Goal: Task Accomplishment & Management: Complete application form

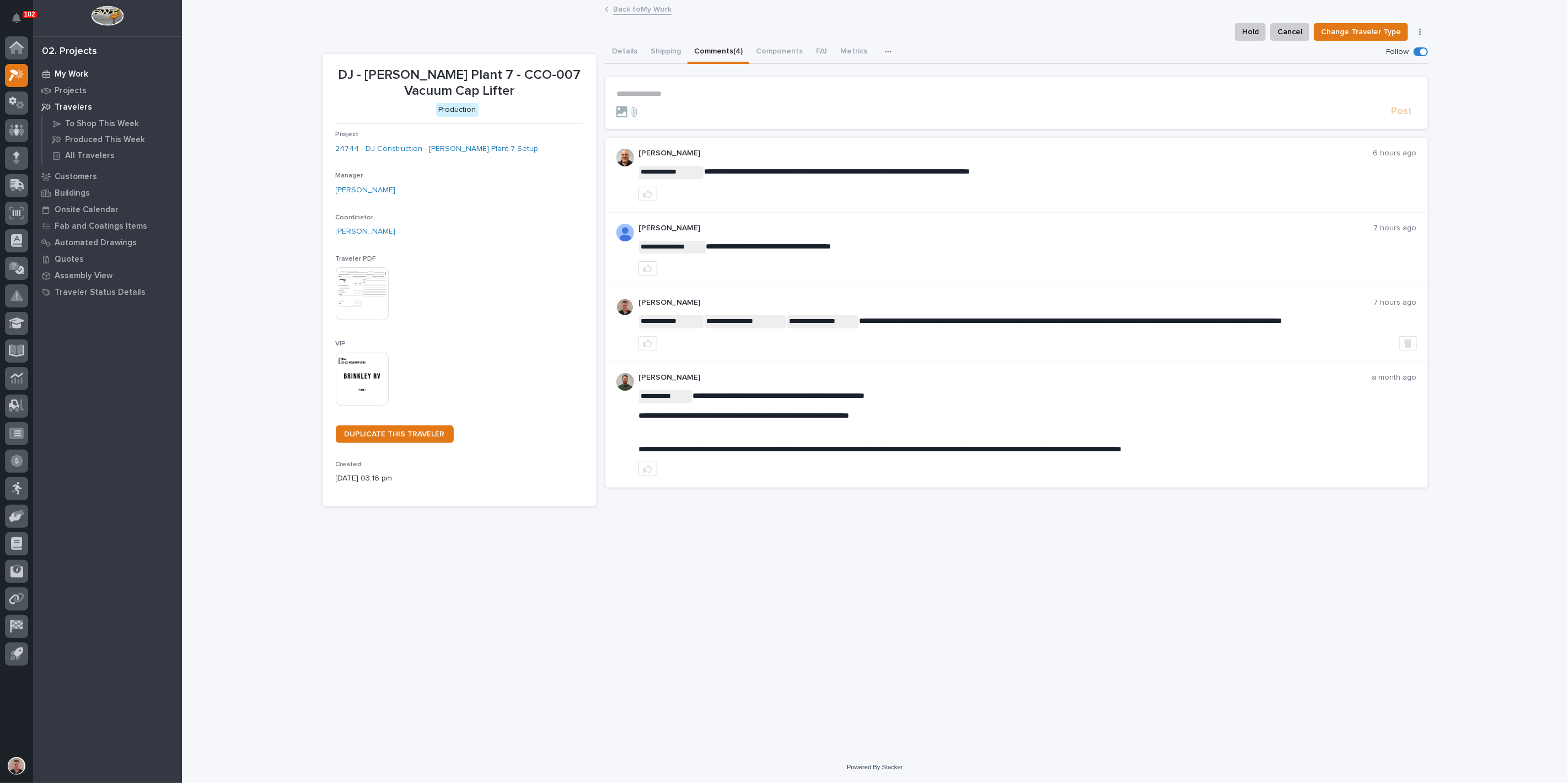
click at [80, 76] on p "My Work" at bounding box center [71, 74] width 33 height 10
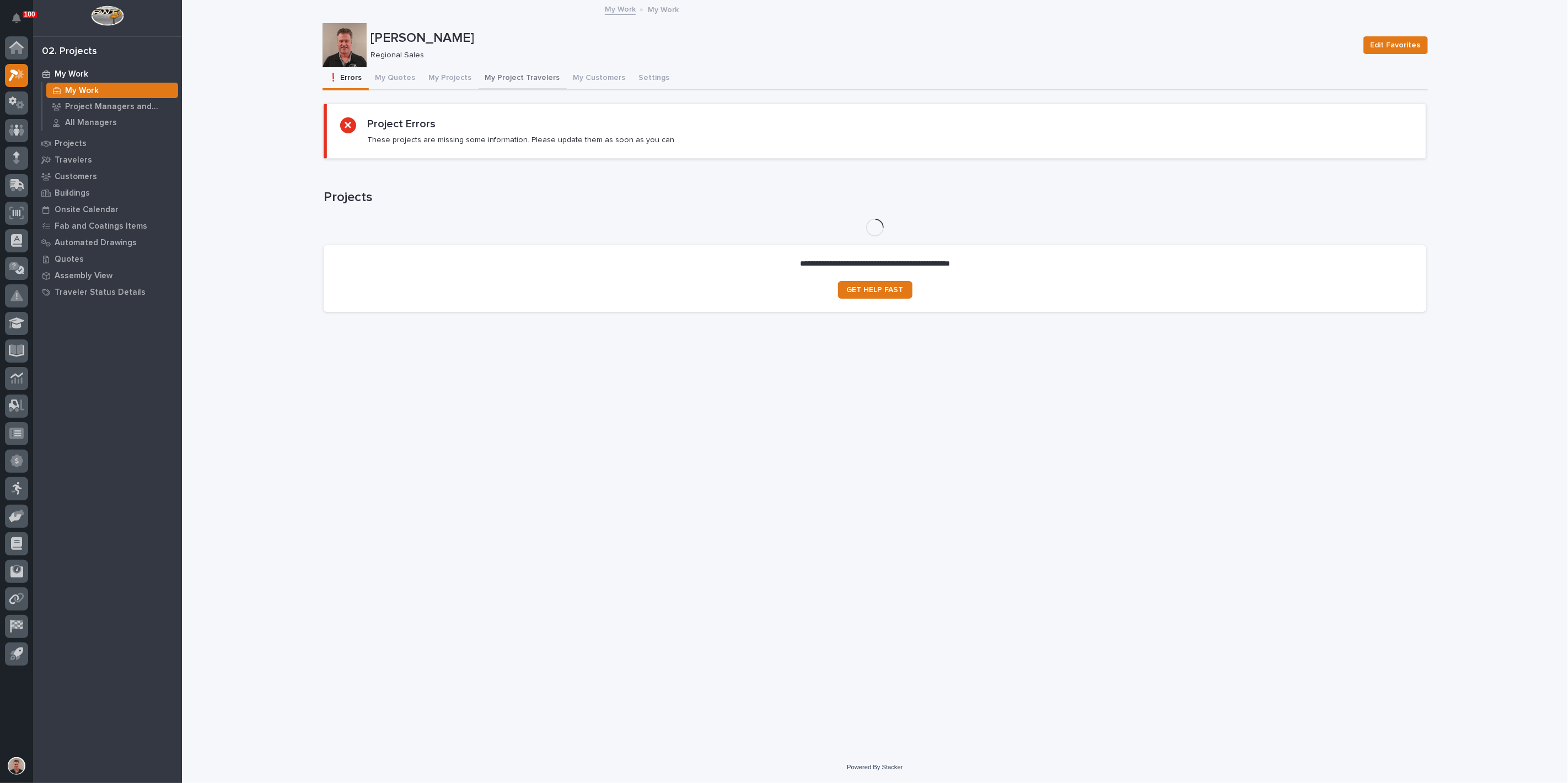
click at [548, 85] on button "My Project Travelers" at bounding box center [522, 79] width 88 height 23
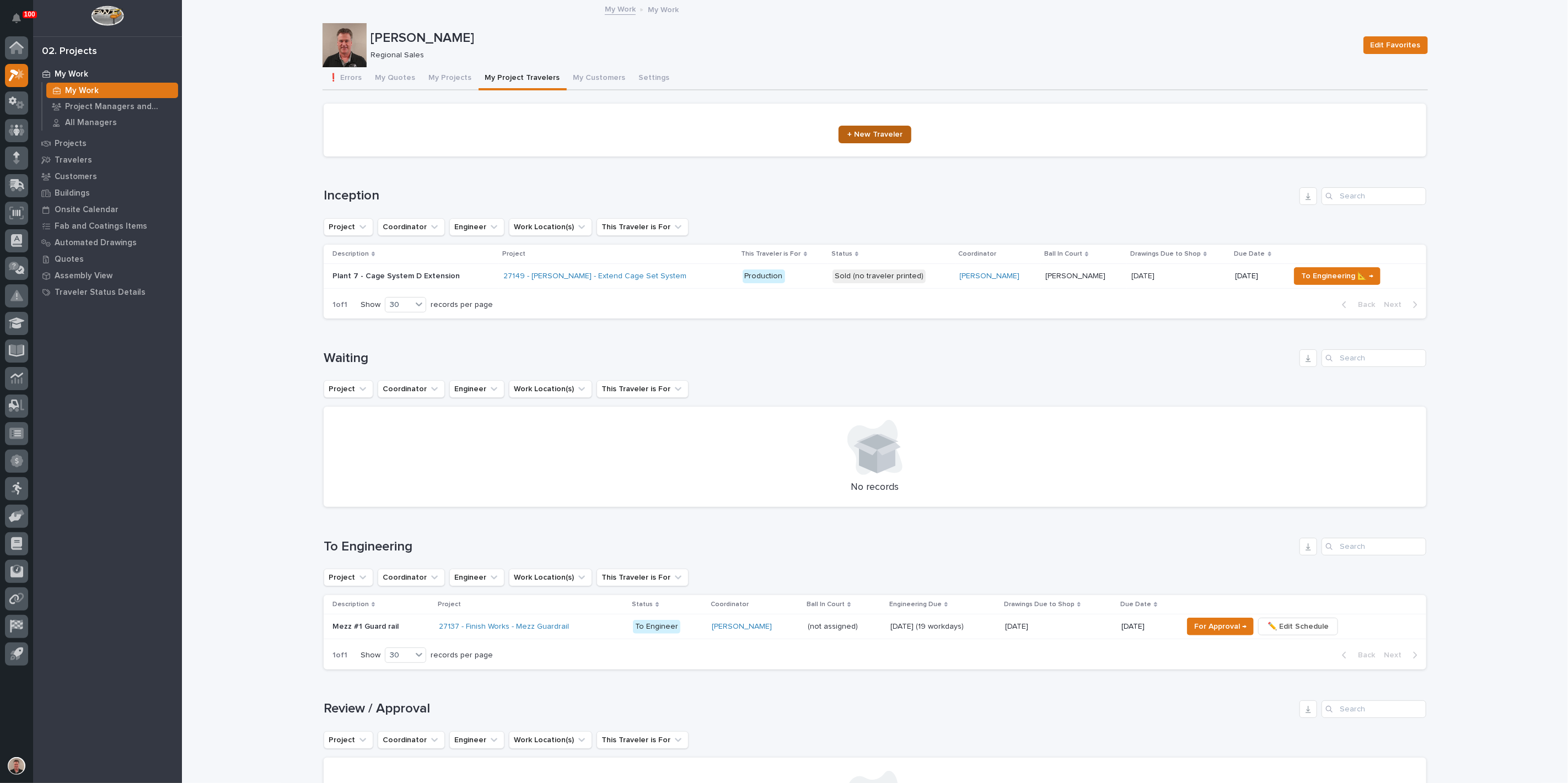
click at [869, 138] on span "+ New Traveler" at bounding box center [875, 134] width 55 height 8
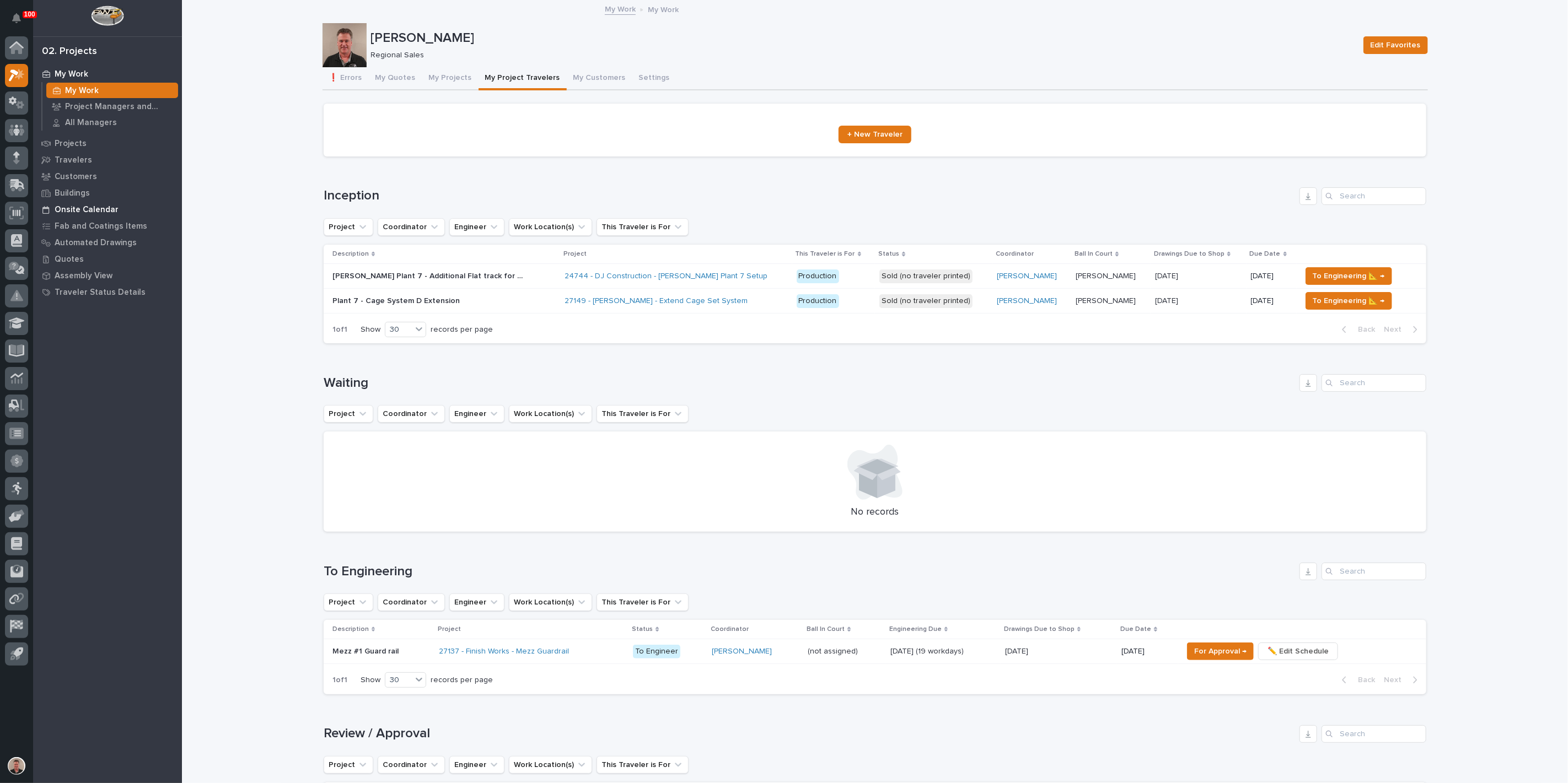
click at [88, 210] on p "Onsite Calendar" at bounding box center [86, 210] width 64 height 10
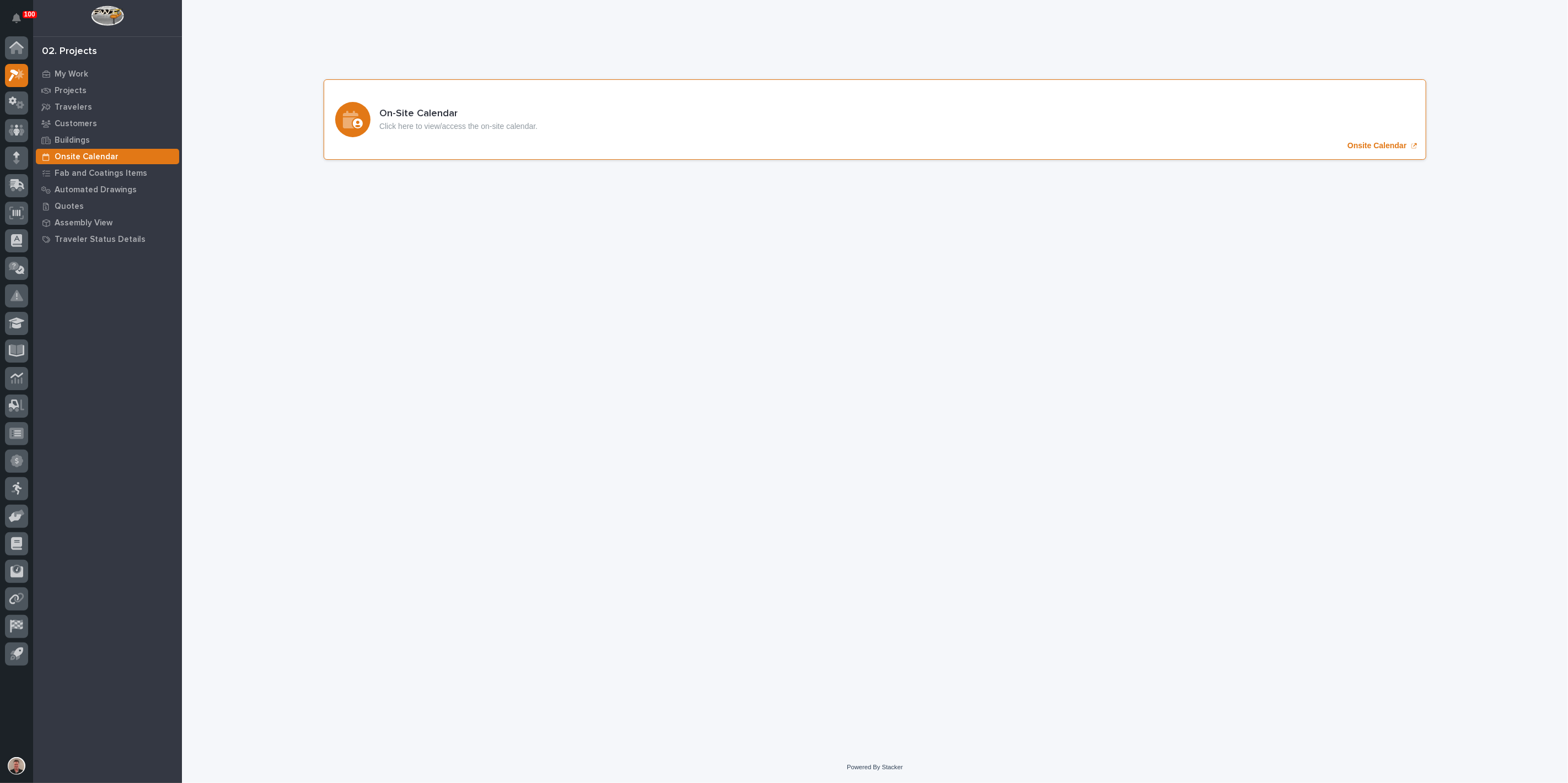
click at [1361, 150] on p "Onsite Calendar" at bounding box center [1377, 145] width 59 height 9
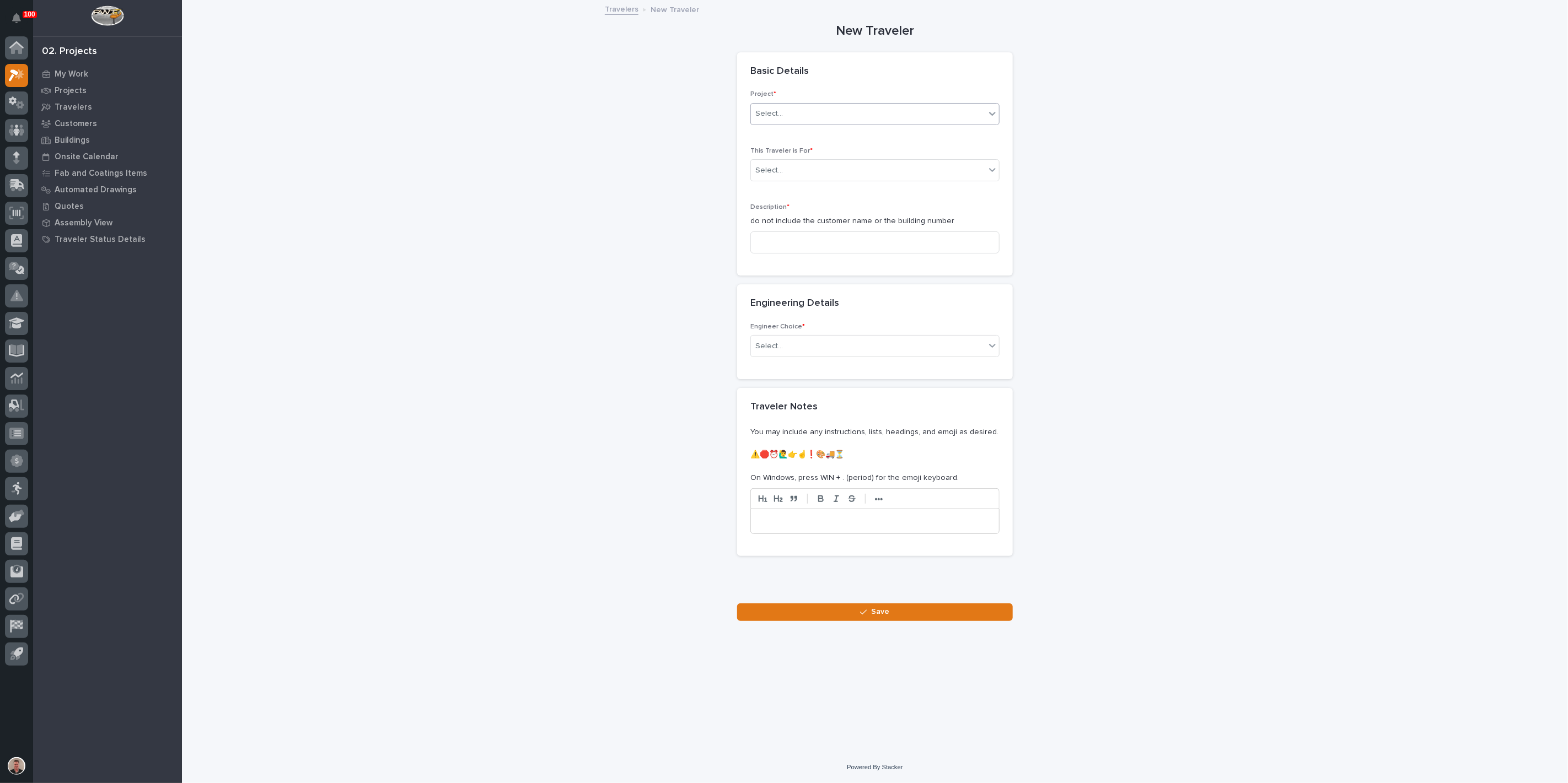
click at [783, 120] on div "Select..." at bounding box center [769, 114] width 27 height 12
type input "*****"
click at [783, 162] on div "24744 - DJ Construction - Brinkley Plant 7 Setup" at bounding box center [870, 162] width 242 height 19
click at [776, 179] on div "Select..." at bounding box center [868, 170] width 234 height 18
click at [779, 226] on span "Production" at bounding box center [775, 226] width 43 height 12
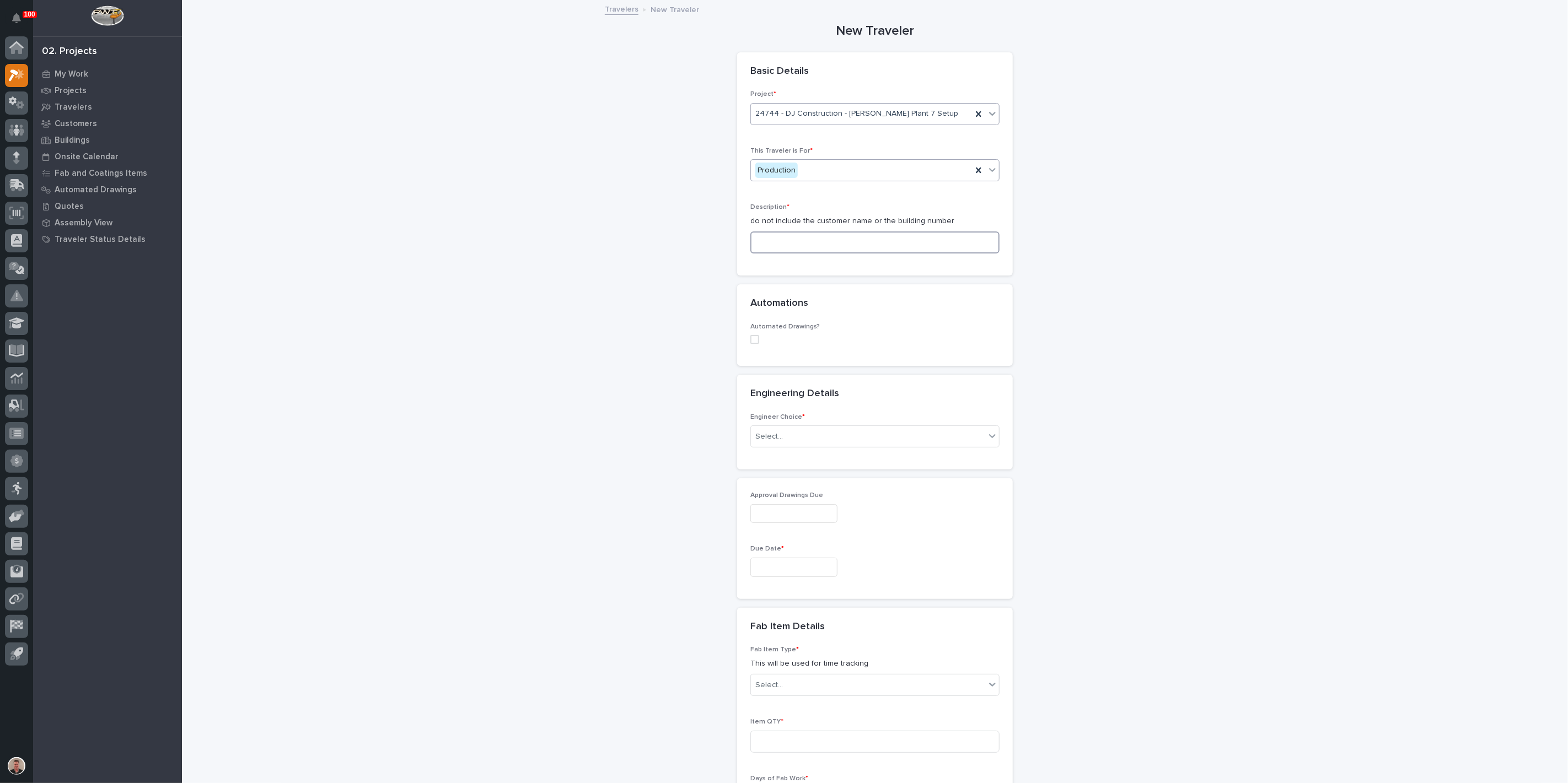
click at [769, 254] on input at bounding box center [875, 242] width 249 height 22
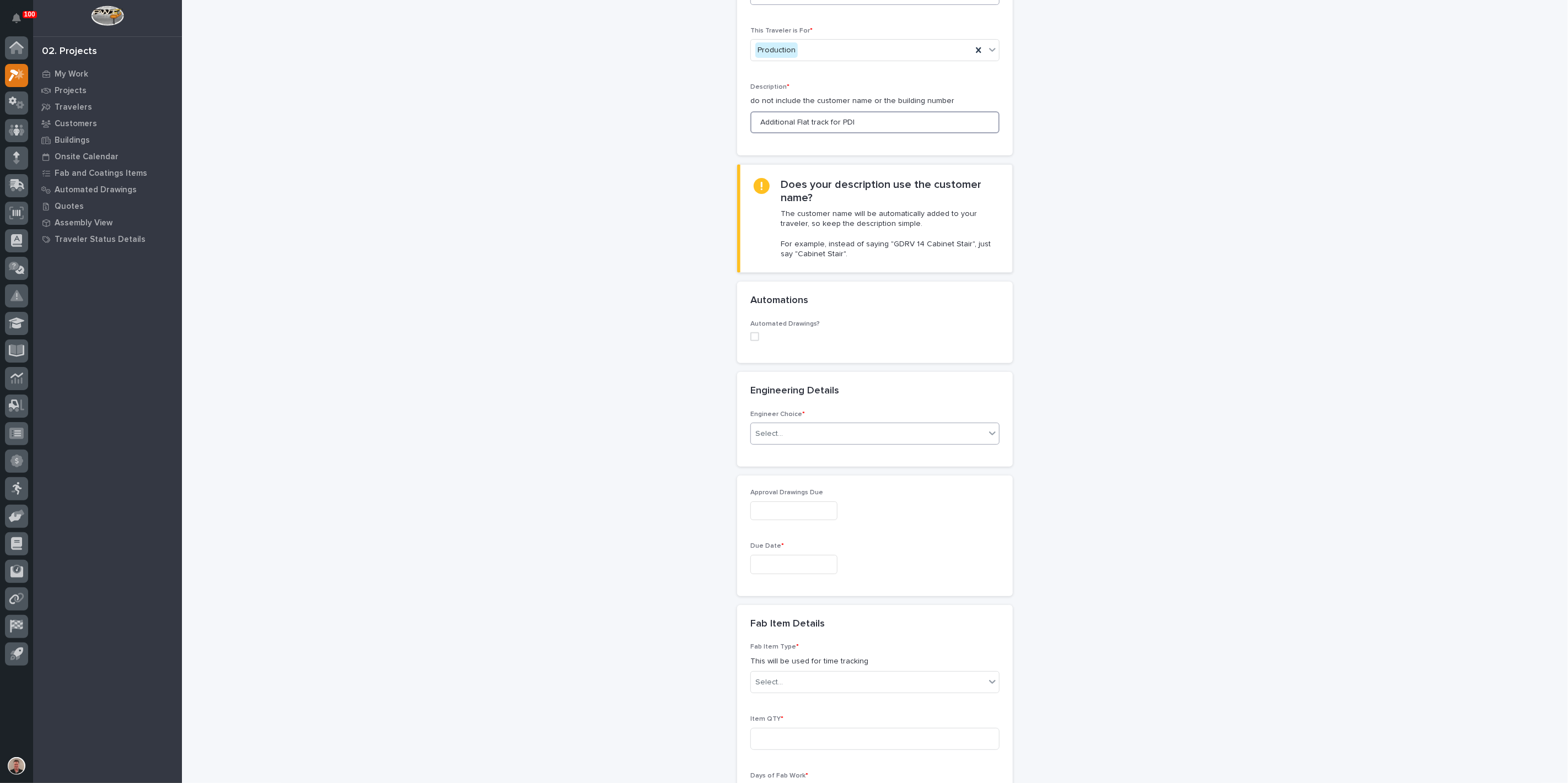
scroll to position [122, 0]
type input "Additional Flat track for PDI"
click at [821, 441] on div "Select..." at bounding box center [868, 432] width 234 height 18
click at [816, 613] on div "I want my coordinator to choose an engineer" at bounding box center [870, 613] width 242 height 19
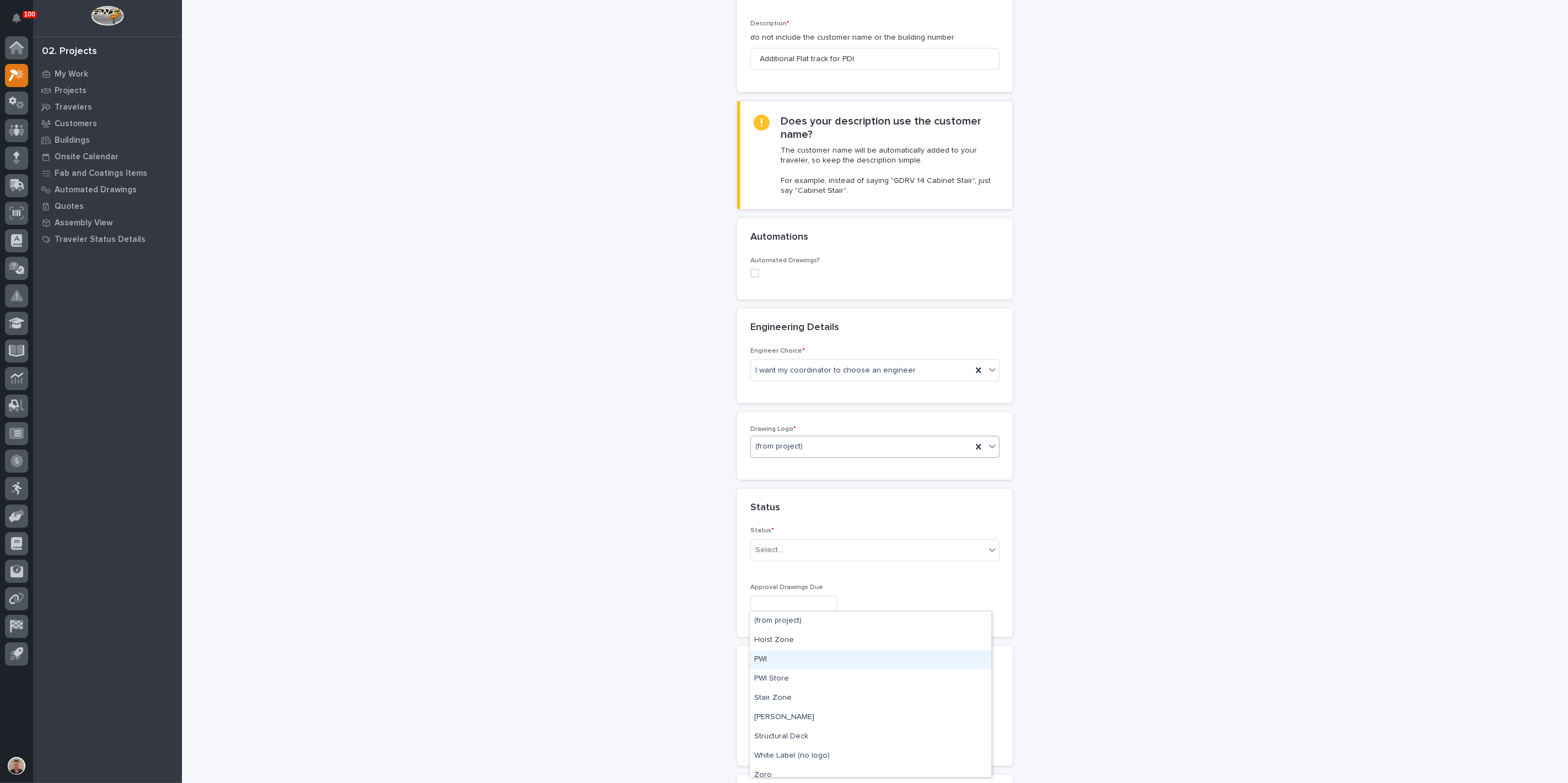
click at [775, 655] on div "PWI" at bounding box center [870, 660] width 242 height 19
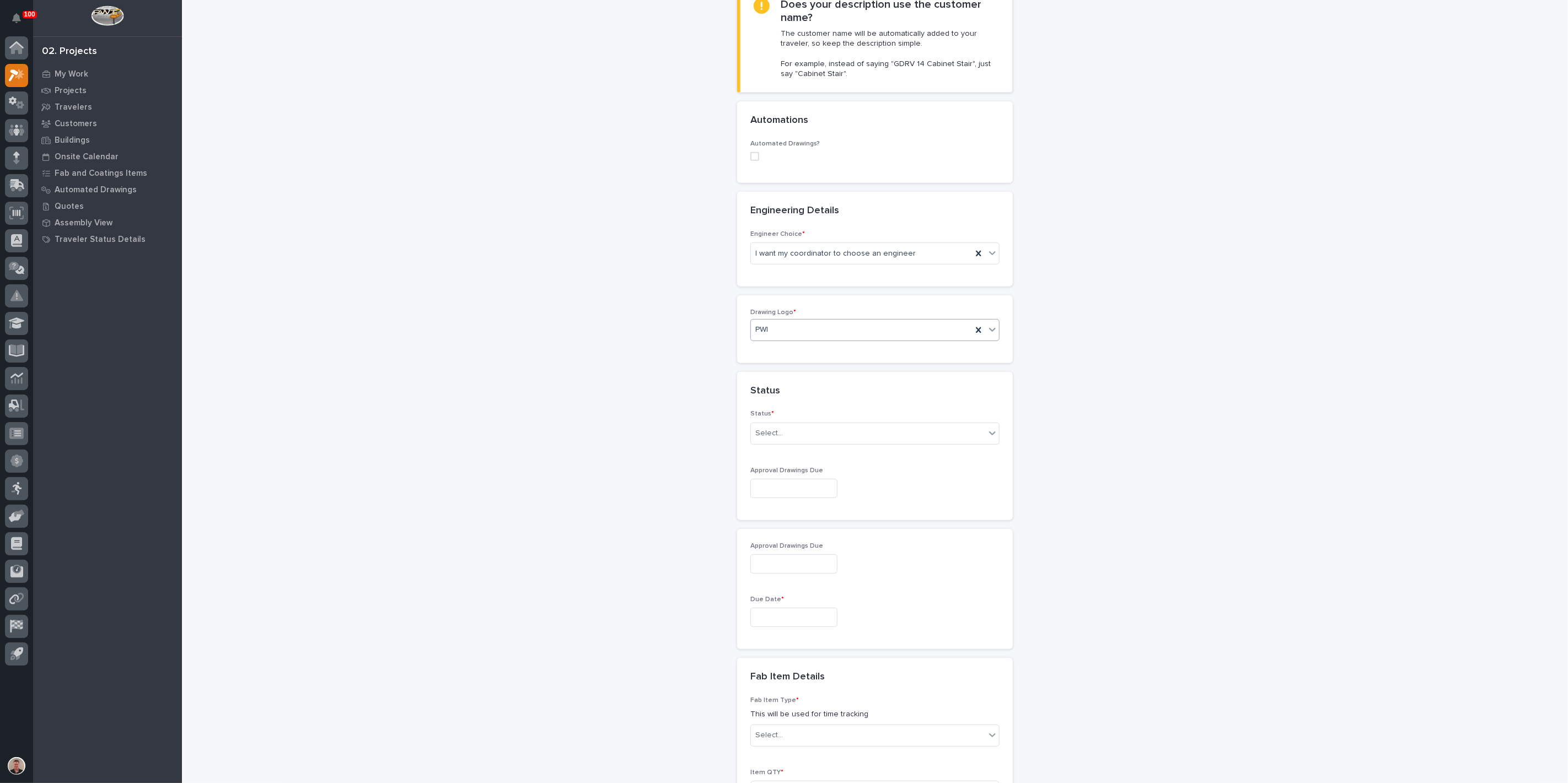
scroll to position [306, 0]
click at [783, 434] on div "Select..." at bounding box center [769, 428] width 27 height 12
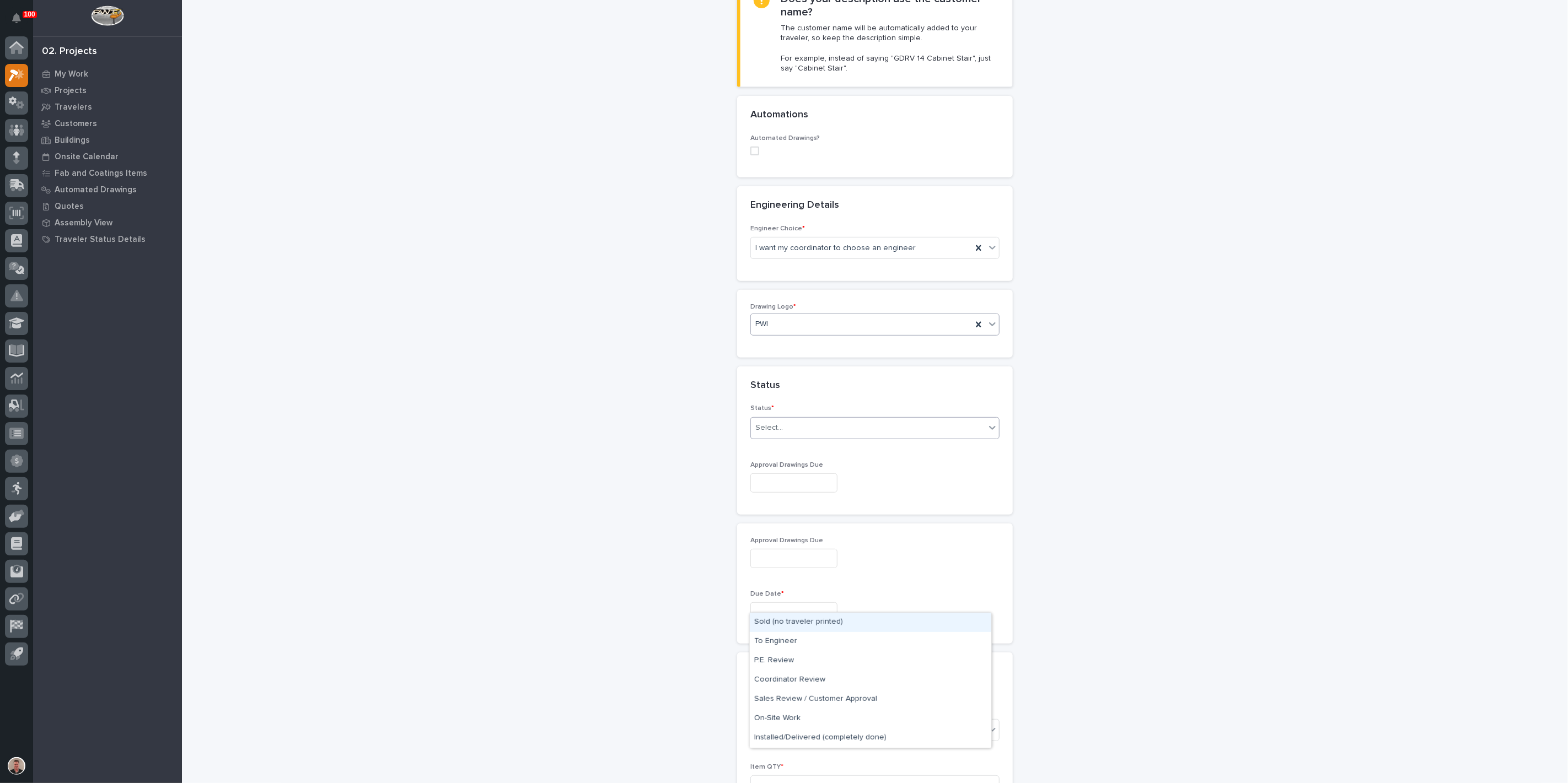
click at [783, 623] on div "Sold (no traveler printed)" at bounding box center [870, 622] width 242 height 19
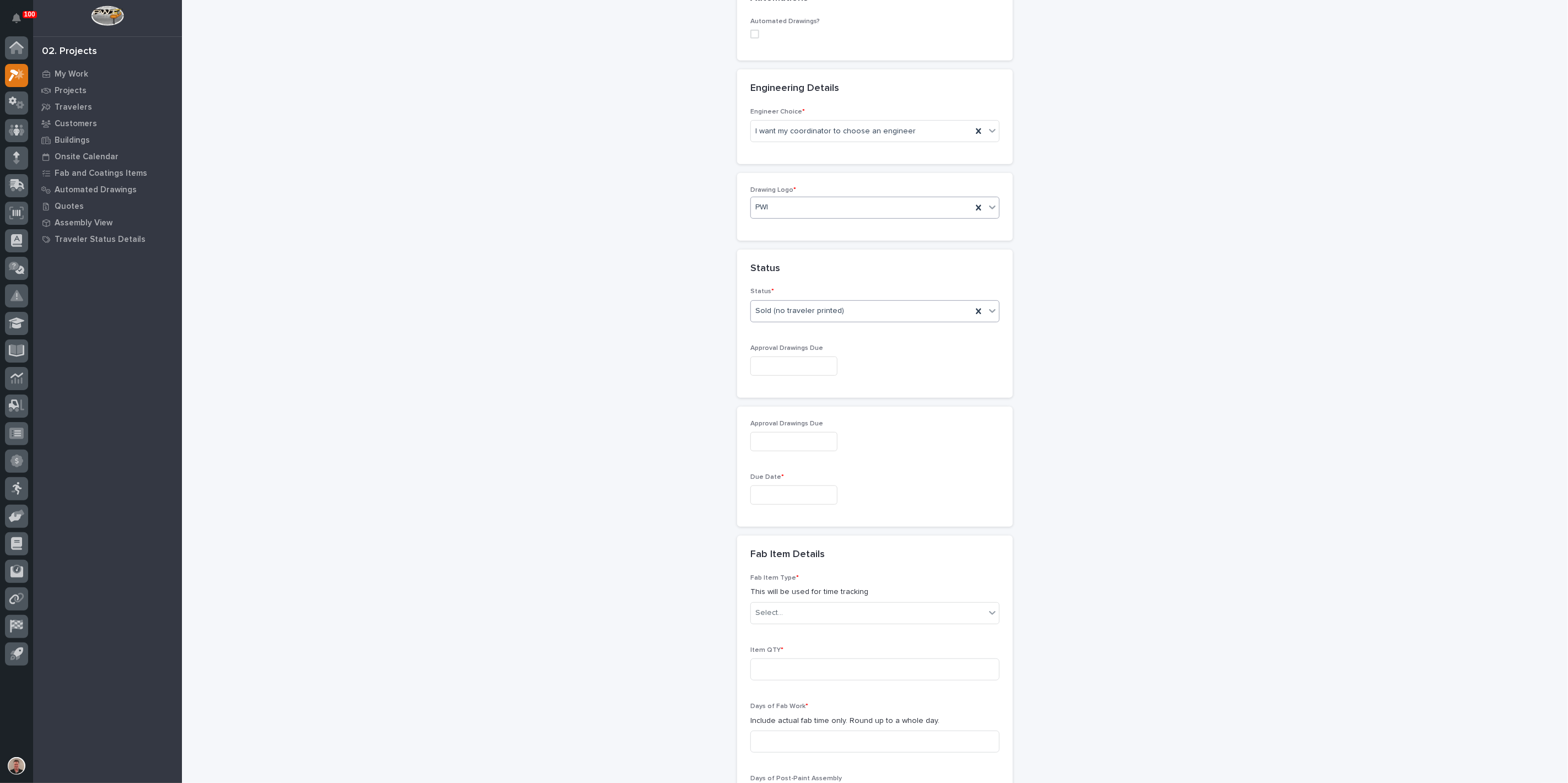
scroll to position [428, 0]
click at [781, 371] on input "text" at bounding box center [794, 361] width 87 height 19
click at [803, 427] on div "10" at bounding box center [811, 434] width 15 height 15
type input "**********"
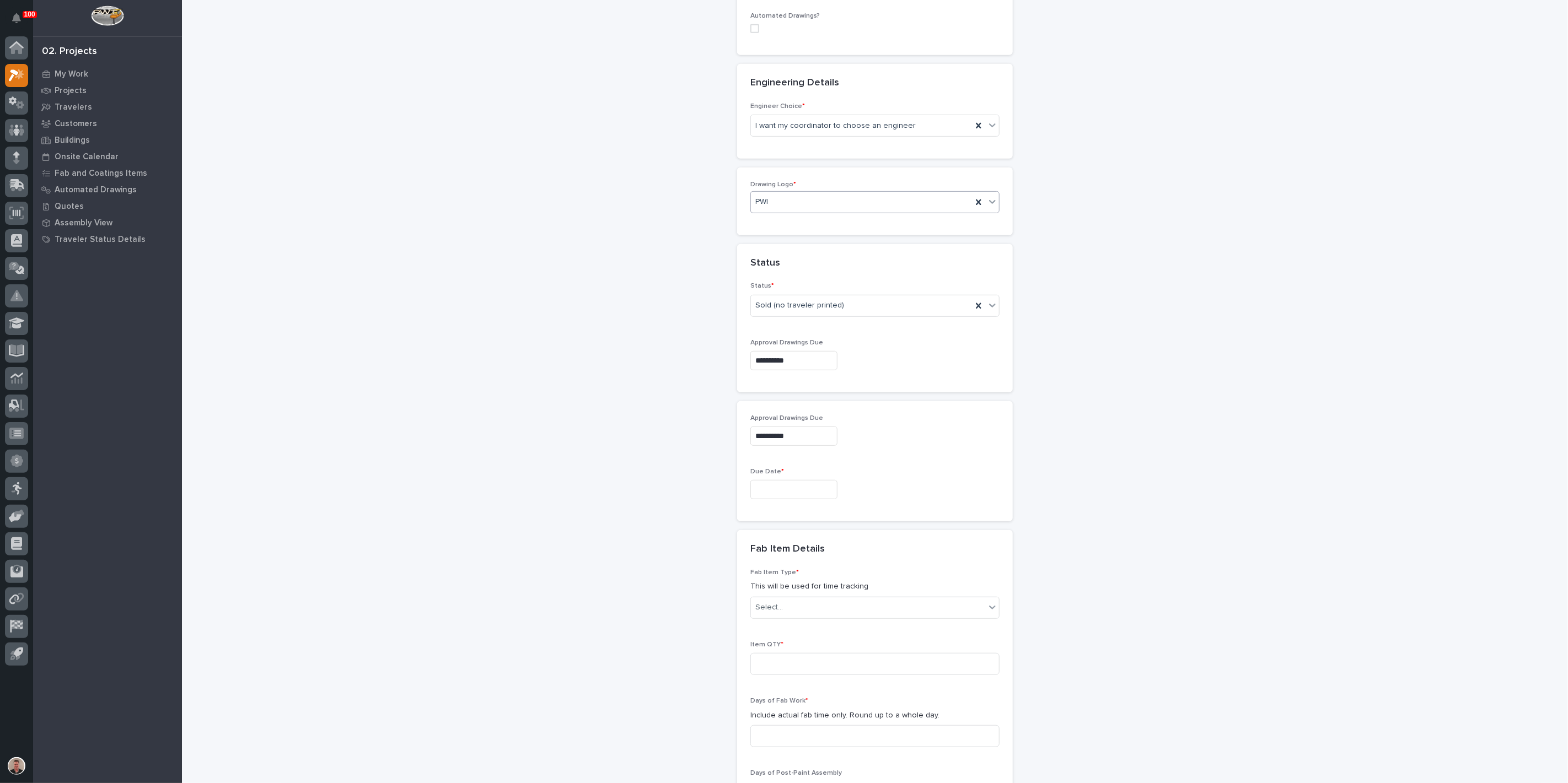
click at [786, 499] on input "text" at bounding box center [794, 490] width 87 height 19
click at [839, 600] on div "19" at bounding box center [847, 608] width 15 height 15
type input "**********"
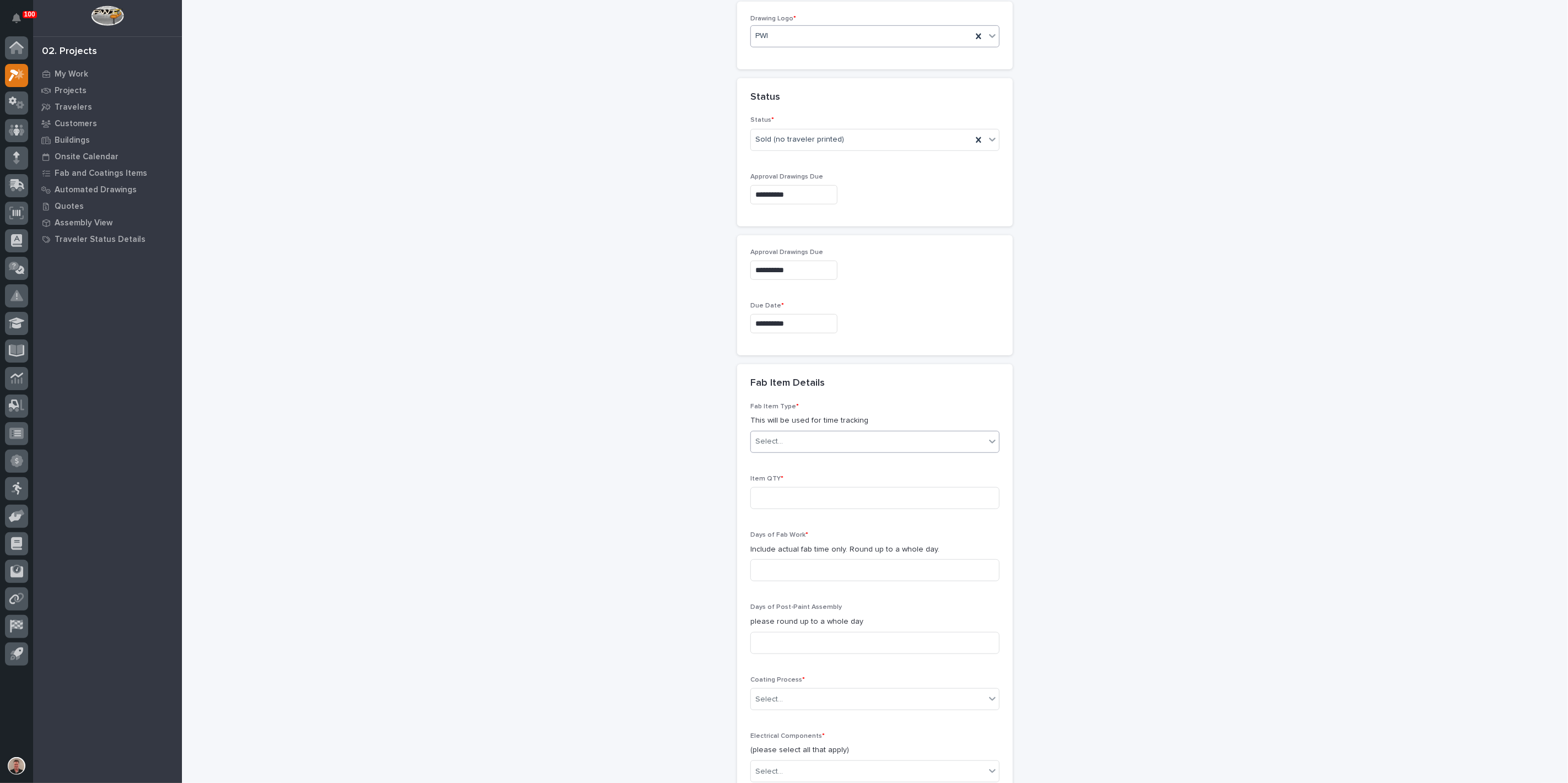
scroll to position [612, 0]
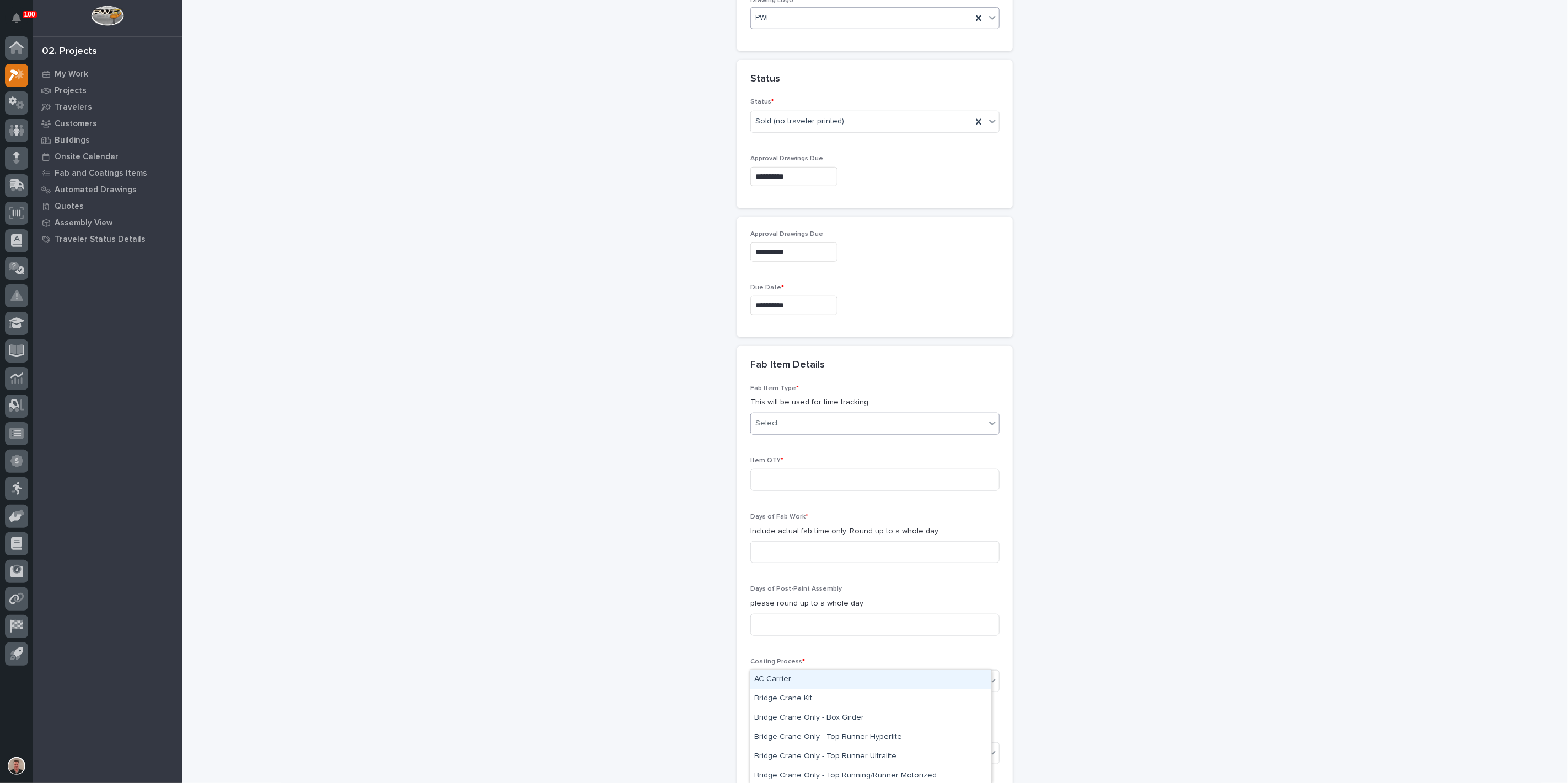
click at [780, 433] on div "Select..." at bounding box center [868, 423] width 234 height 18
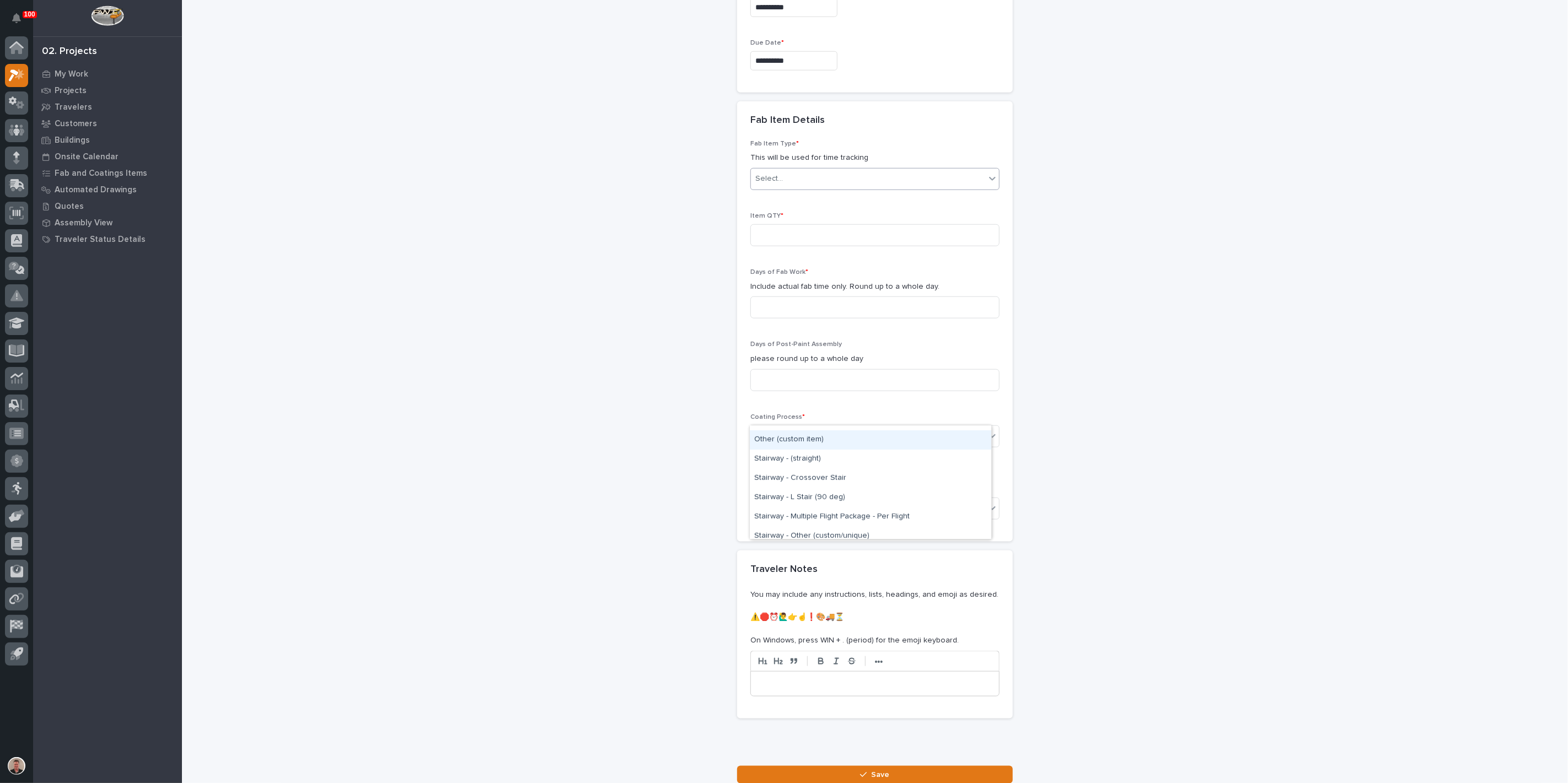
click at [810, 443] on div "Other (custom item)" at bounding box center [870, 440] width 242 height 19
click at [780, 246] on input at bounding box center [875, 235] width 249 height 22
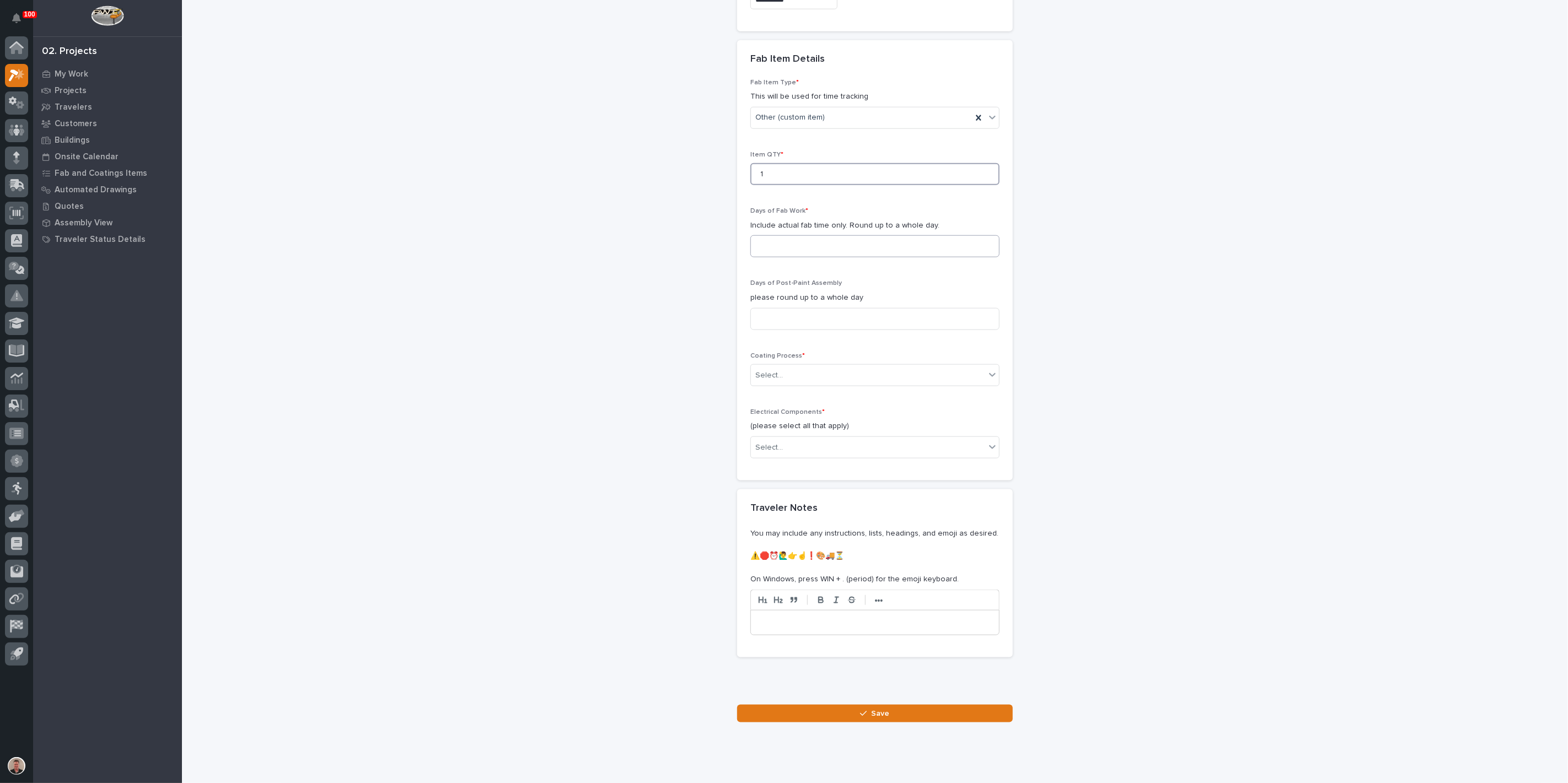
type input "1"
click at [774, 257] on input at bounding box center [875, 246] width 249 height 22
type input "1"
click at [770, 330] on input at bounding box center [875, 319] width 249 height 22
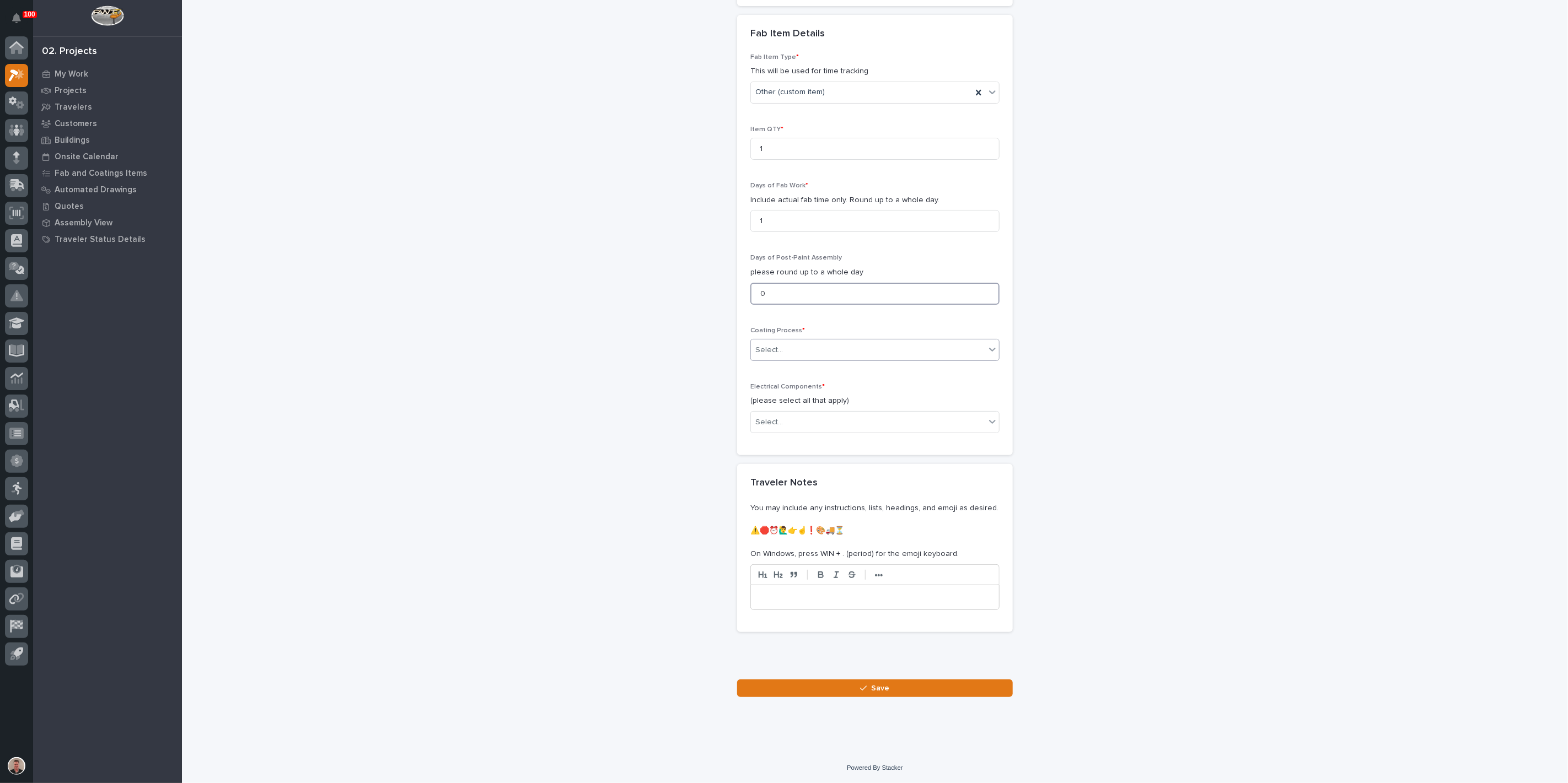
type input "0"
click at [772, 356] on div "Select..." at bounding box center [769, 350] width 27 height 12
click at [776, 645] on div "In-House Paint/Powder" at bounding box center [870, 648] width 242 height 19
click at [776, 428] on div "Select..." at bounding box center [769, 422] width 27 height 12
click at [773, 712] on div "None" at bounding box center [870, 713] width 242 height 19
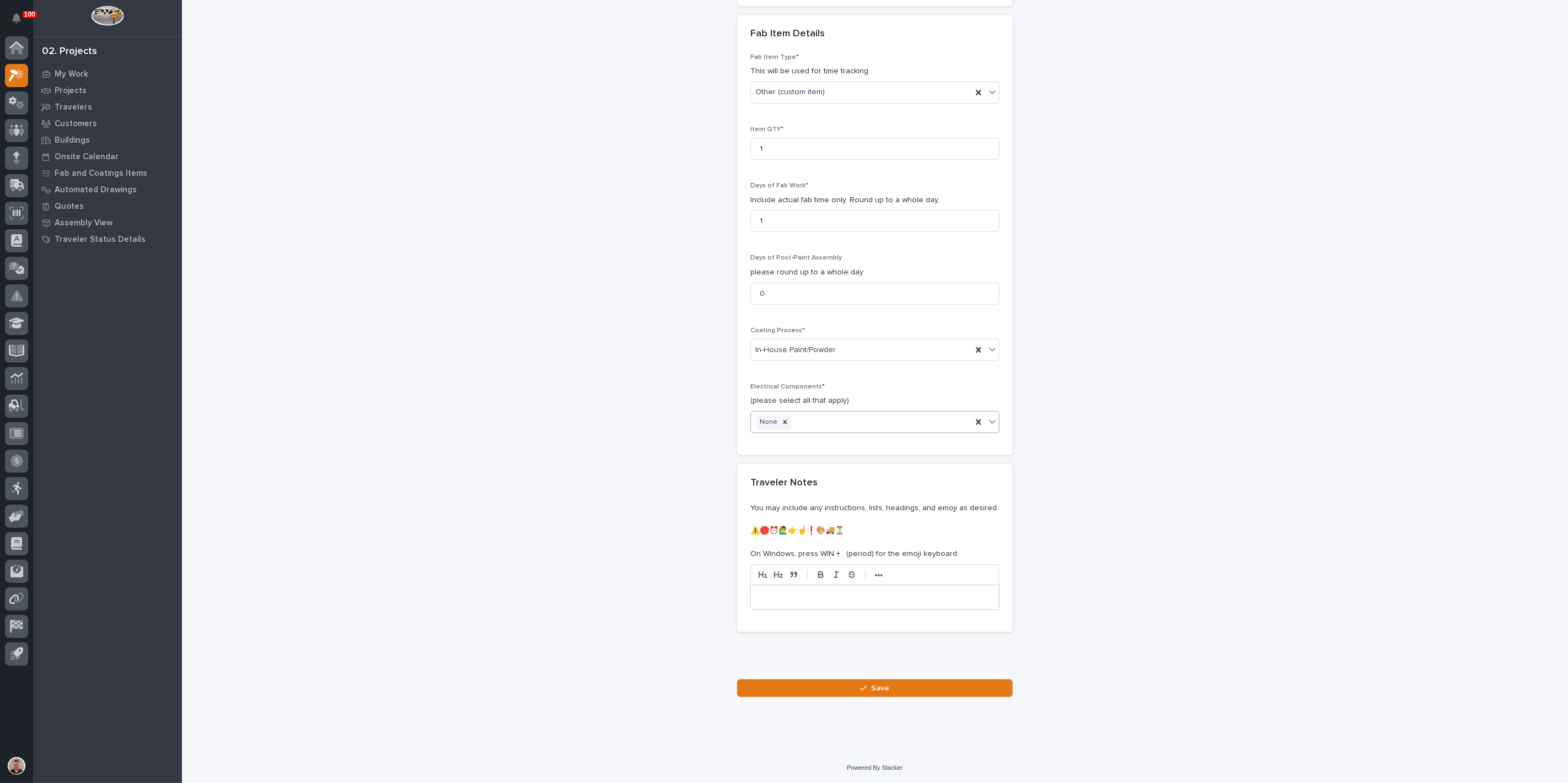
scroll to position [1286, 0]
click at [813, 697] on button "Save" at bounding box center [875, 688] width 276 height 18
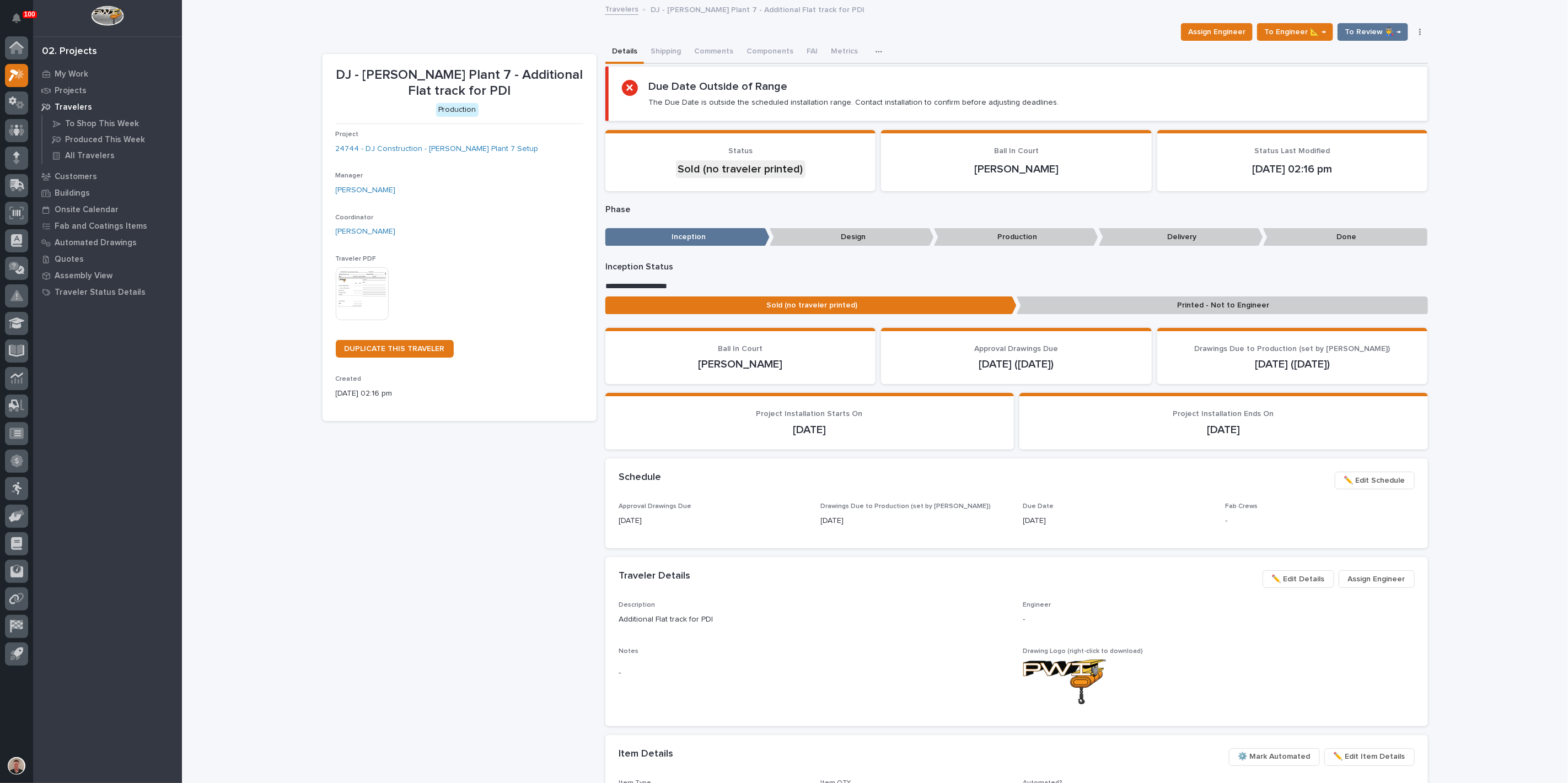
click at [372, 320] on img at bounding box center [362, 293] width 53 height 53
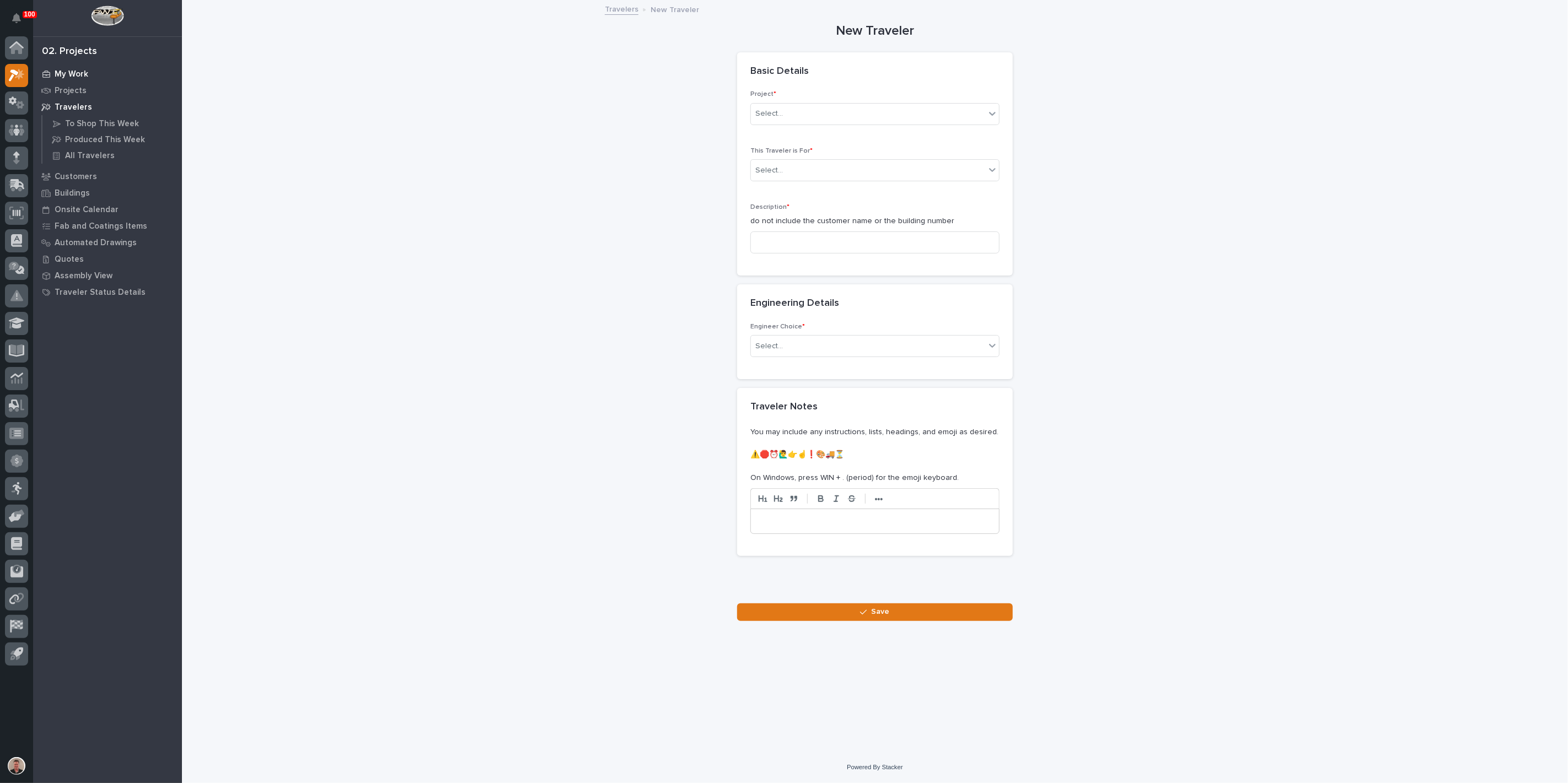
click at [75, 75] on p "My Work" at bounding box center [71, 74] width 33 height 10
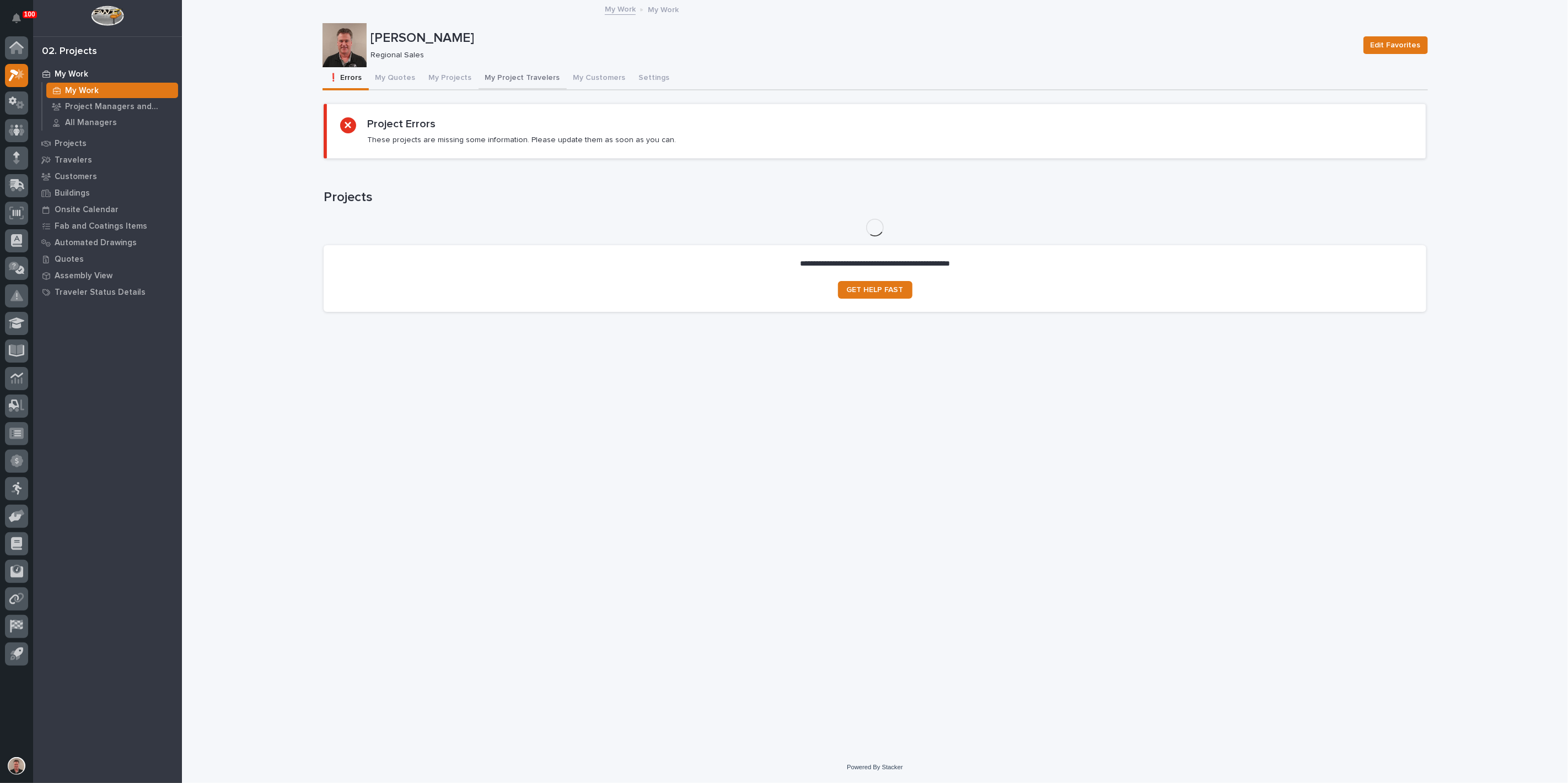
click at [535, 84] on button "My Project Travelers" at bounding box center [522, 79] width 88 height 23
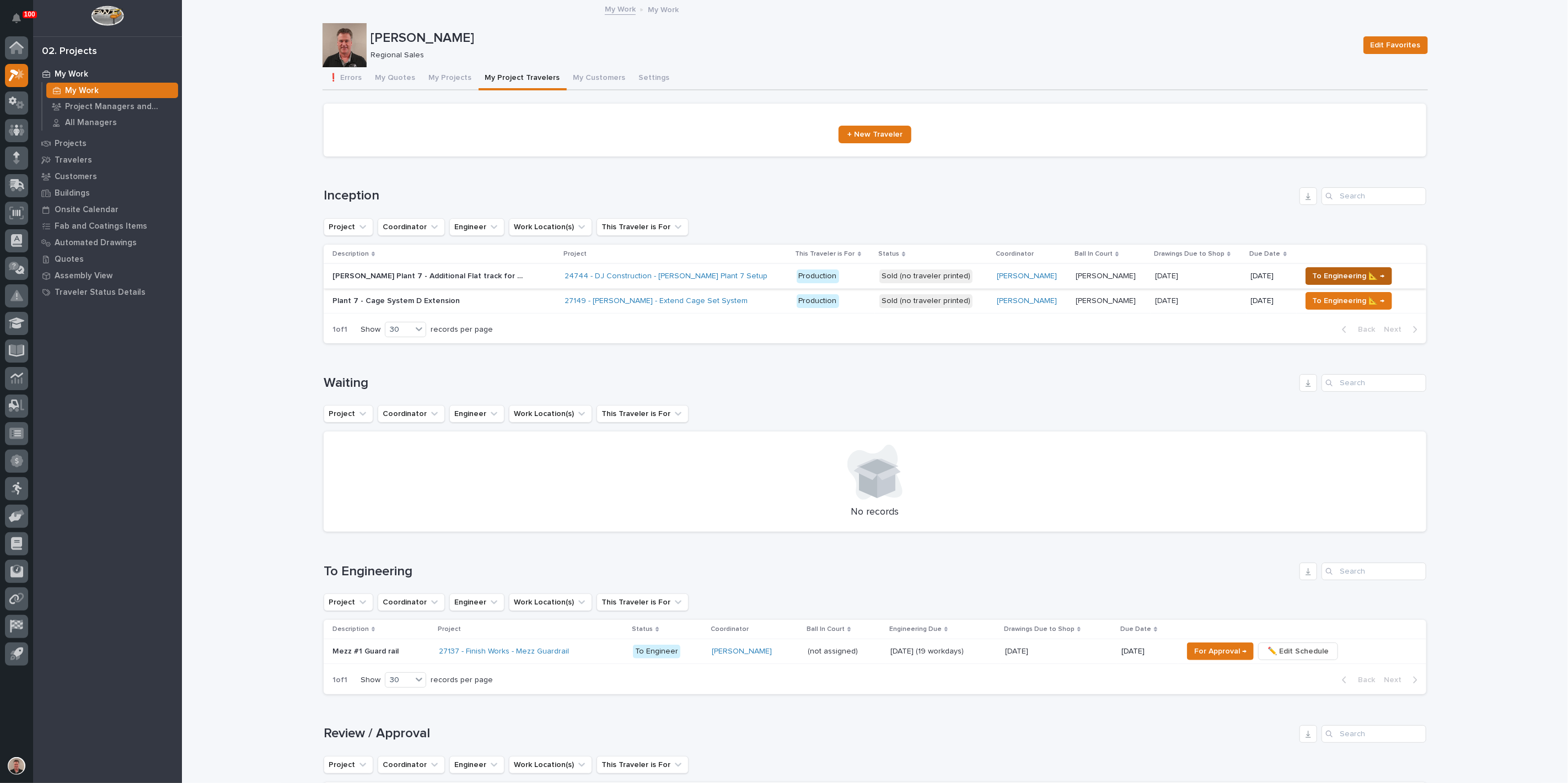
click at [1337, 283] on span "To Engineering 📐 →" at bounding box center [1349, 276] width 72 height 13
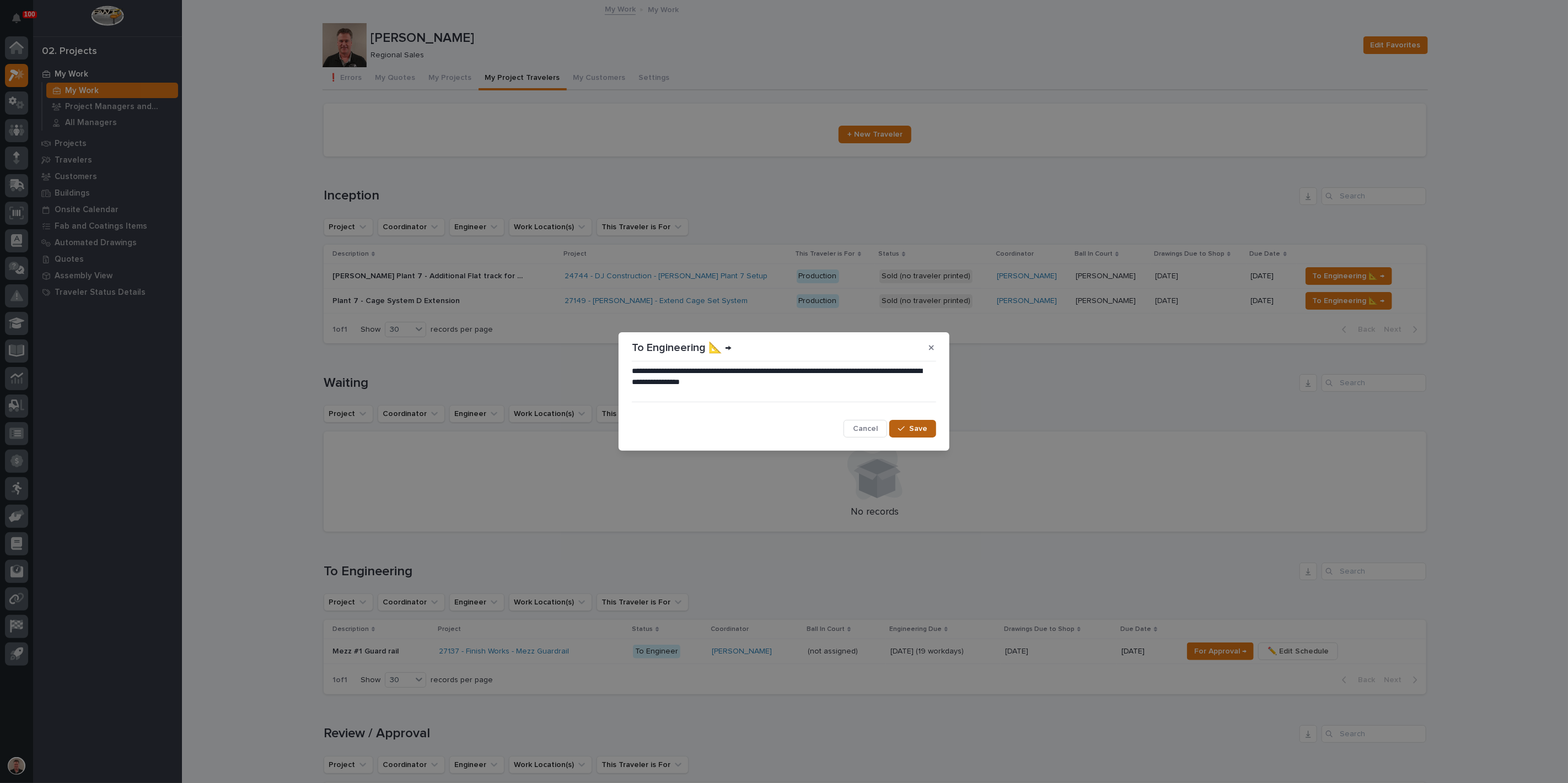
click at [914, 433] on span "Save" at bounding box center [919, 429] width 18 height 10
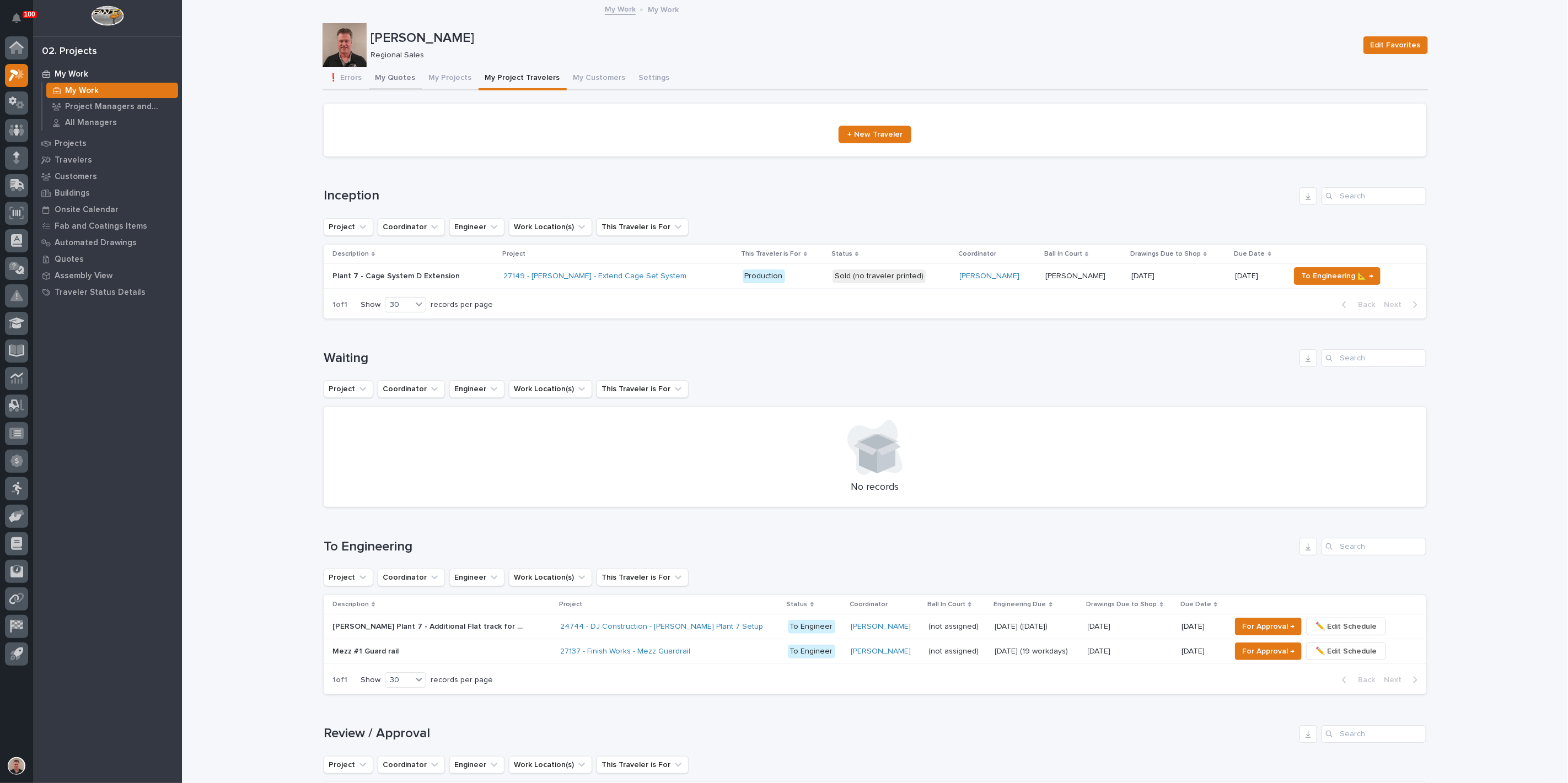
click at [407, 91] on button "My Quotes" at bounding box center [396, 79] width 54 height 23
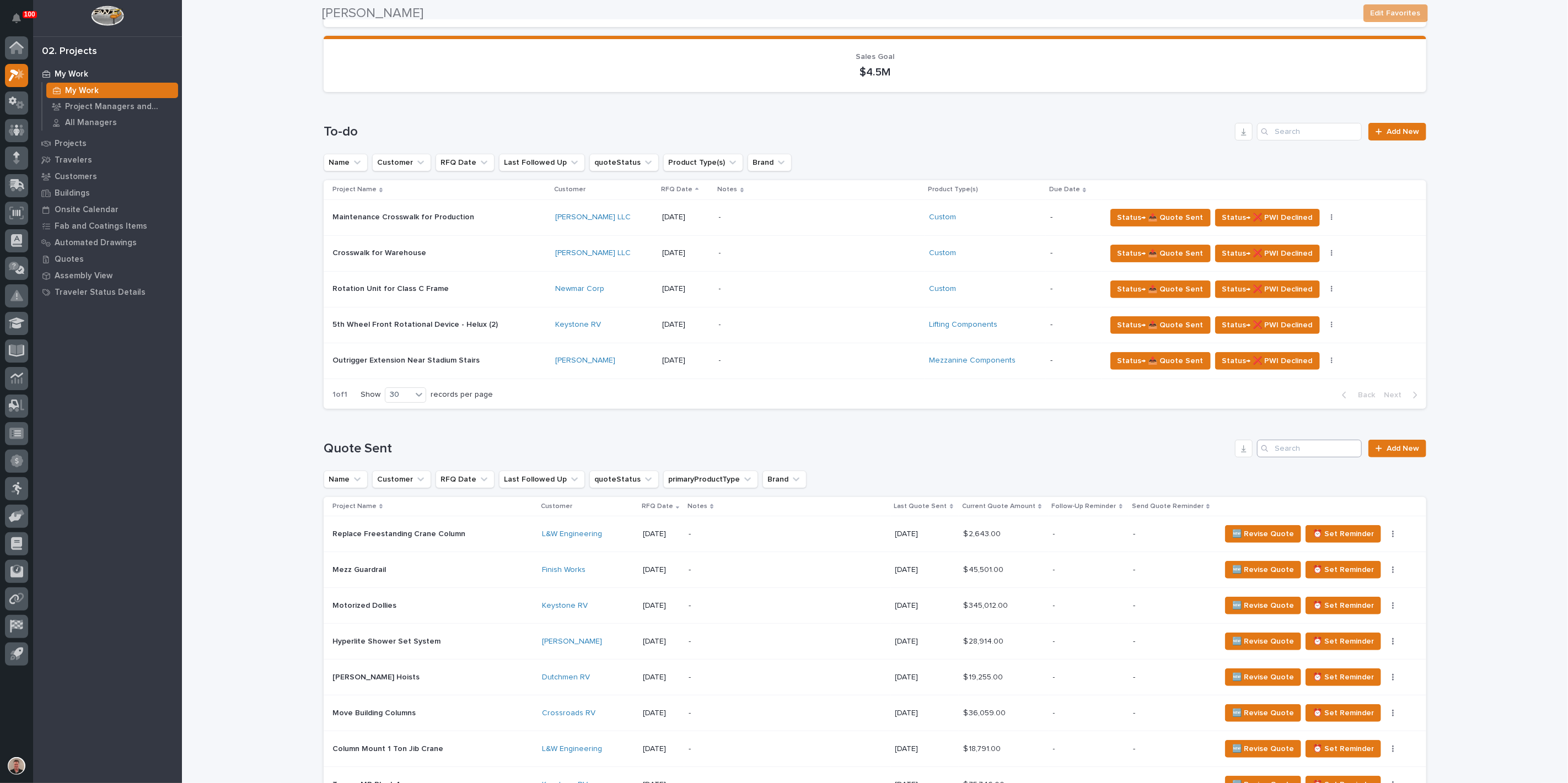
scroll to position [367, 0]
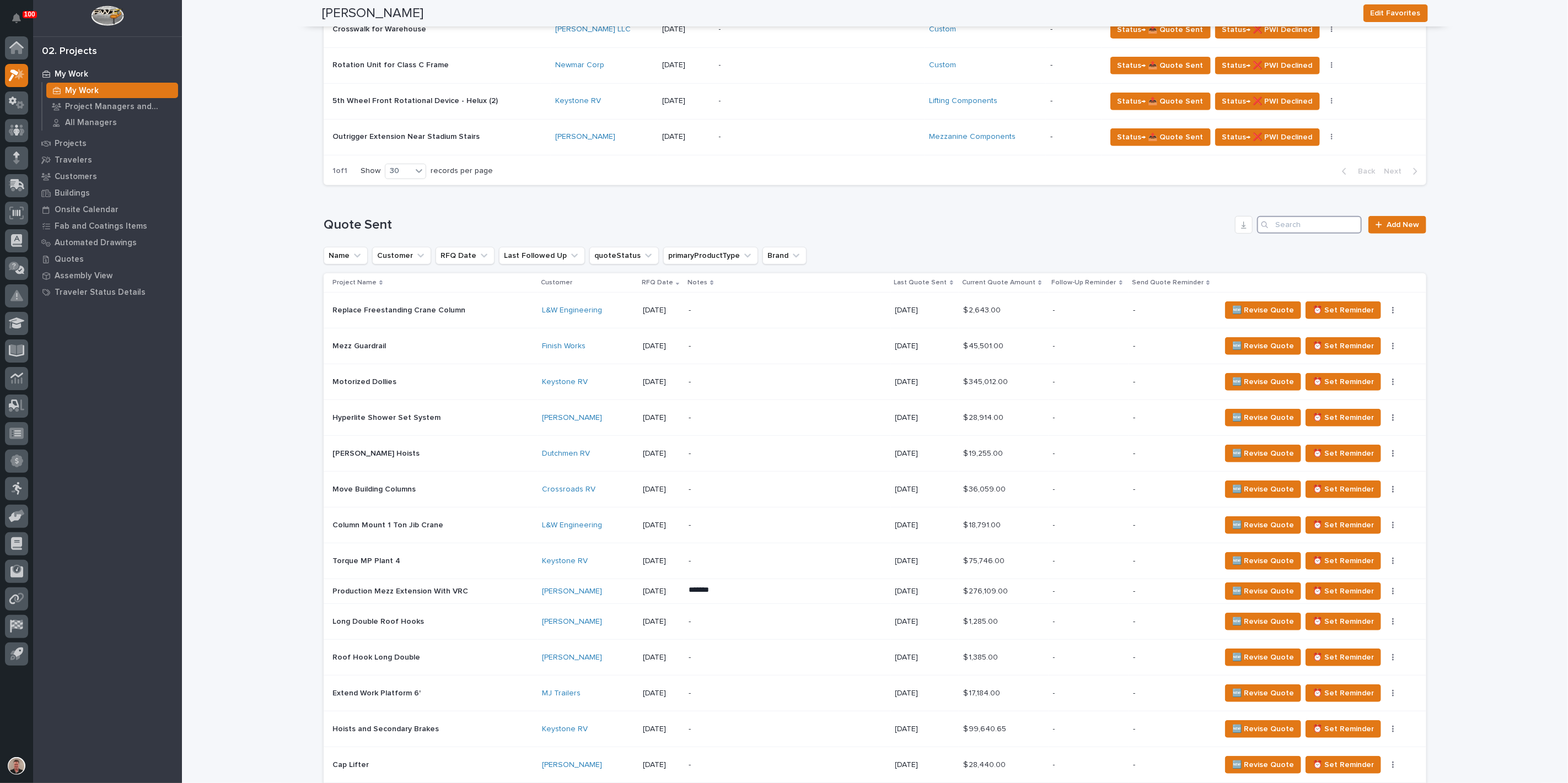
click at [1279, 234] on input "Search" at bounding box center [1309, 224] width 105 height 18
type input "frame"
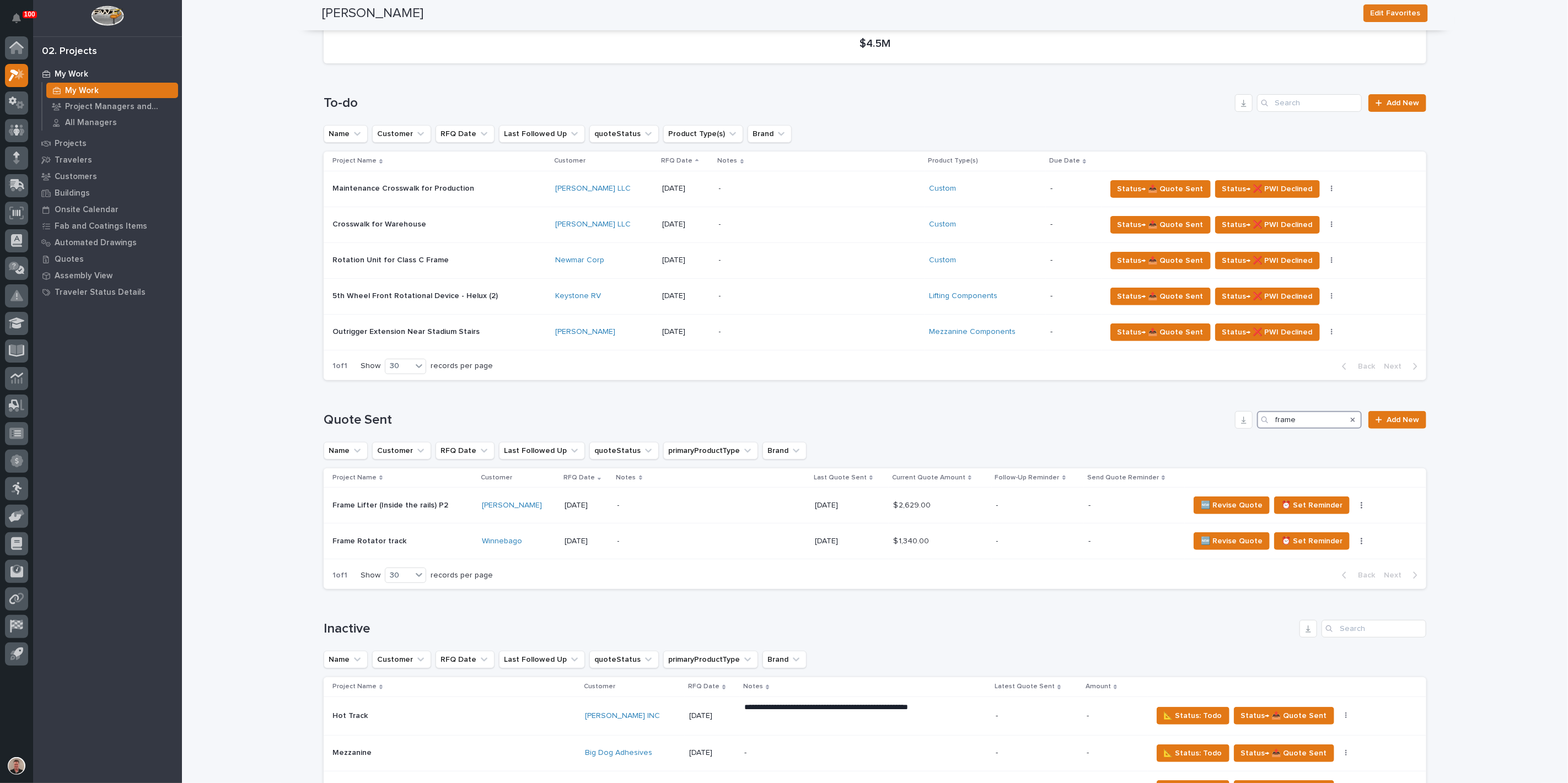
scroll to position [61, 0]
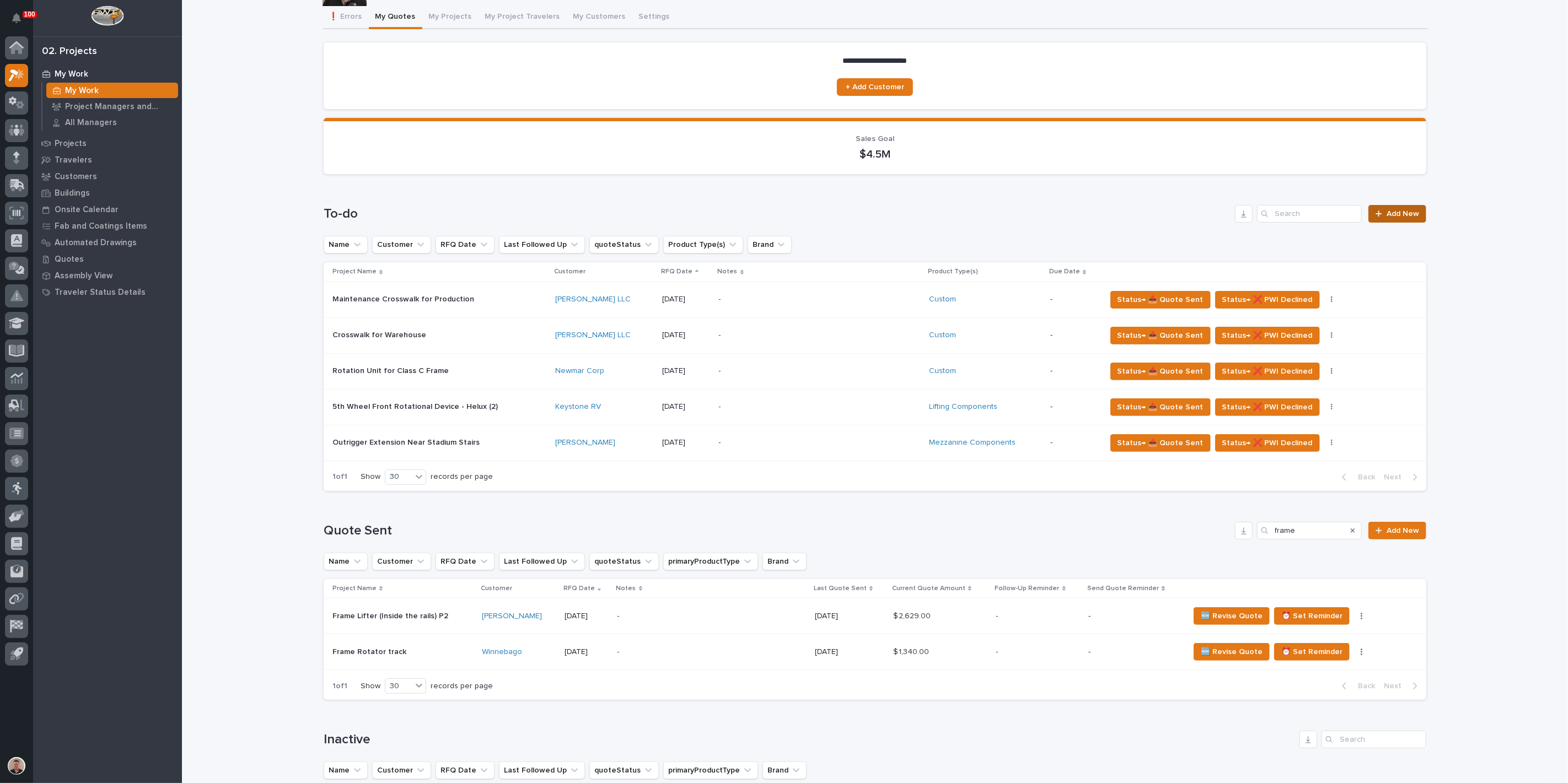
click at [1393, 218] on span "Add New" at bounding box center [1402, 214] width 32 height 8
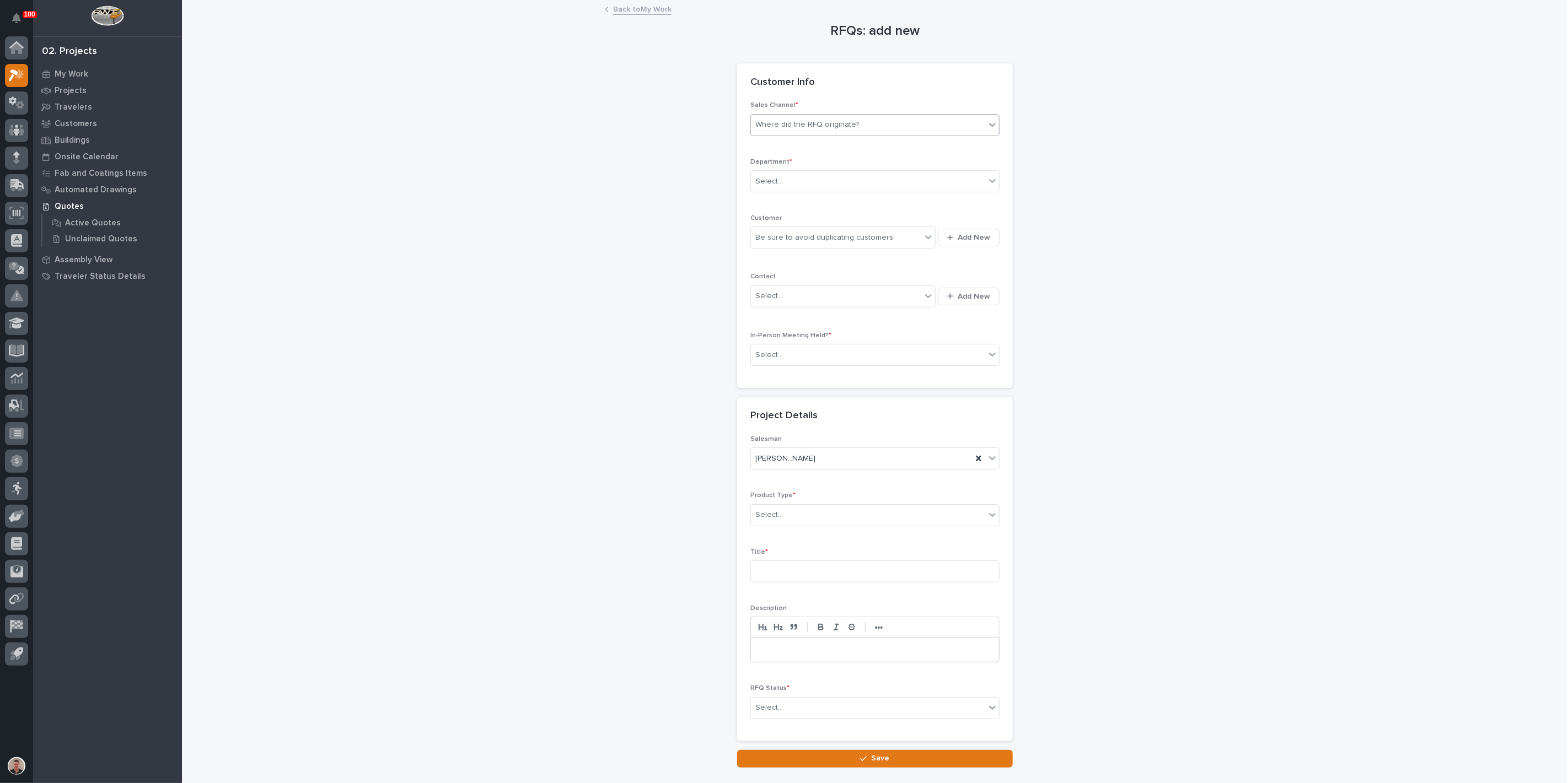
click at [806, 131] on div "Where did the RFQ originate?" at bounding box center [807, 125] width 103 height 12
click at [796, 193] on div "PWI" at bounding box center [870, 193] width 242 height 19
click at [799, 190] on div "Select..." at bounding box center [868, 182] width 234 height 18
click at [791, 257] on span "Regional Sales" at bounding box center [783, 257] width 58 height 12
click at [789, 243] on div "Be sure to avoid duplicating customers" at bounding box center [824, 237] width 138 height 12
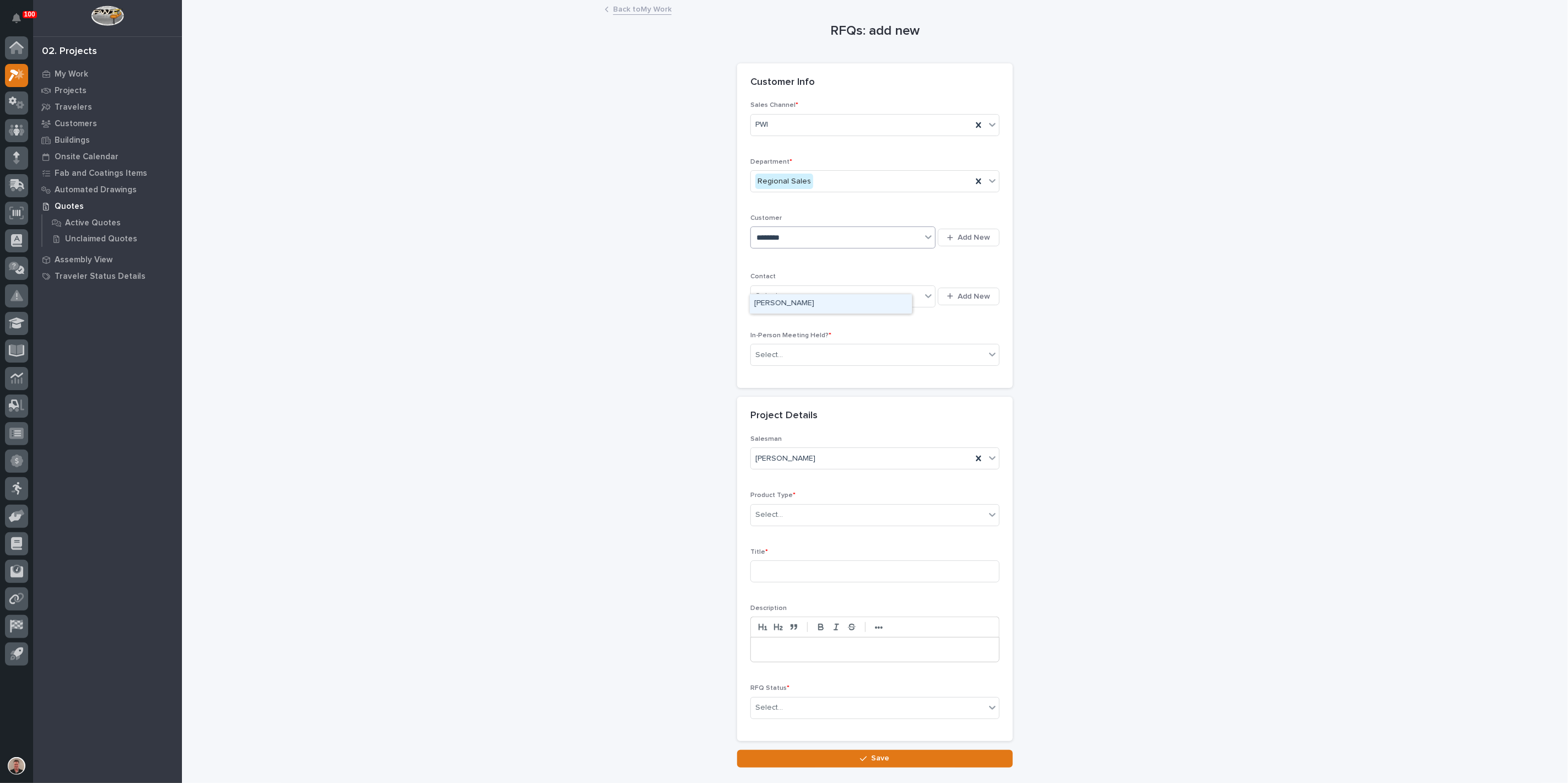
type input "********"
click at [791, 309] on div "[PERSON_NAME]" at bounding box center [831, 304] width 162 height 19
click at [807, 305] on div "Select..." at bounding box center [836, 296] width 170 height 18
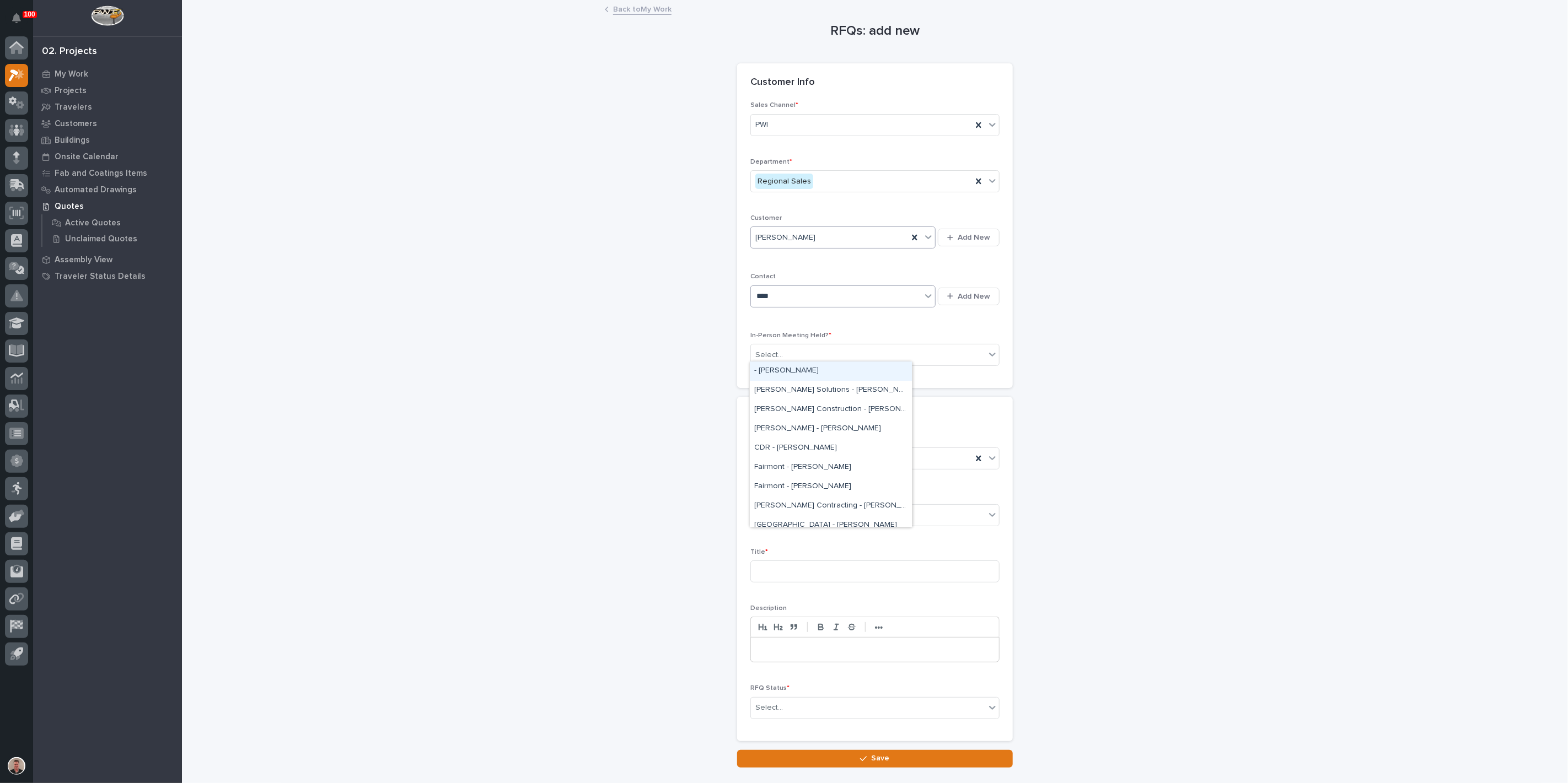
type input "*****"
click at [814, 415] on div "Brinkley - Shawn Swinehart" at bounding box center [831, 410] width 162 height 19
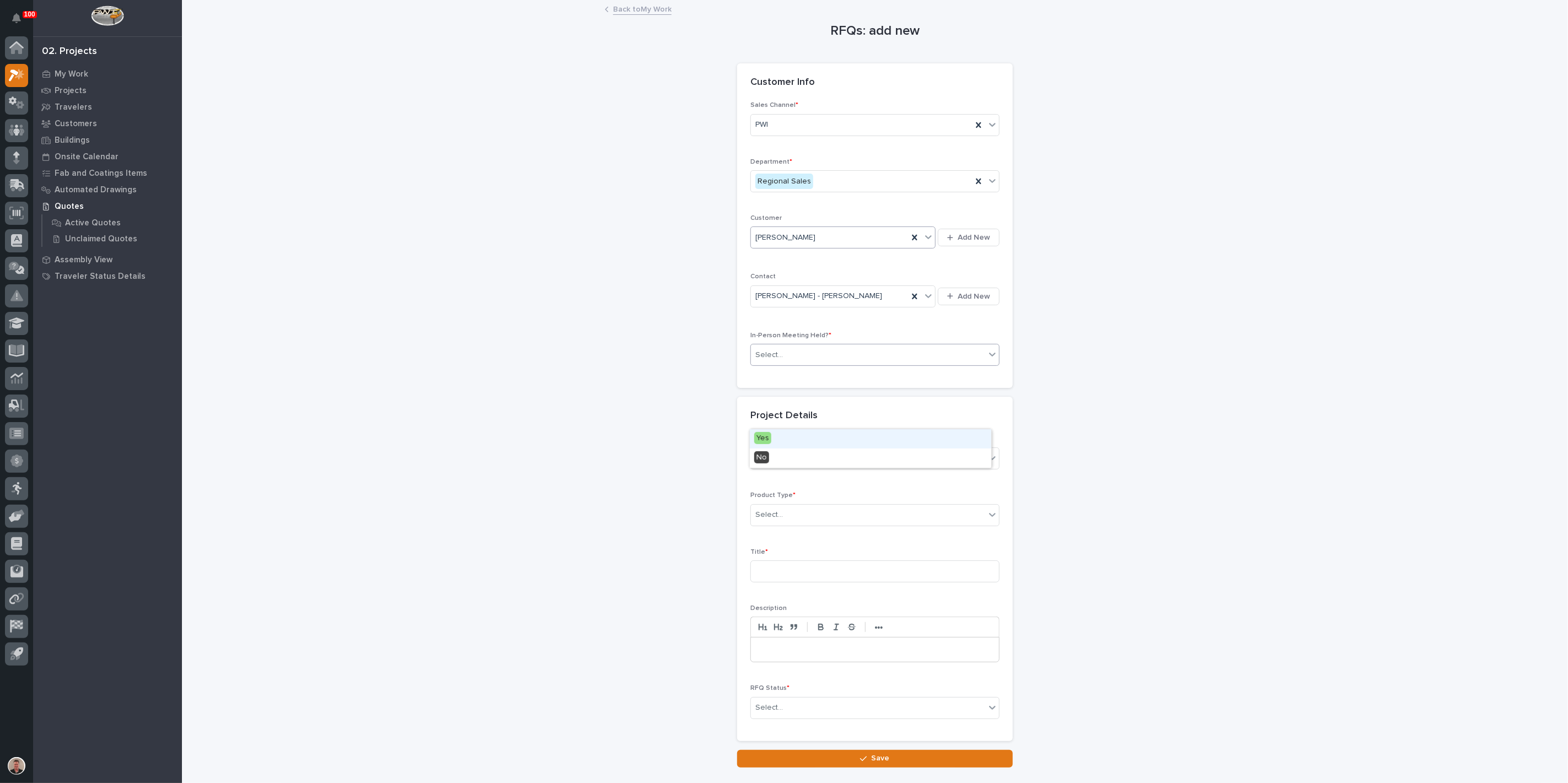
click at [814, 364] on div "Select..." at bounding box center [868, 355] width 234 height 18
click at [809, 440] on div "Yes" at bounding box center [870, 439] width 242 height 19
click at [797, 524] on div "Select..." at bounding box center [868, 515] width 234 height 18
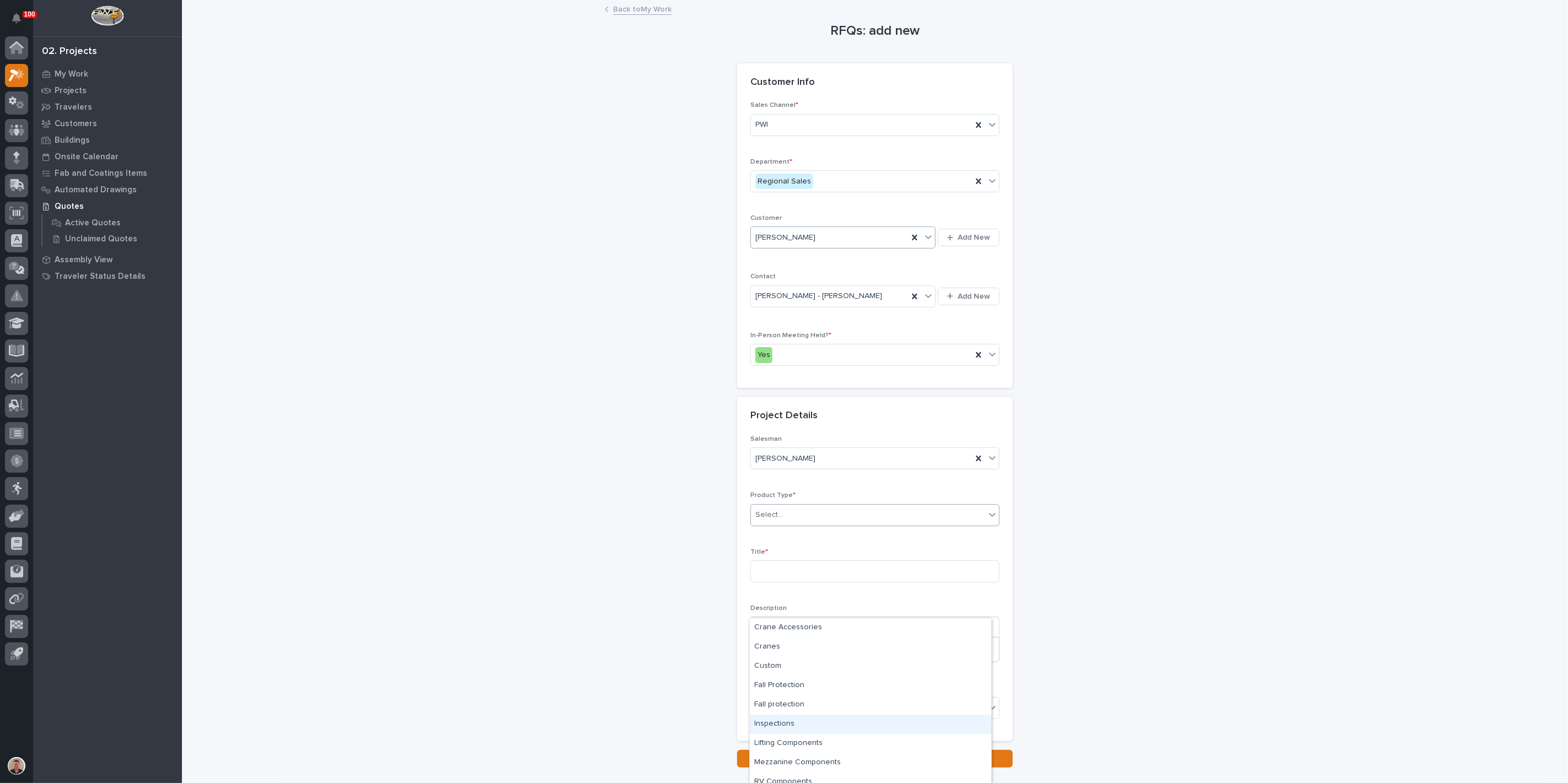
scroll to position [27, 0]
click at [825, 710] on div "Lifting Components" at bounding box center [870, 717] width 242 height 19
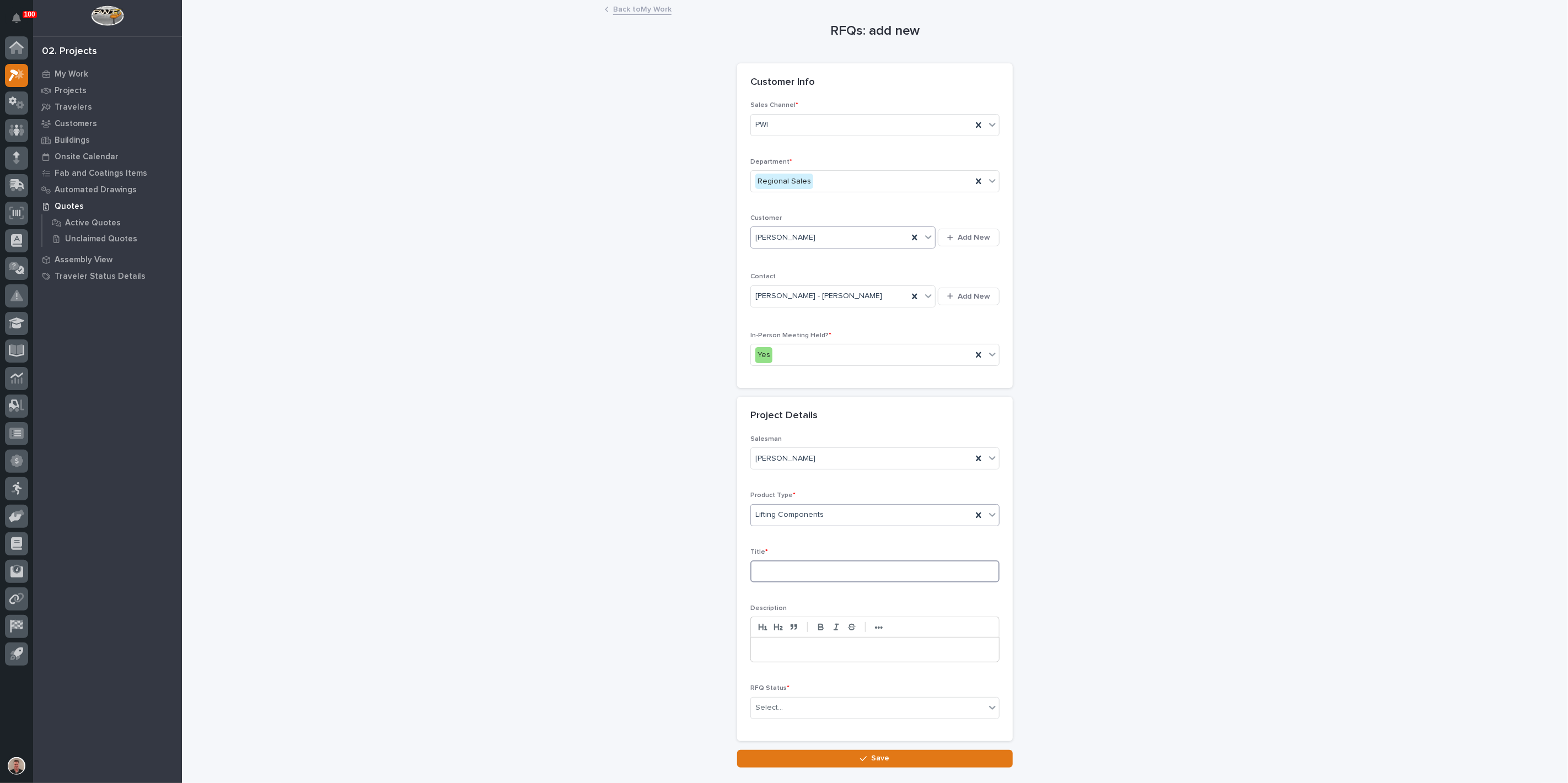
click at [805, 582] on input at bounding box center [875, 571] width 249 height 22
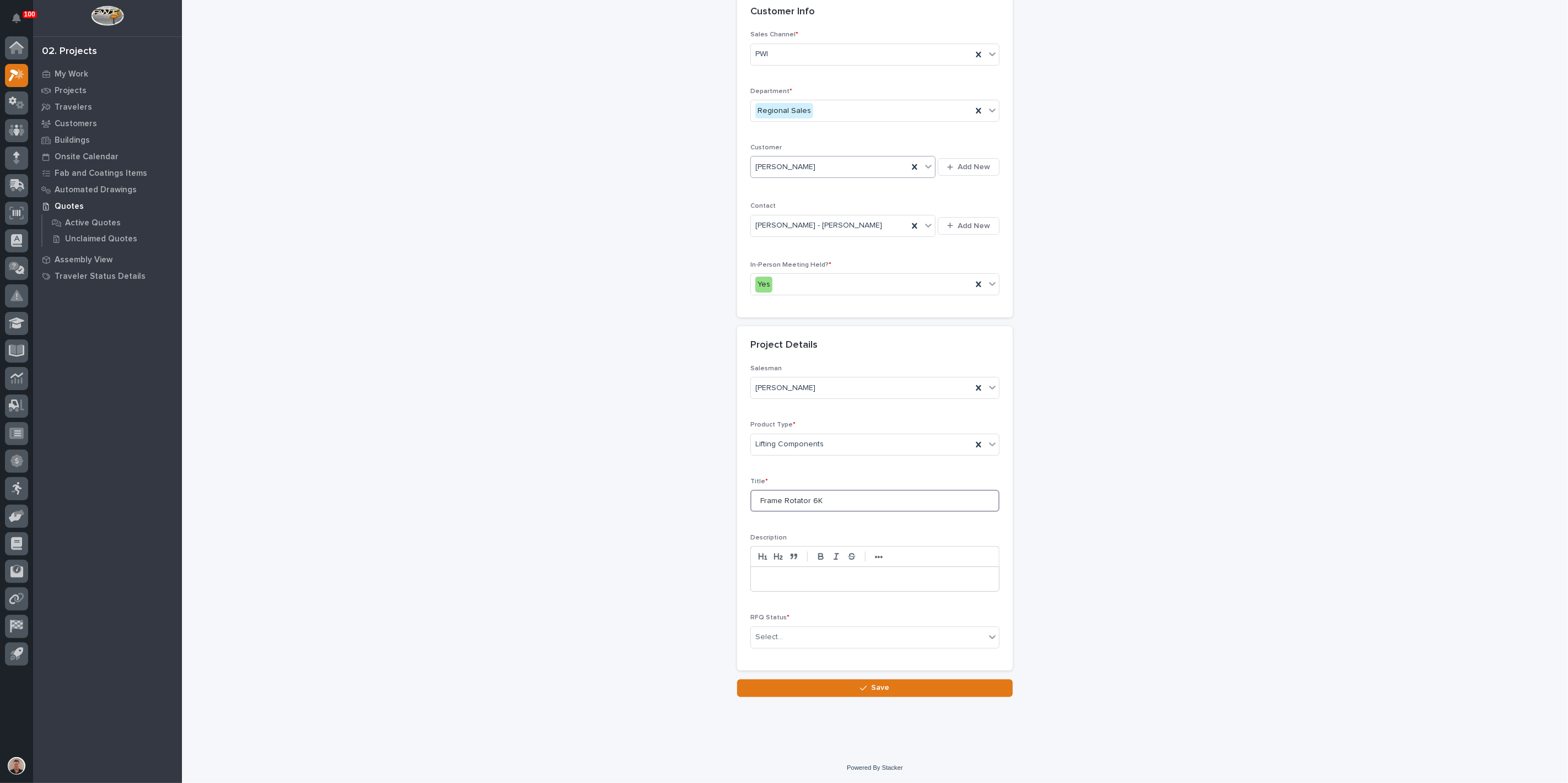
scroll to position [61, 0]
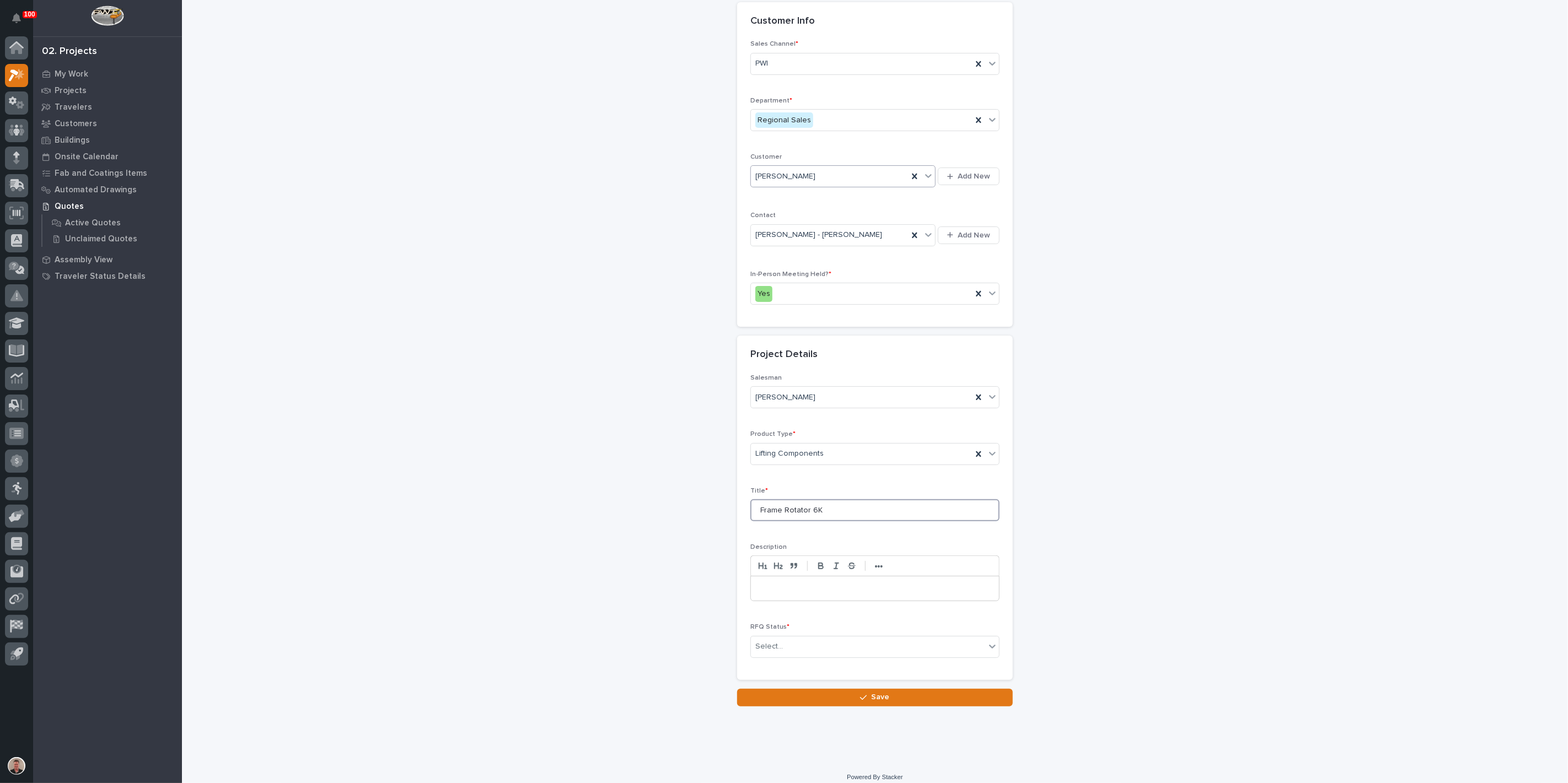
type input "Frame Rotator 6K"
click at [800, 594] on p at bounding box center [875, 588] width 231 height 11
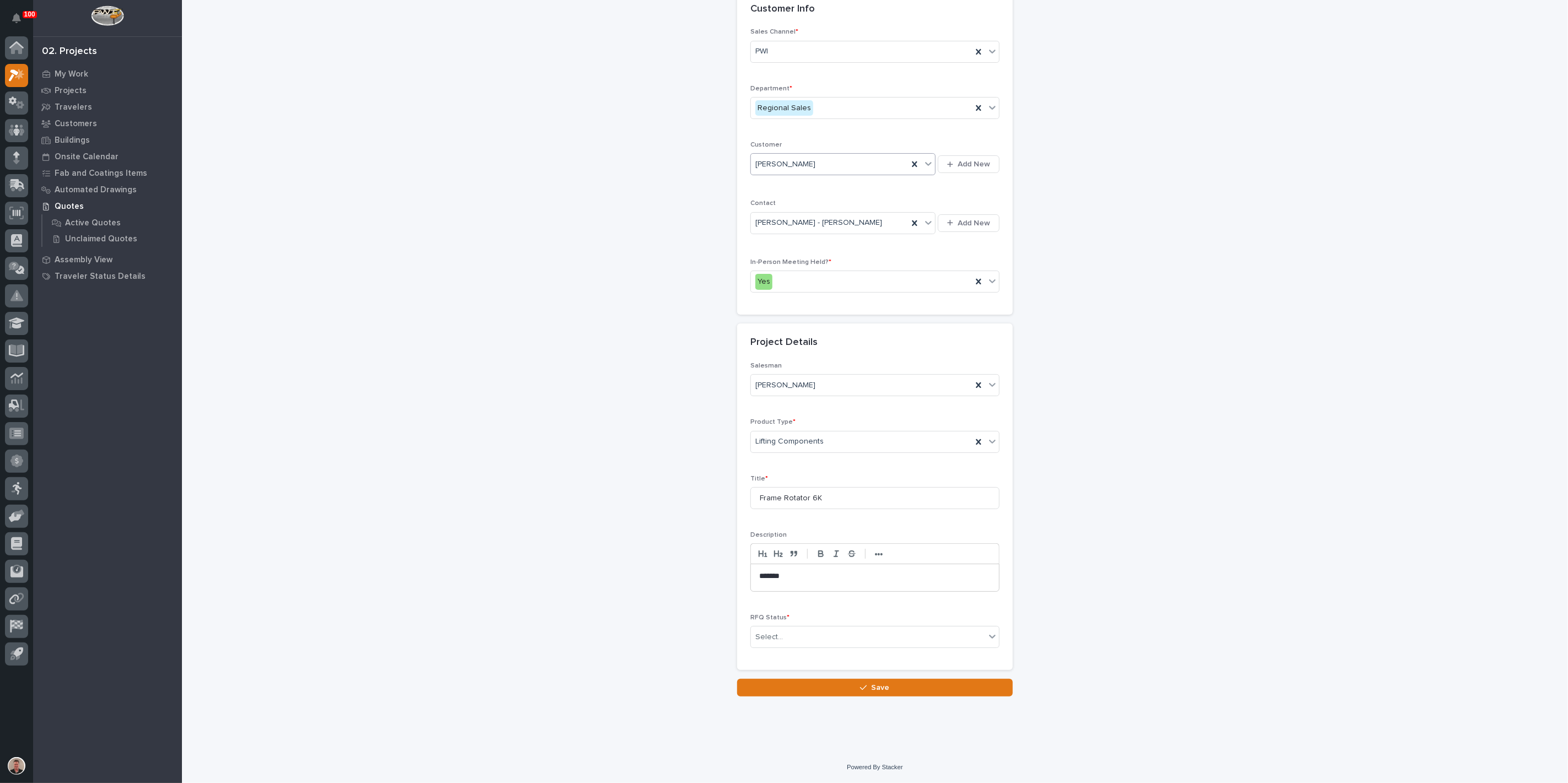
scroll to position [184, 0]
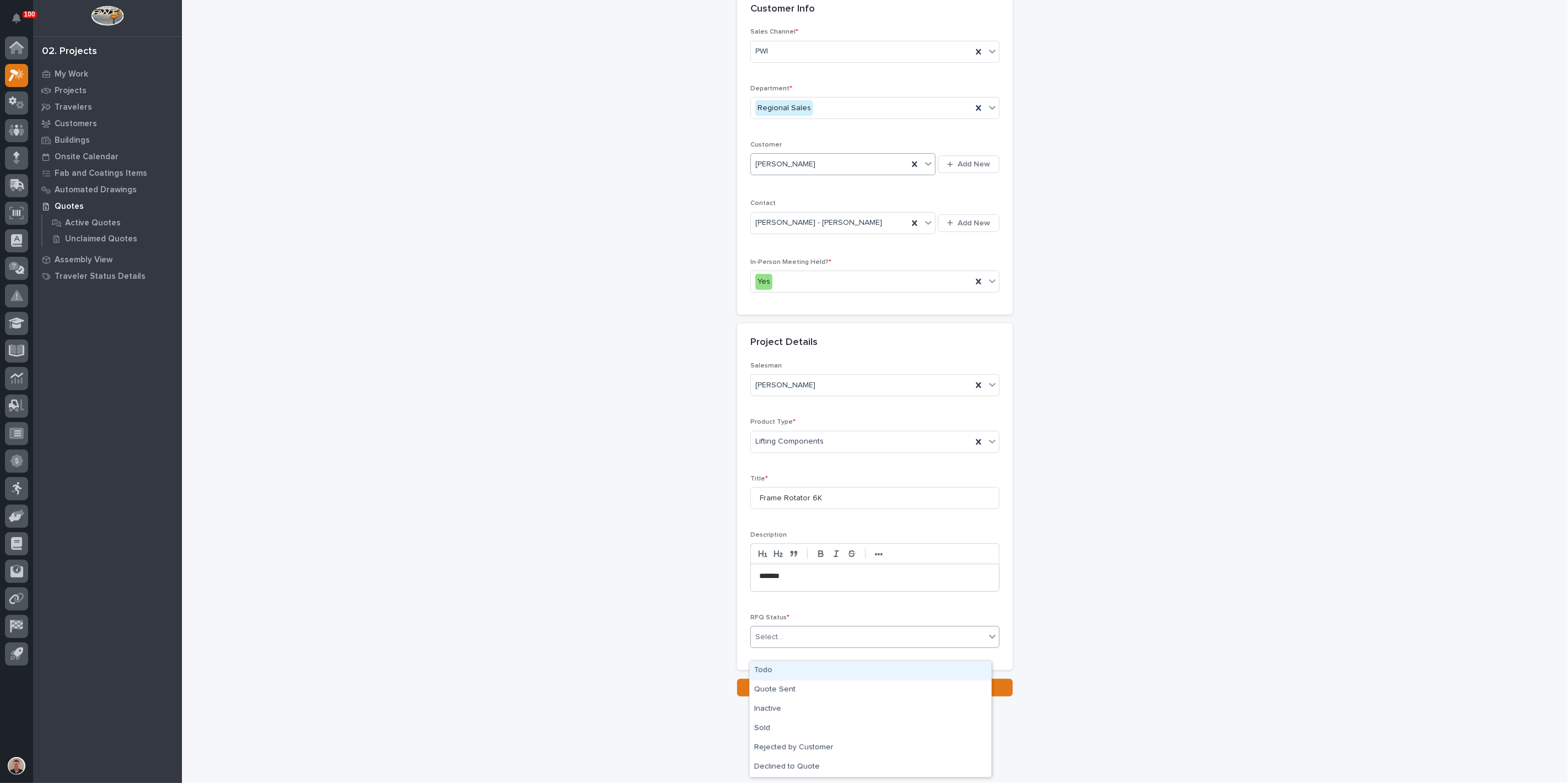
click at [835, 646] on div "Select..." at bounding box center [868, 638] width 234 height 18
drag, startPoint x: 822, startPoint y: 678, endPoint x: 820, endPoint y: 689, distance: 11.2
click at [820, 689] on div "Quote Sent" at bounding box center [870, 691] width 242 height 19
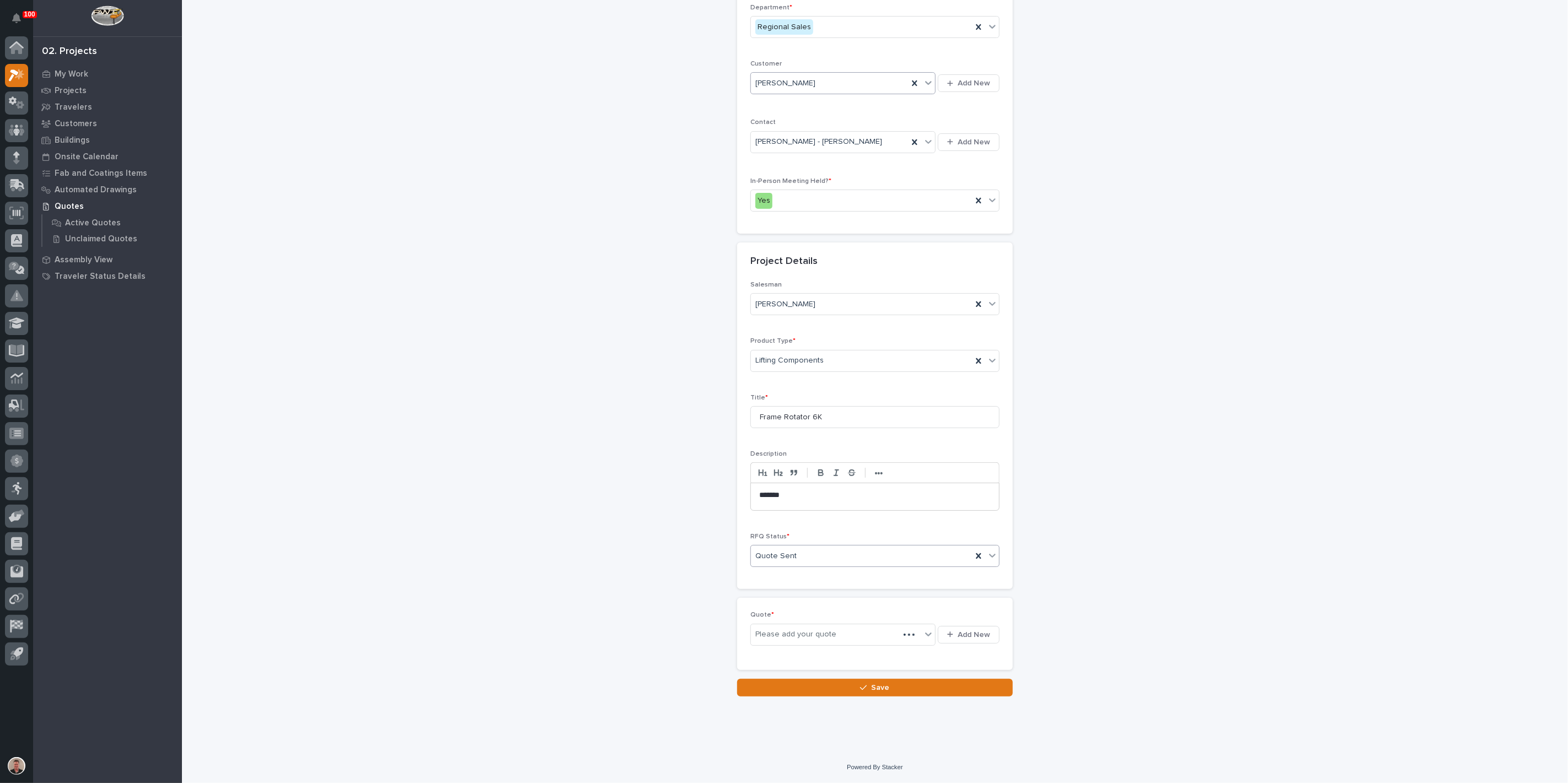
scroll to position [231, 0]
click at [959, 640] on span "Add New" at bounding box center [973, 635] width 32 height 10
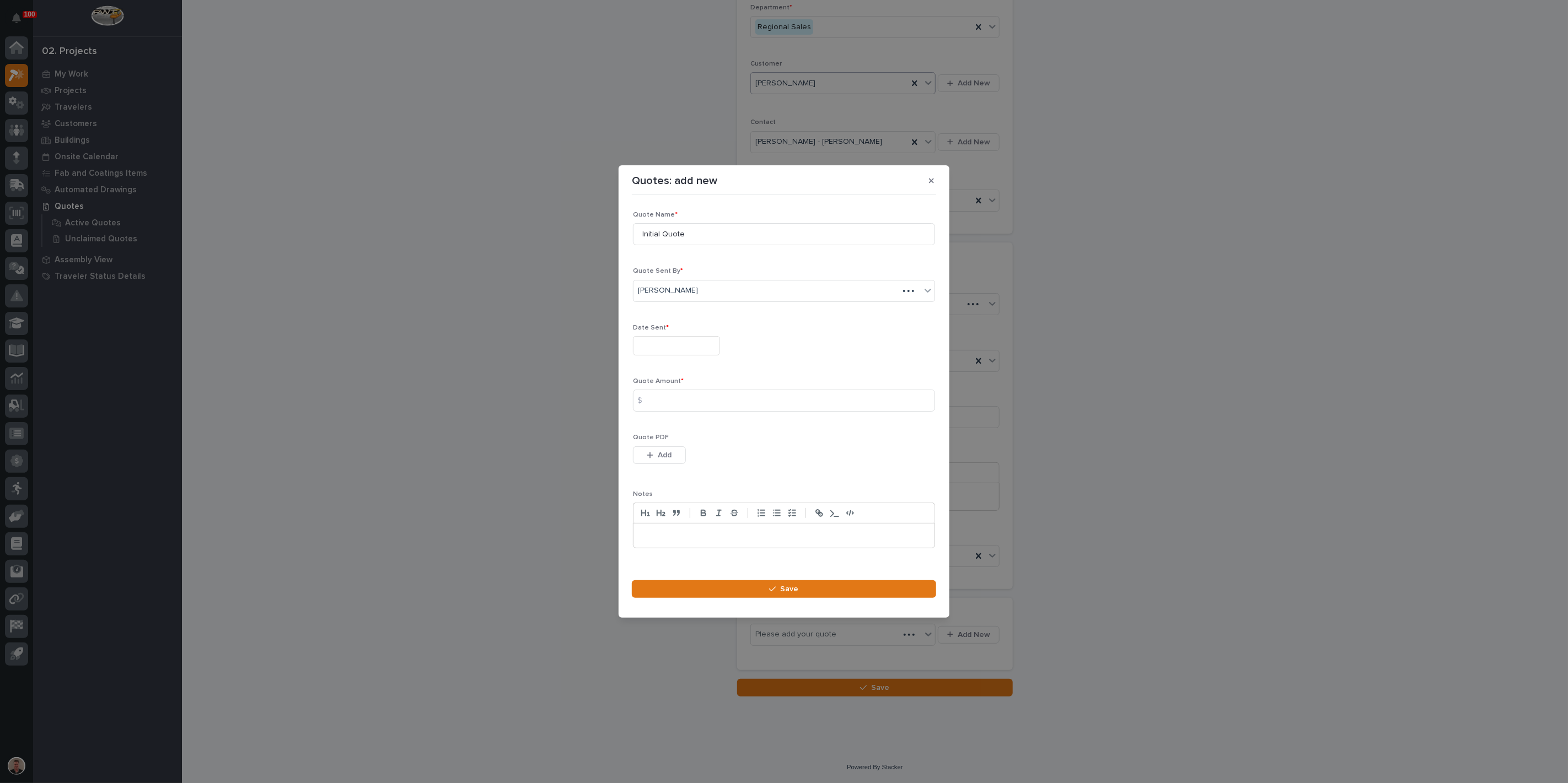
click at [672, 341] on input "text" at bounding box center [676, 346] width 87 height 19
click at [728, 203] on div "5" at bounding box center [733, 210] width 15 height 15
type input "**********"
click at [687, 401] on input at bounding box center [784, 400] width 302 height 22
type input "37333"
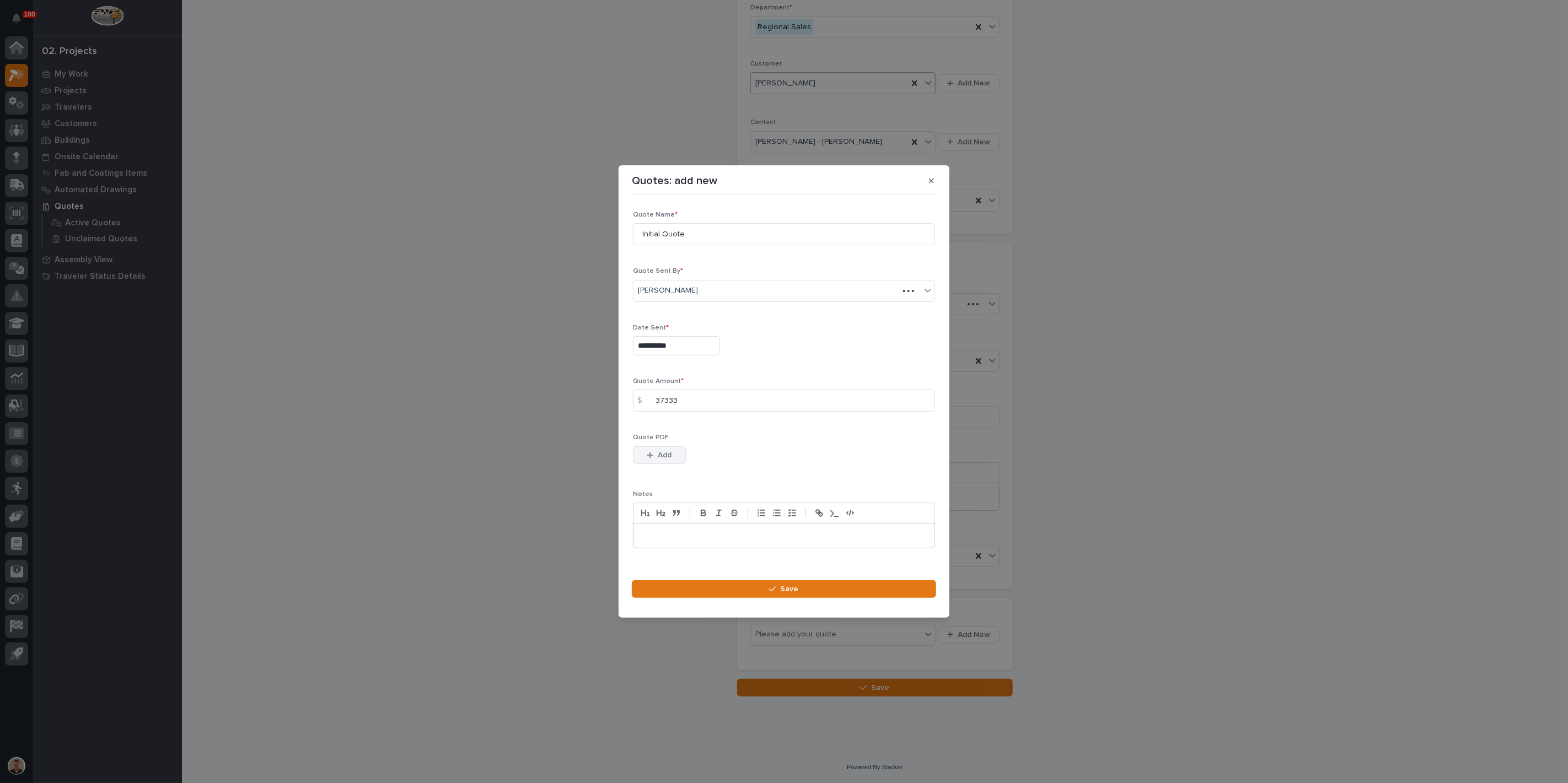
click at [667, 460] on span "Add" at bounding box center [665, 455] width 14 height 10
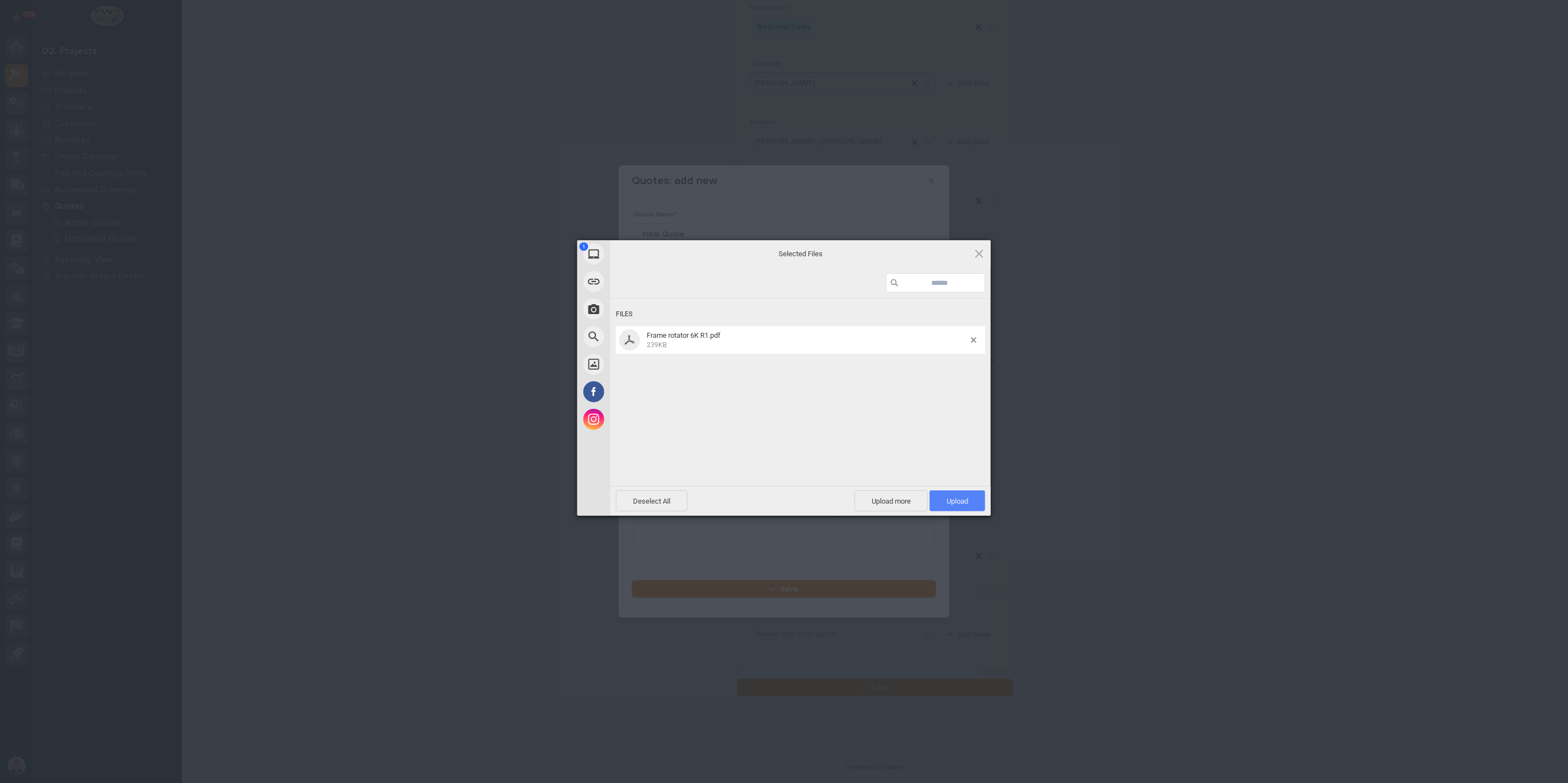
click at [948, 498] on span "Upload 1" at bounding box center [957, 501] width 21 height 9
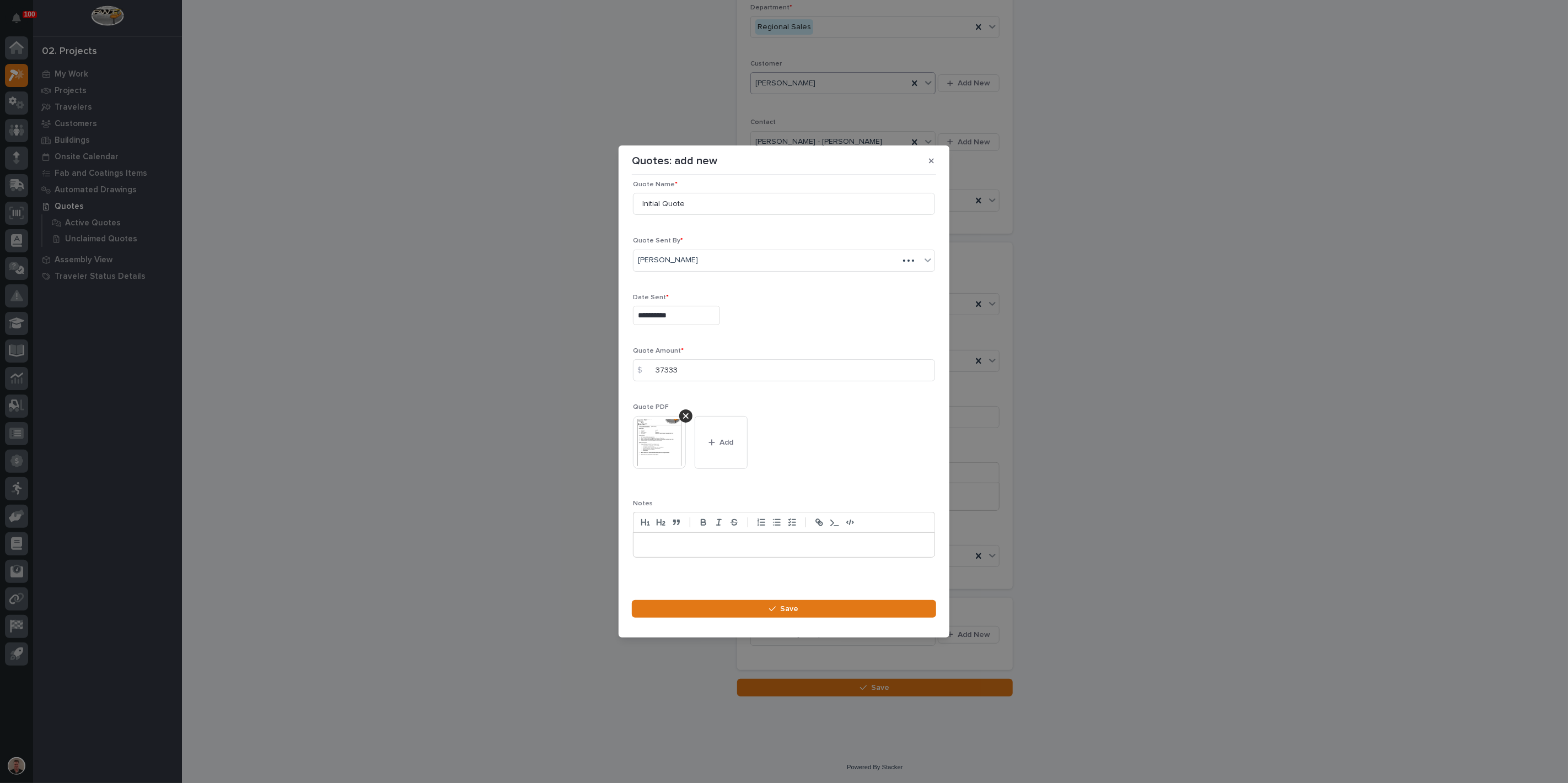
scroll to position [15, 0]
click at [785, 614] on span "Save" at bounding box center [790, 609] width 18 height 10
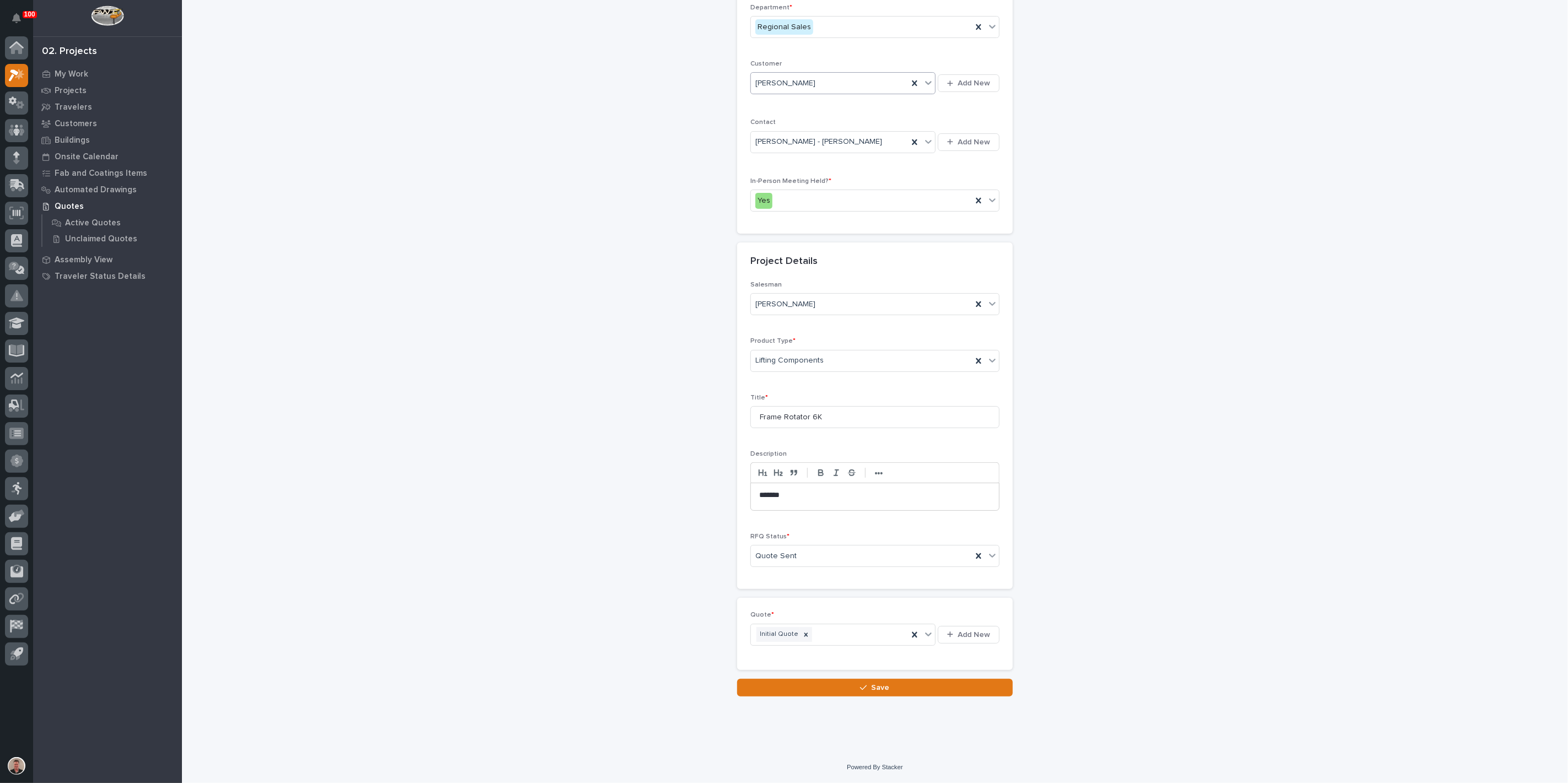
scroll to position [231, 0]
click at [902, 697] on button "Save" at bounding box center [875, 687] width 276 height 18
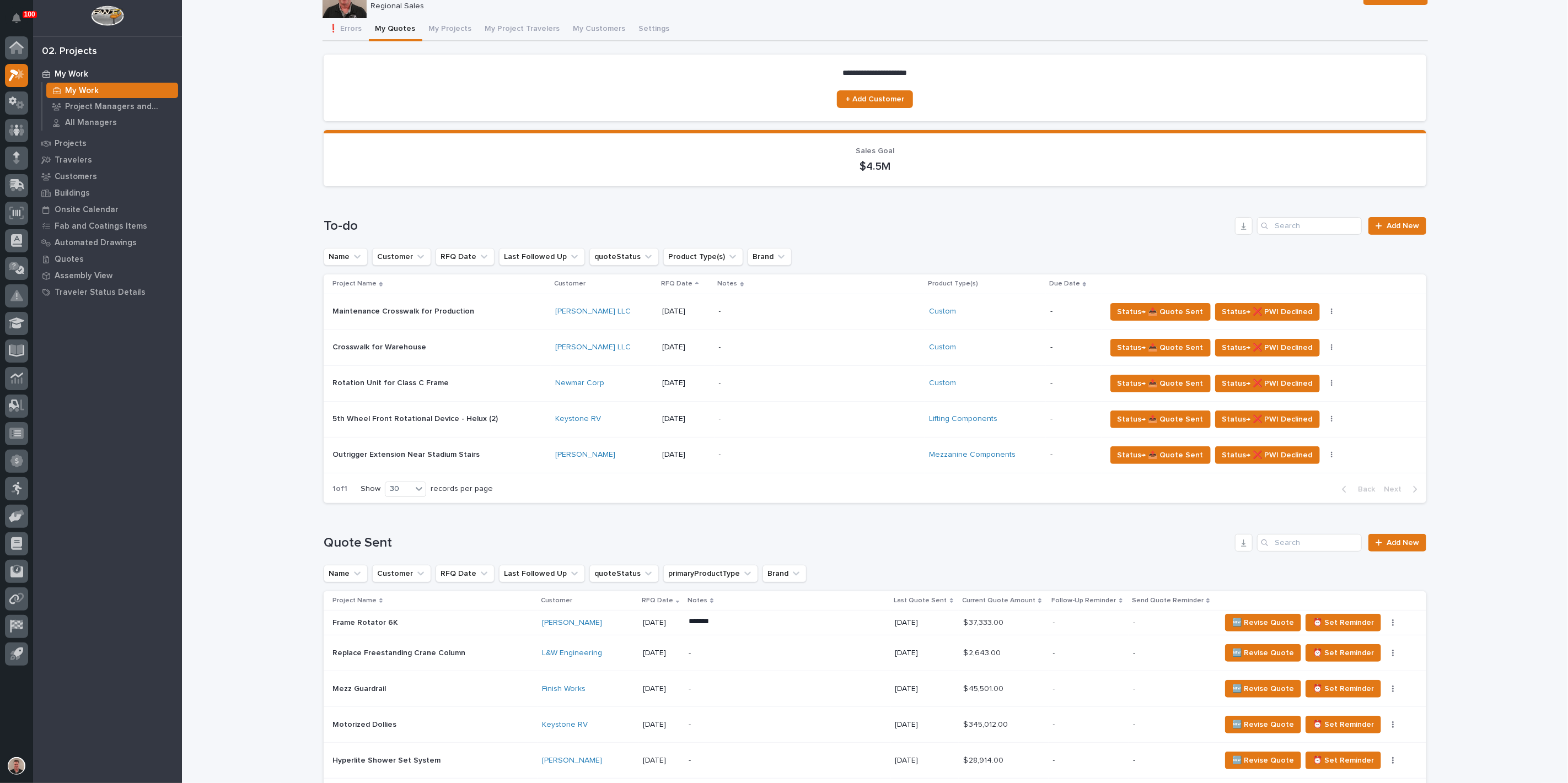
scroll to position [122, 0]
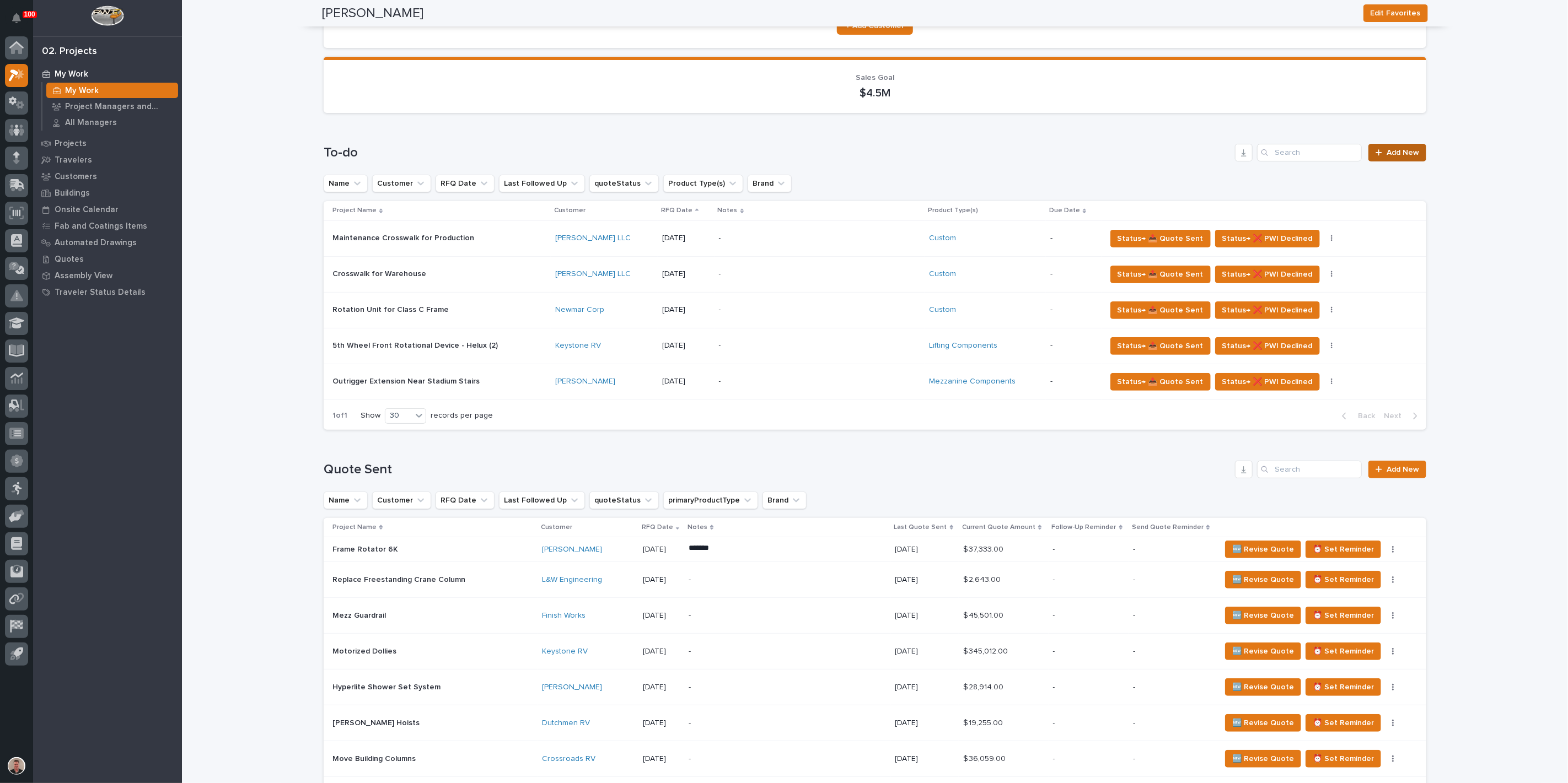
click at [1391, 156] on span "Add New" at bounding box center [1402, 153] width 32 height 8
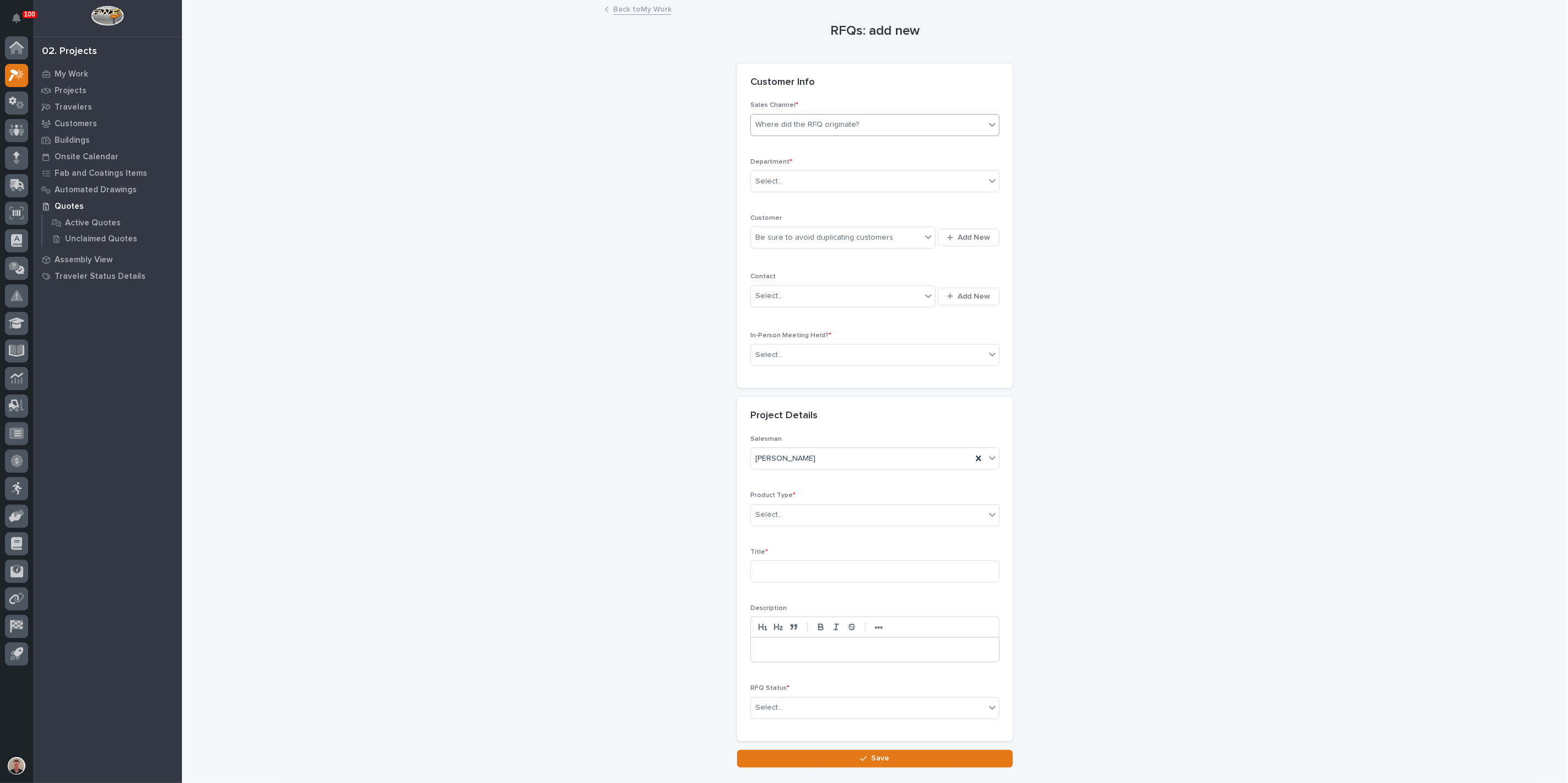
click at [805, 131] on div "Where did the RFQ originate?" at bounding box center [807, 125] width 103 height 12
click at [802, 194] on div "PWI" at bounding box center [870, 193] width 242 height 19
click at [805, 190] on div "Select..." at bounding box center [868, 182] width 234 height 18
click at [796, 258] on span "Regional Sales" at bounding box center [783, 257] width 58 height 12
click at [787, 243] on div "Be sure to avoid duplicating customers" at bounding box center [824, 237] width 138 height 12
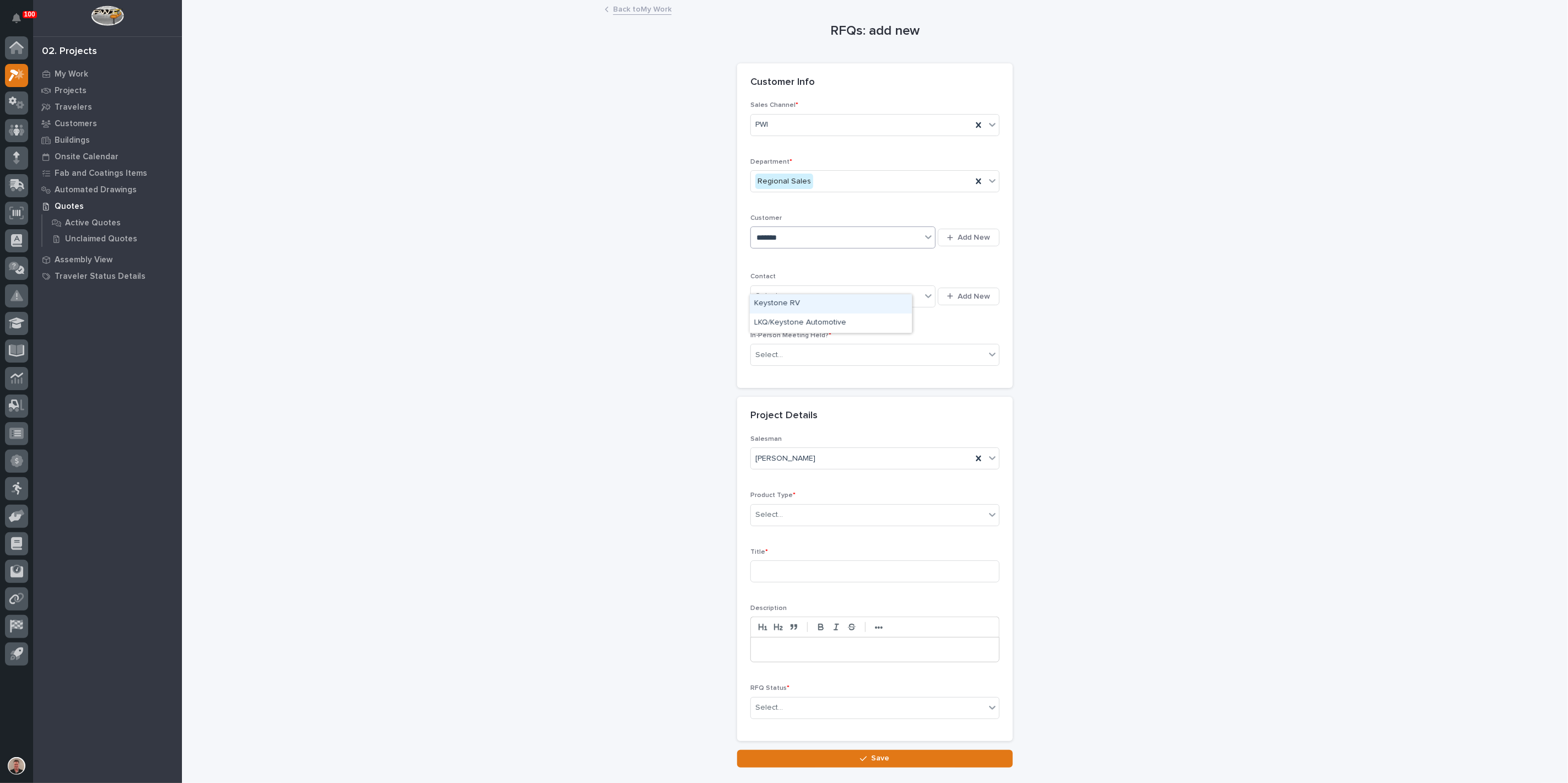
type input "********"
click at [800, 356] on div "Keystone RV" at bounding box center [831, 362] width 162 height 19
click at [791, 305] on div "Select..." at bounding box center [836, 296] width 170 height 18
type input "*****"
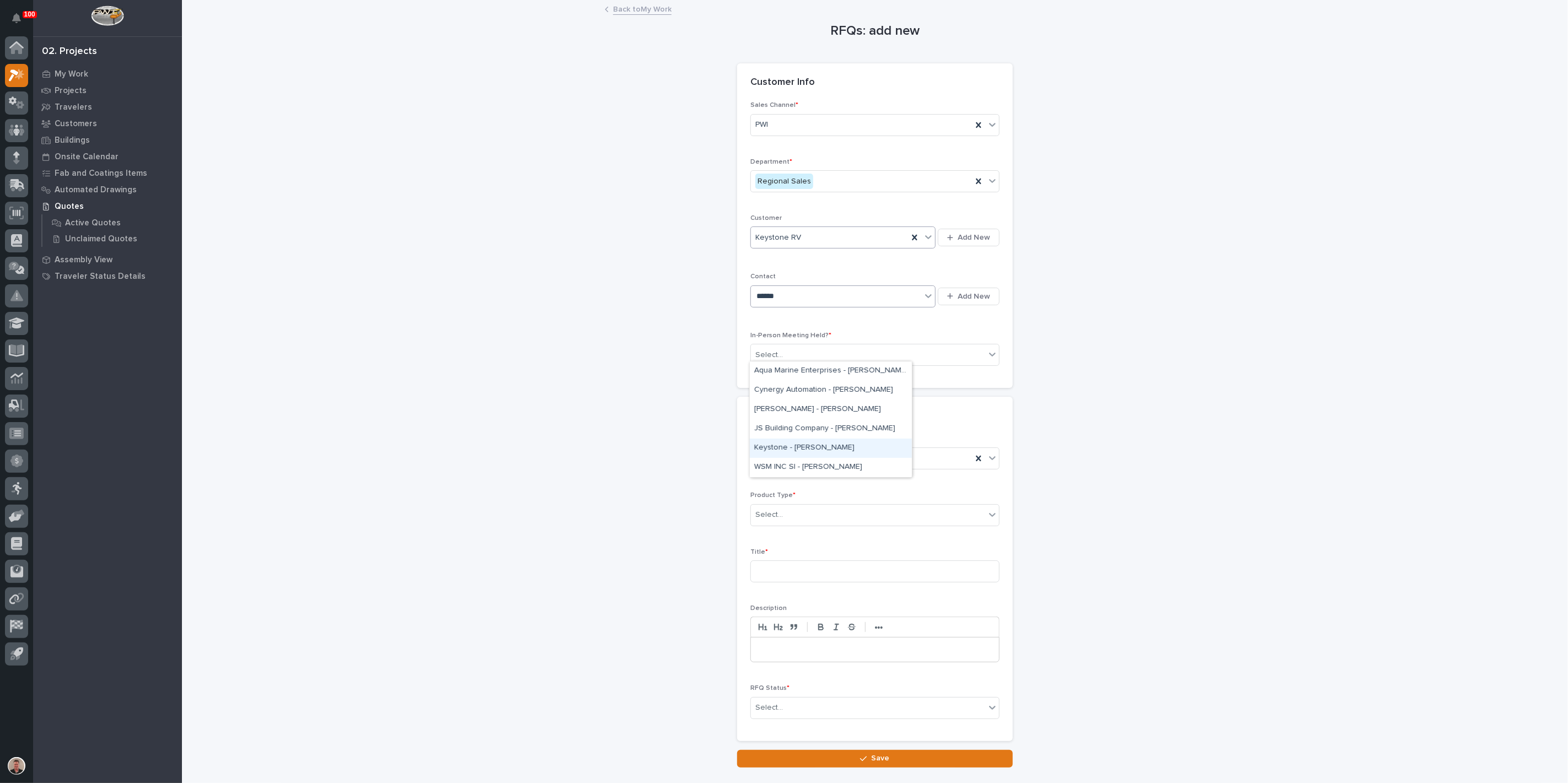
click at [799, 445] on div "Keystone - Brent Ganger" at bounding box center [831, 448] width 162 height 19
click at [794, 364] on div "Select..." at bounding box center [868, 355] width 234 height 18
click at [787, 441] on div "Yes" at bounding box center [870, 439] width 242 height 19
click at [780, 521] on div "Select..." at bounding box center [769, 515] width 27 height 12
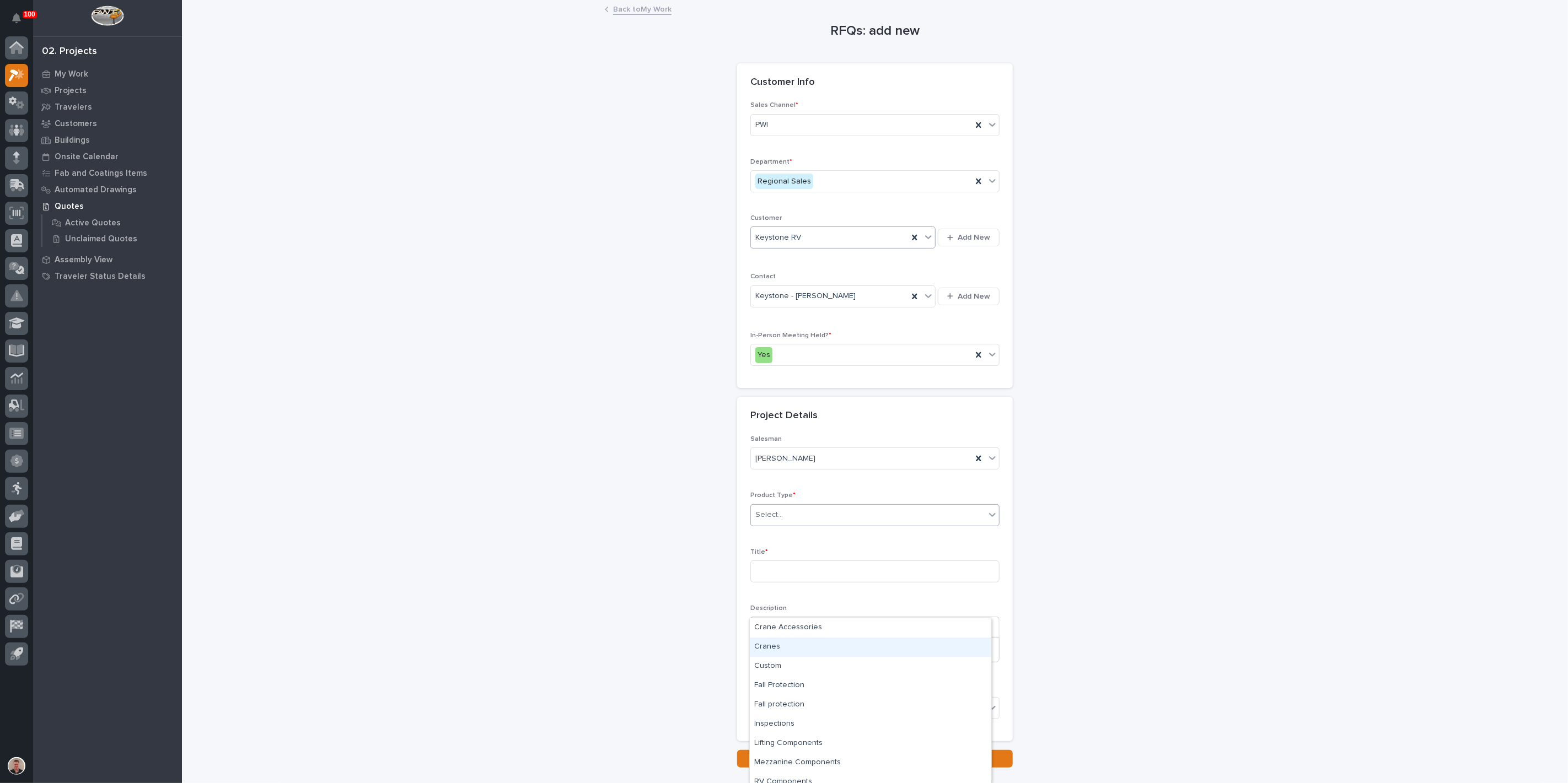
click at [828, 654] on div "Cranes" at bounding box center [870, 647] width 242 height 19
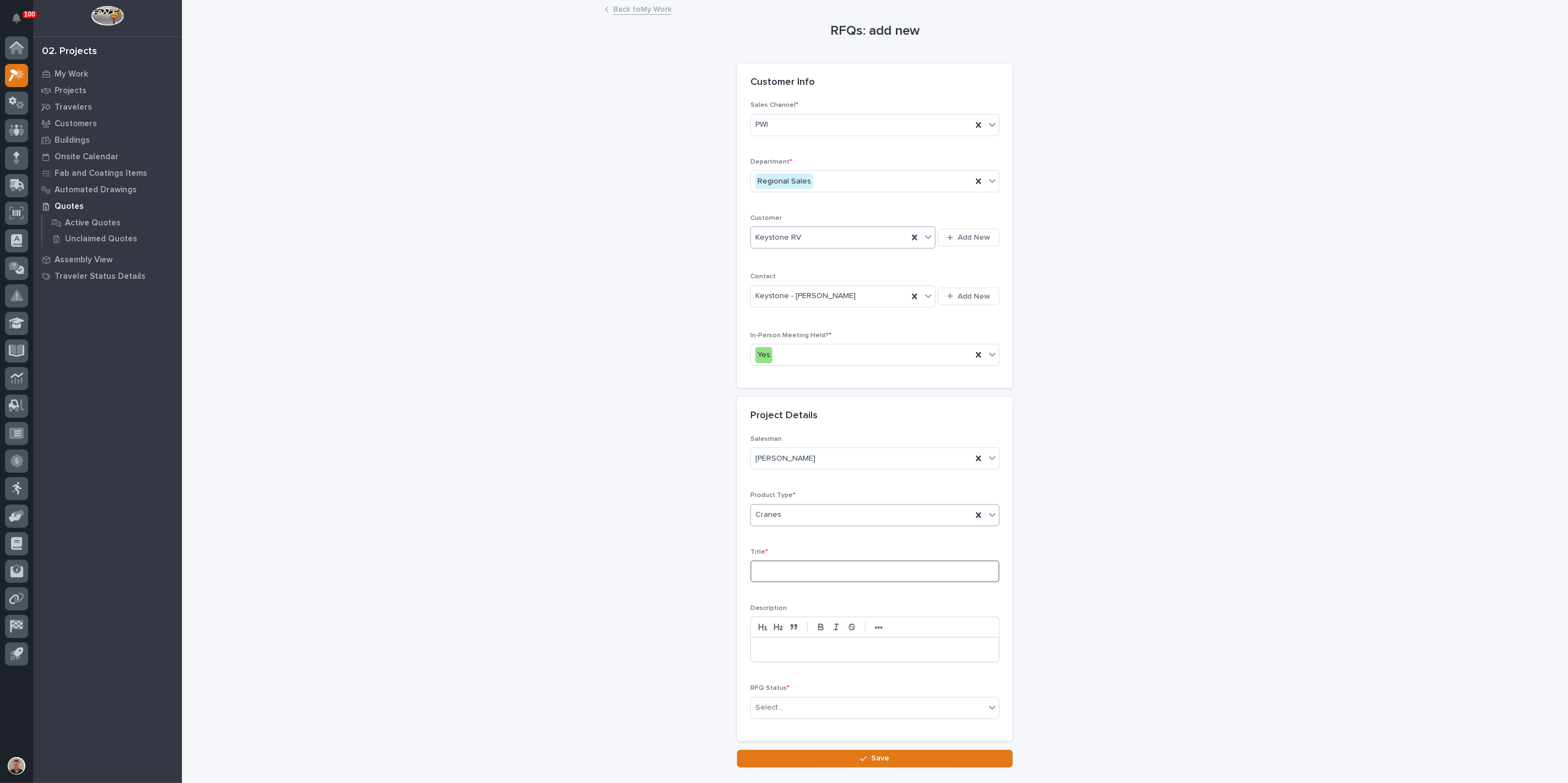
click at [798, 582] on input at bounding box center [875, 571] width 249 height 22
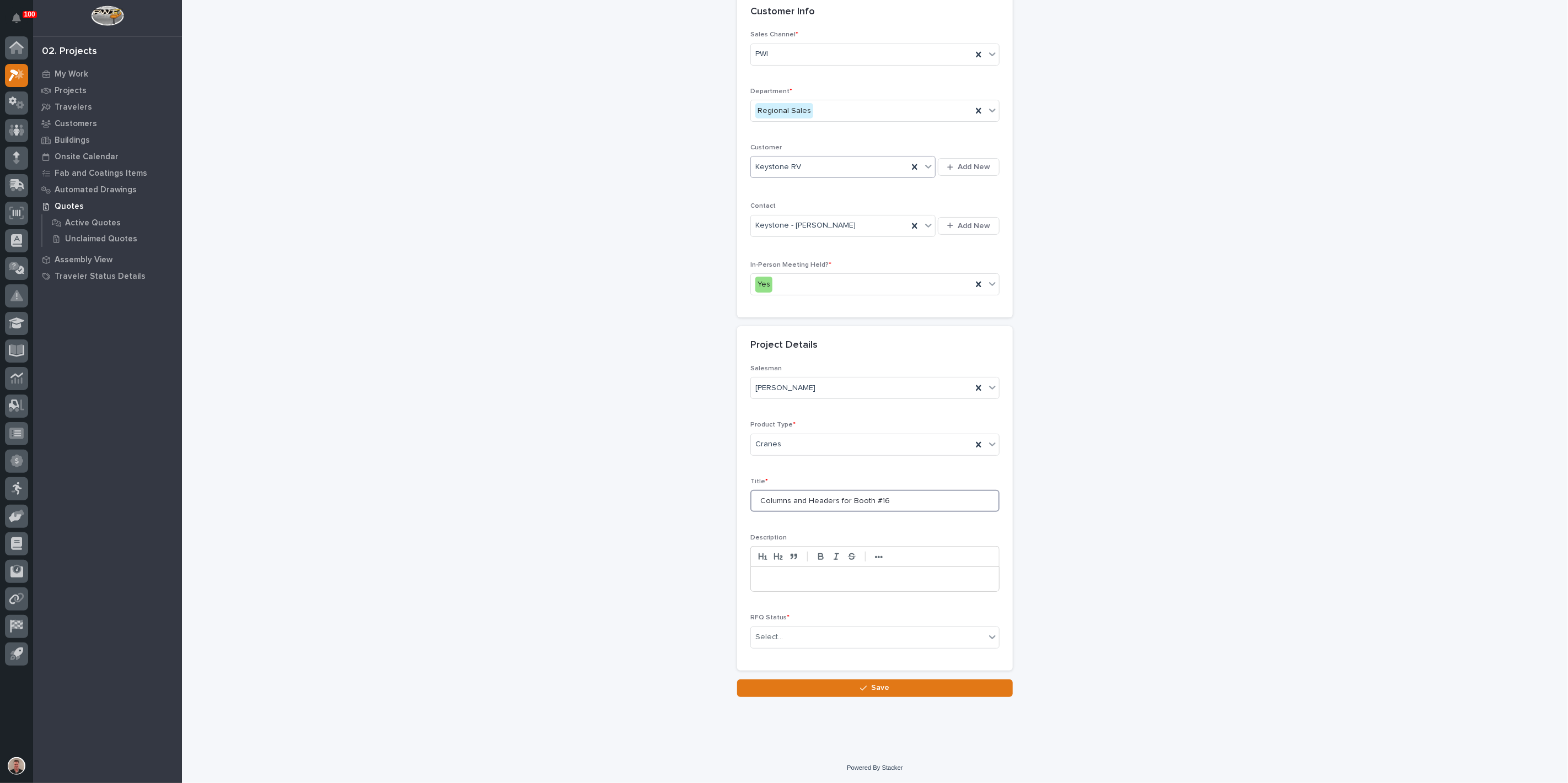
scroll to position [184, 0]
type input "Columns and Headers for Booth #16"
click at [818, 646] on div "Select..." at bounding box center [868, 638] width 234 height 18
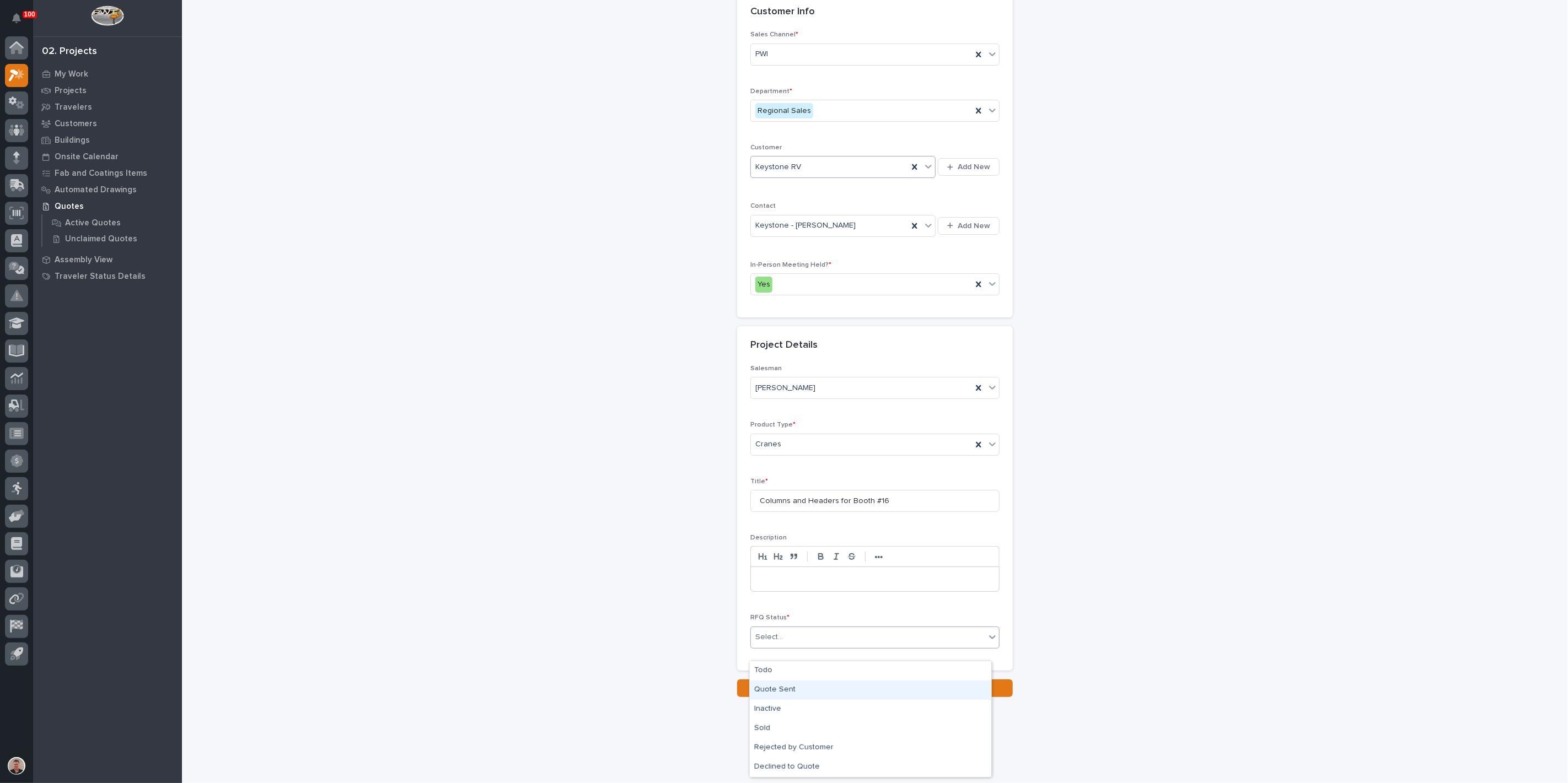
click at [804, 693] on div "Quote Sent" at bounding box center [870, 691] width 242 height 19
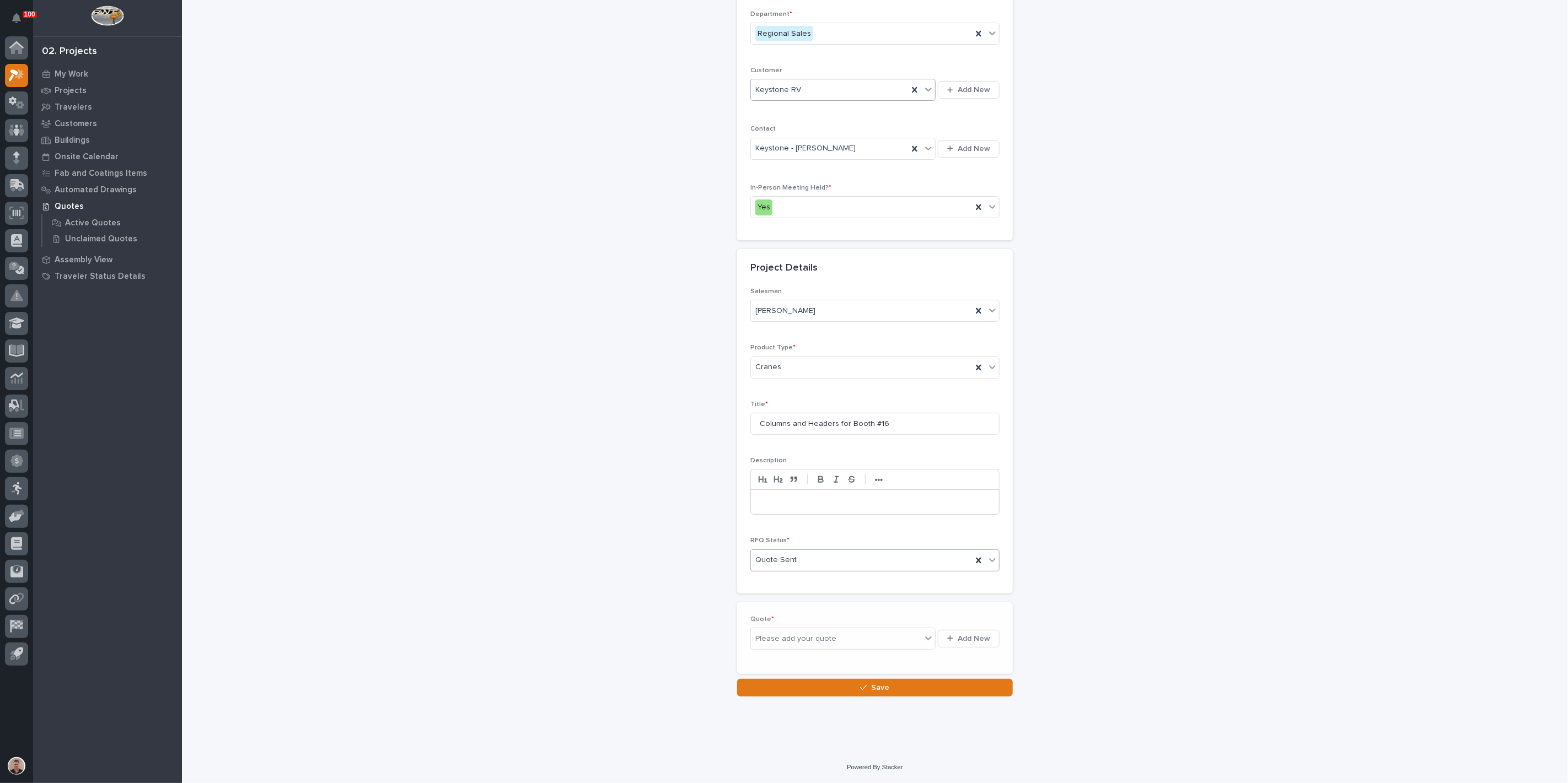
scroll to position [231, 0]
click at [957, 640] on span "Add New" at bounding box center [973, 635] width 32 height 10
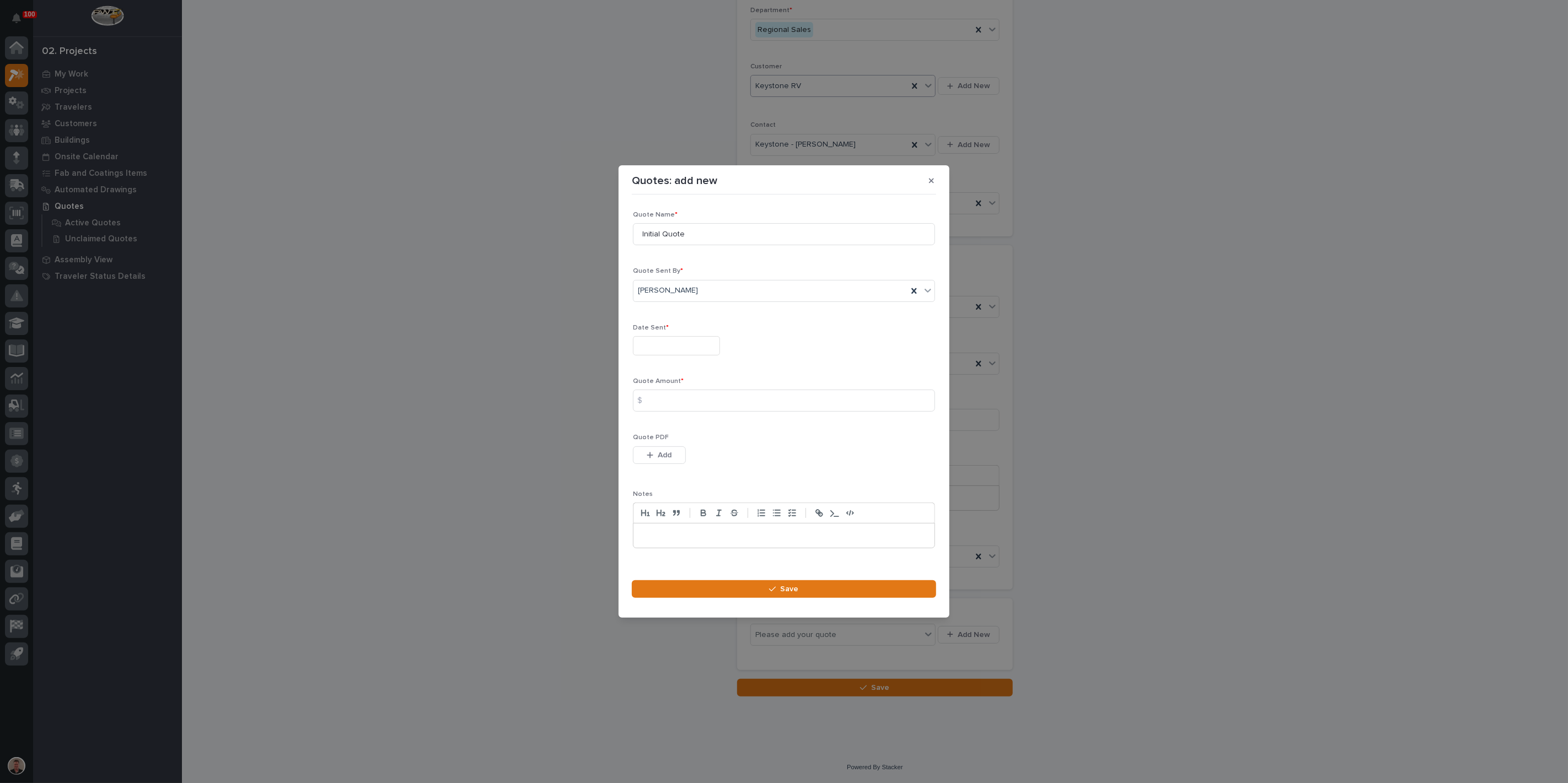
click at [663, 336] on input "text" at bounding box center [676, 346] width 87 height 19
click at [729, 203] on div "5" at bounding box center [733, 210] width 15 height 15
type input "**********"
click at [674, 411] on input at bounding box center [784, 400] width 302 height 22
click at [702, 402] on input at bounding box center [784, 400] width 302 height 22
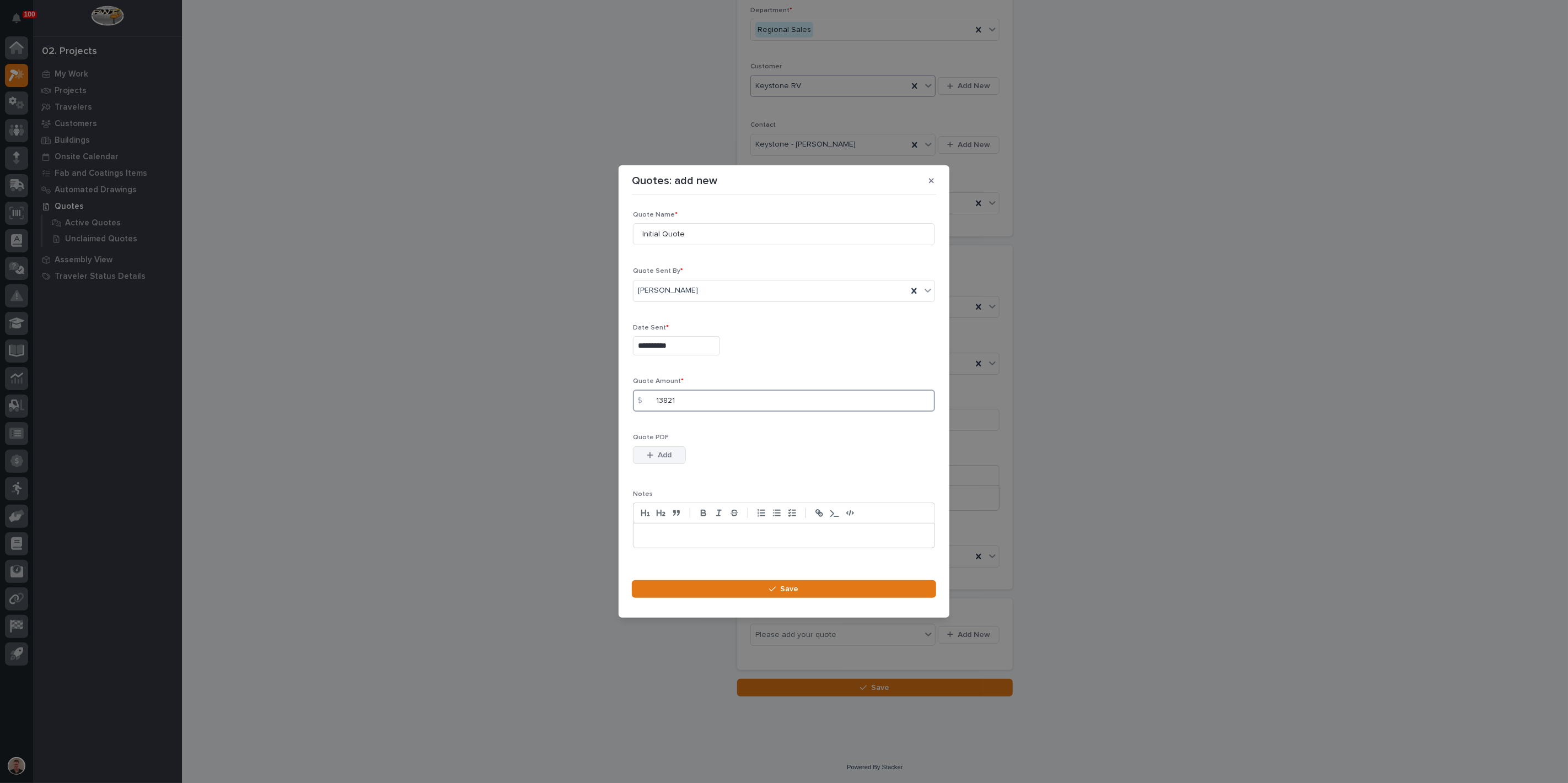
type input "13821"
click at [670, 460] on span "Add" at bounding box center [665, 455] width 14 height 10
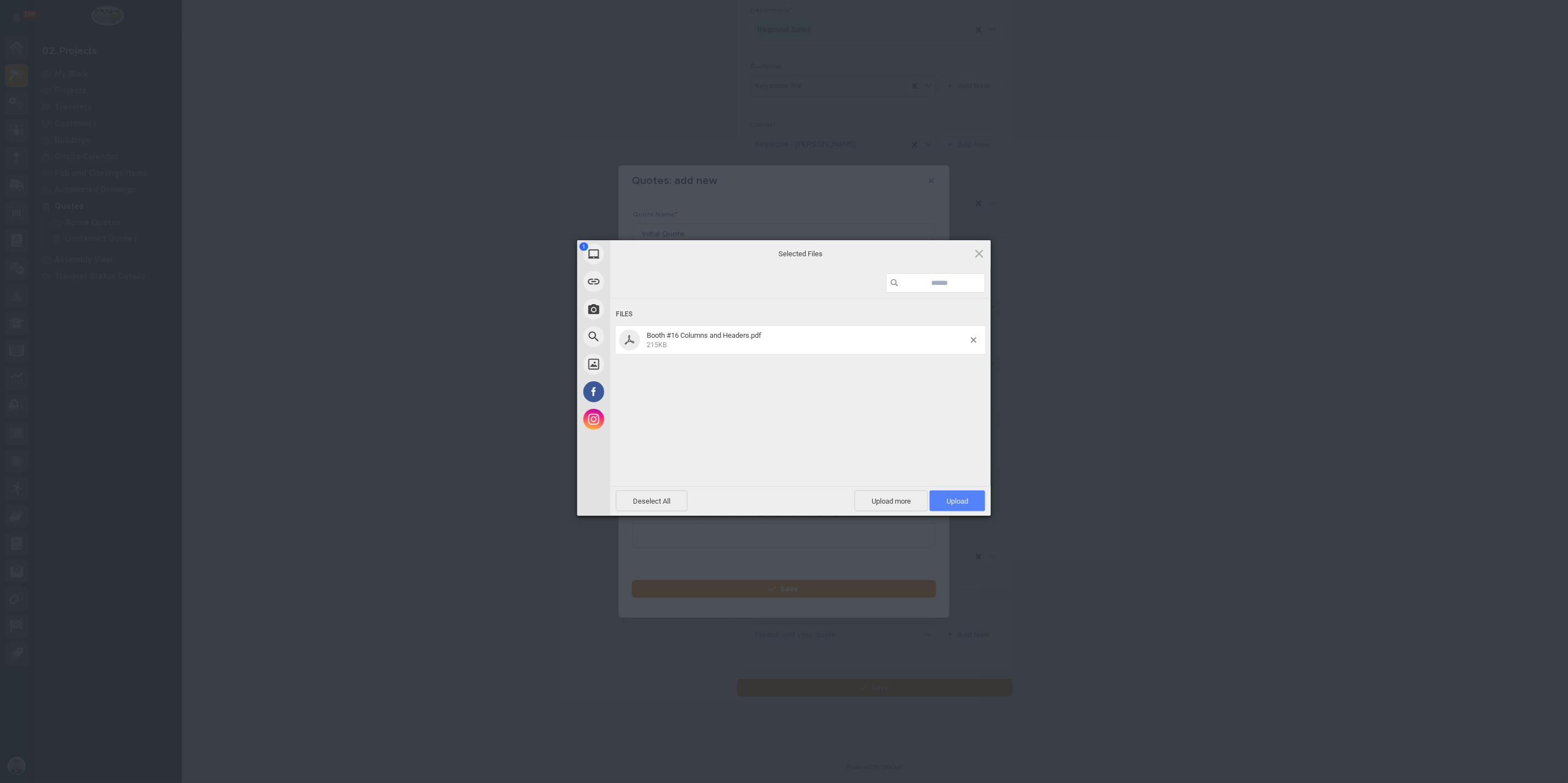
click at [947, 497] on span "Upload 1" at bounding box center [957, 501] width 21 height 9
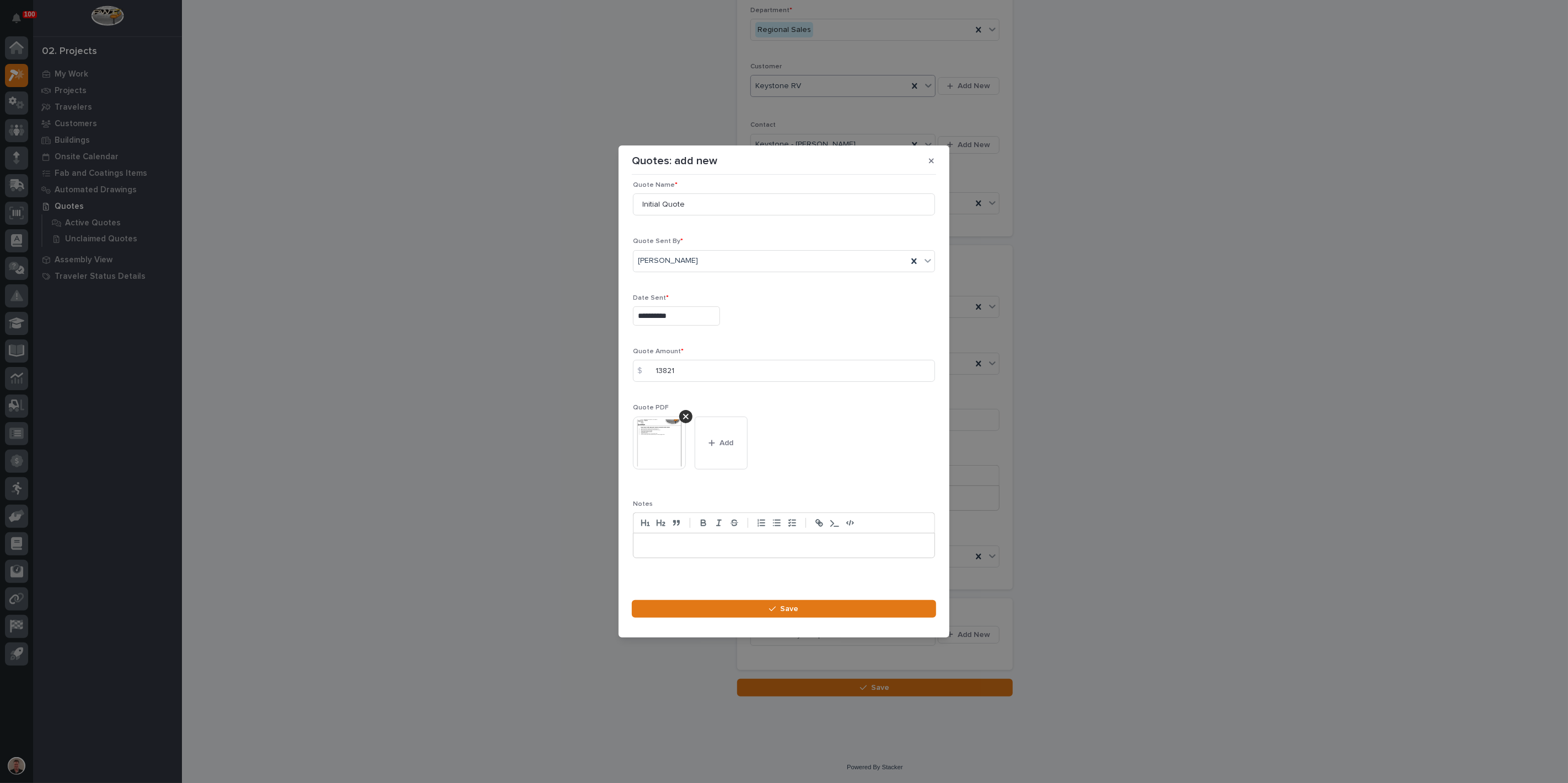
scroll to position [15, 0]
click at [724, 618] on button "Save" at bounding box center [784, 608] width 304 height 18
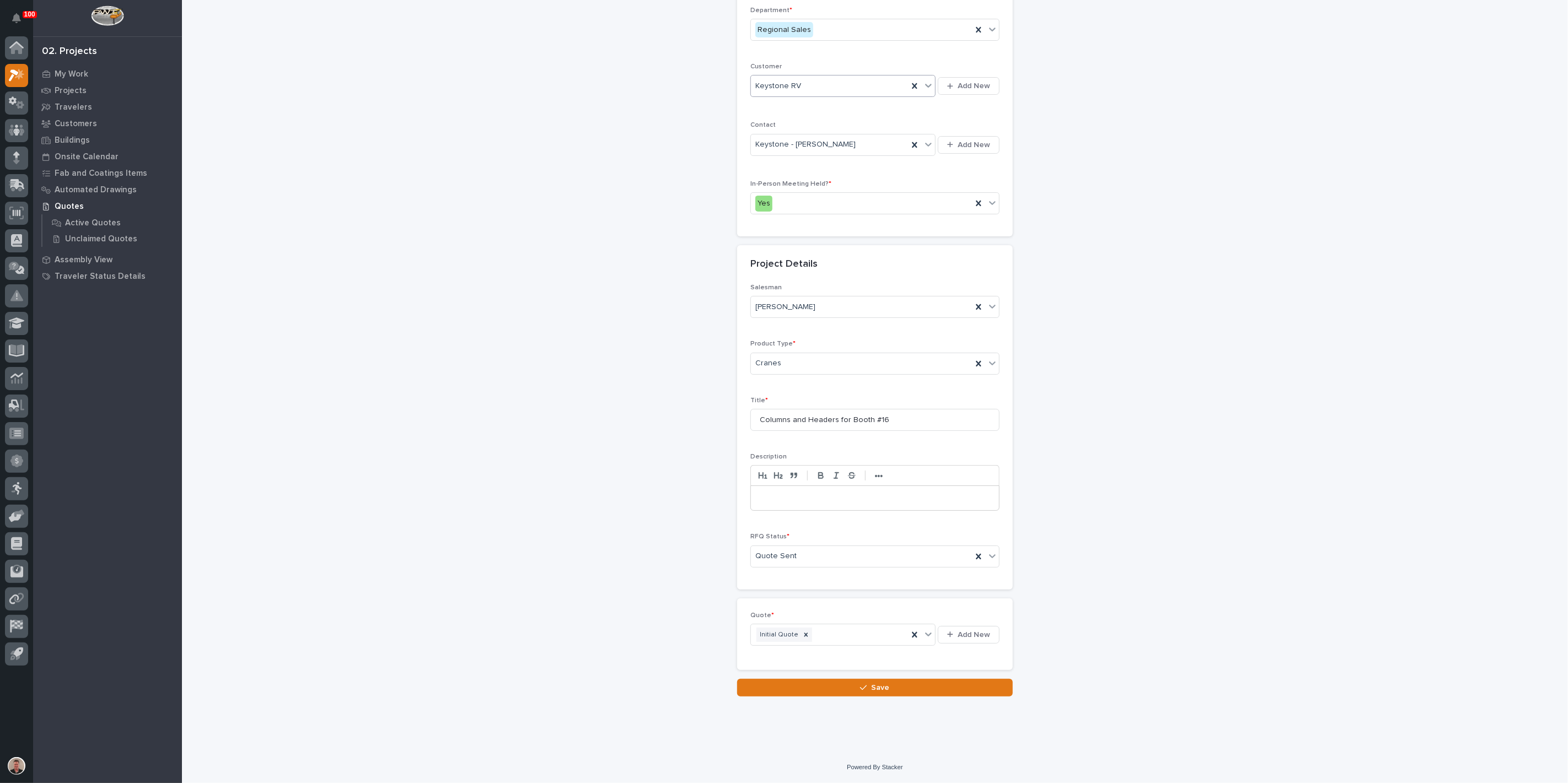
scroll to position [301, 0]
click at [858, 692] on button "Save" at bounding box center [875, 687] width 276 height 18
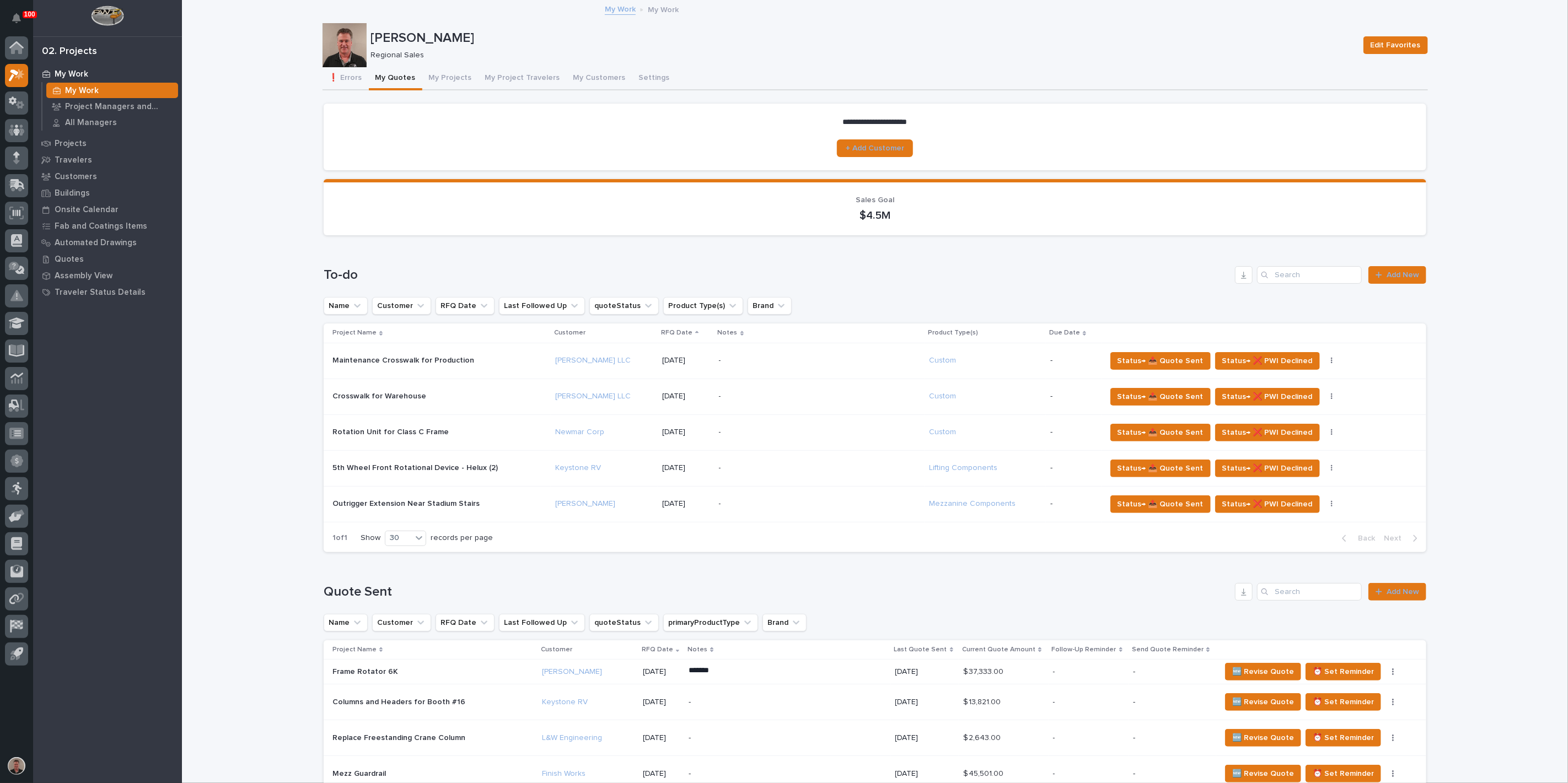
scroll to position [122, 0]
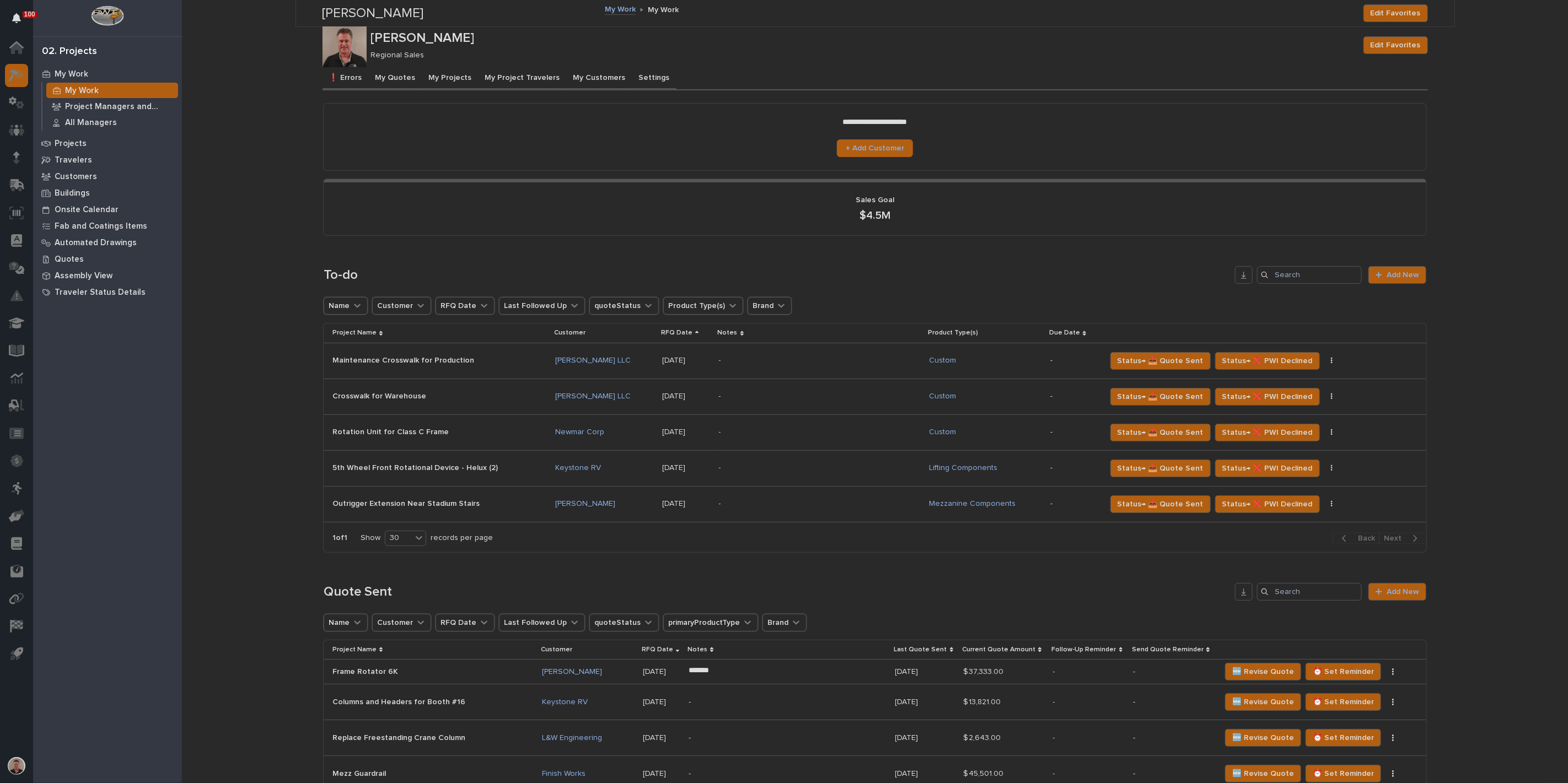
scroll to position [122, 0]
